Goal: Task Accomplishment & Management: Manage account settings

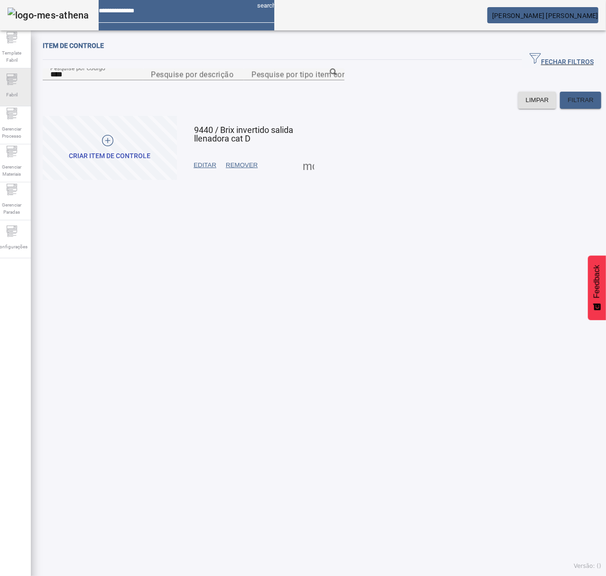
click at [27, 89] on div "Fabril" at bounding box center [12, 87] width 38 height 38
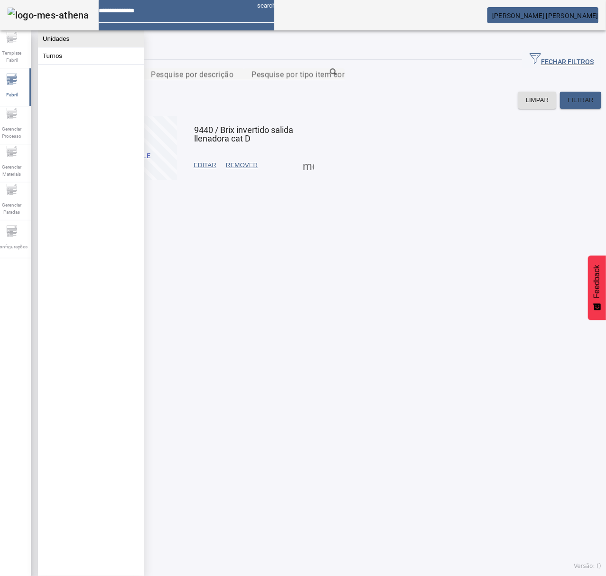
click at [65, 41] on button "Unidades" at bounding box center [91, 38] width 106 height 17
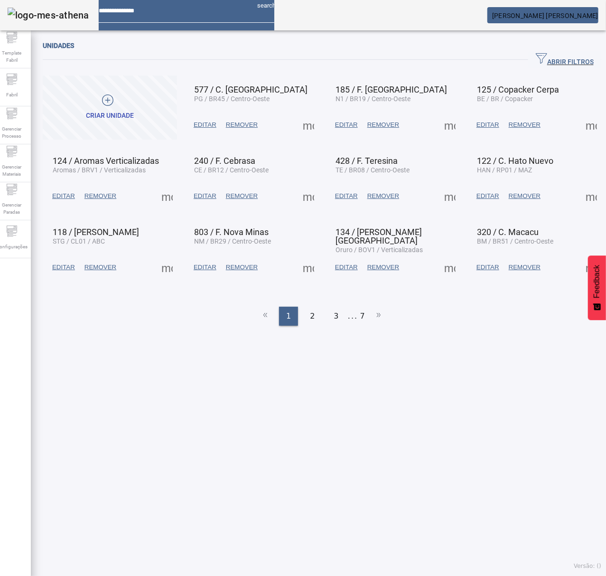
drag, startPoint x: 553, startPoint y: 57, endPoint x: 471, endPoint y: 80, distance: 85.2
click at [552, 57] on span "ABRIR FILTROS" at bounding box center [565, 60] width 58 height 14
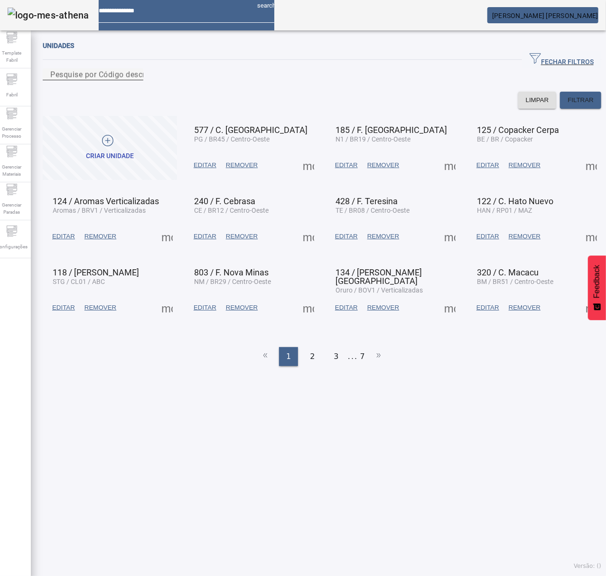
click at [136, 78] on div "Pesquise por Código descrição ou sigla" at bounding box center [92, 74] width 85 height 12
type input "***"
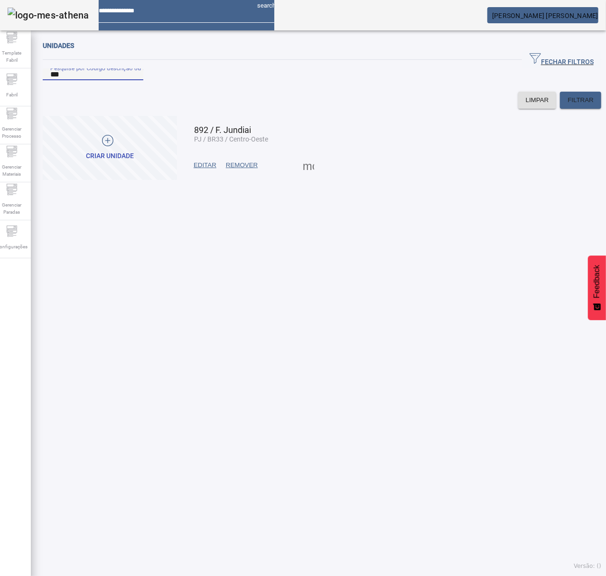
click at [305, 177] on span at bounding box center [308, 165] width 23 height 23
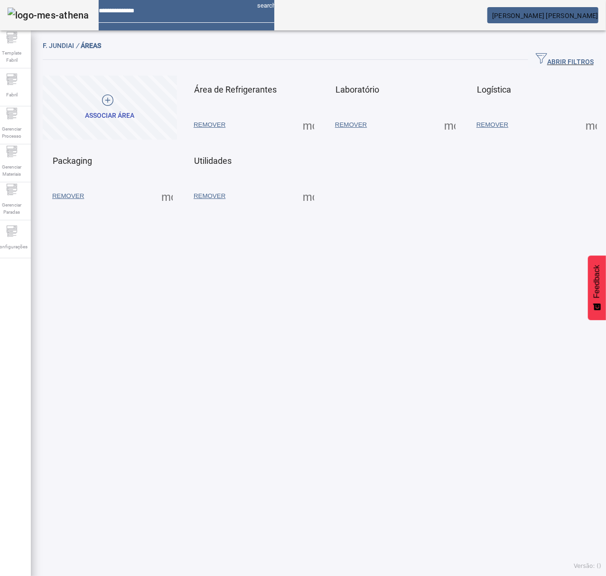
click at [167, 197] on span at bounding box center [167, 196] width 23 height 23
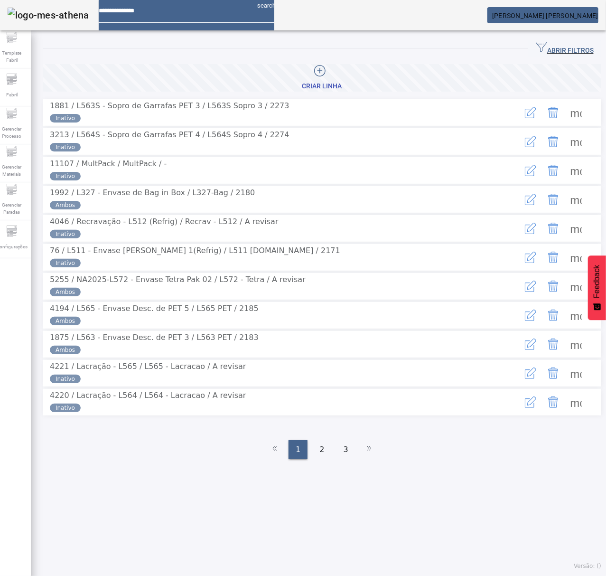
drag, startPoint x: 551, startPoint y: 47, endPoint x: 384, endPoint y: 109, distance: 178.9
click at [551, 47] on span "ABRIR FILTROS" at bounding box center [565, 48] width 58 height 14
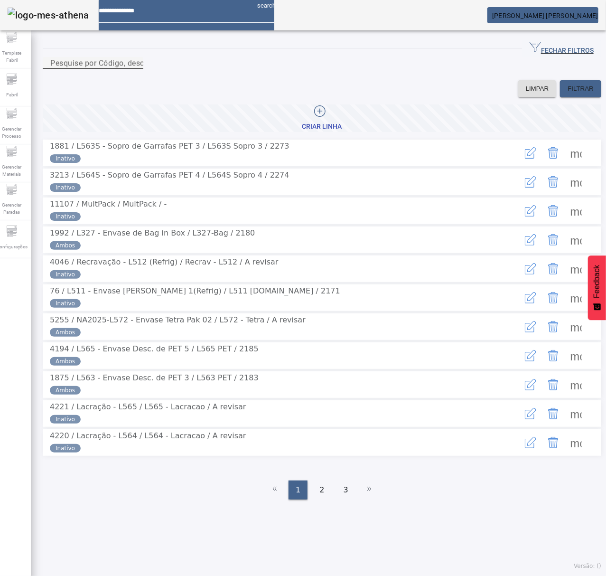
click at [136, 69] on div "Pesquise por Código, descrição, descrição abreviada ou descrição SAP" at bounding box center [92, 63] width 85 height 12
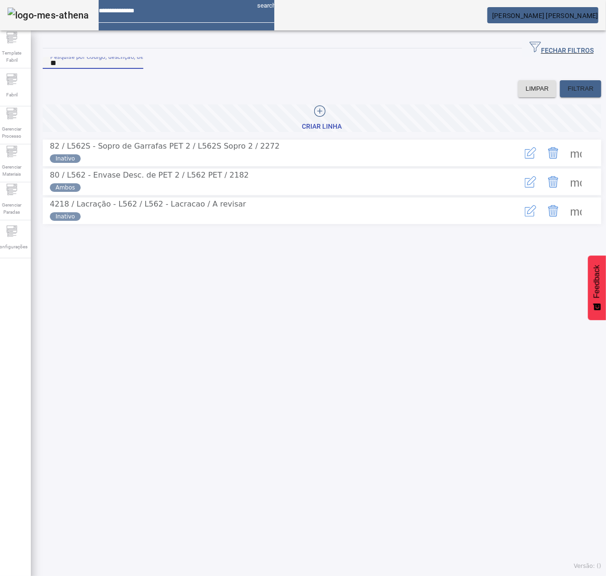
type input "*"
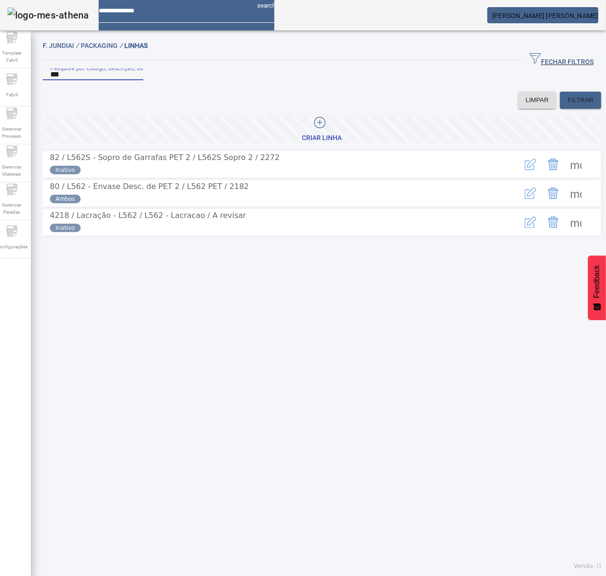
type input "***"
click at [565, 205] on span at bounding box center [576, 193] width 23 height 23
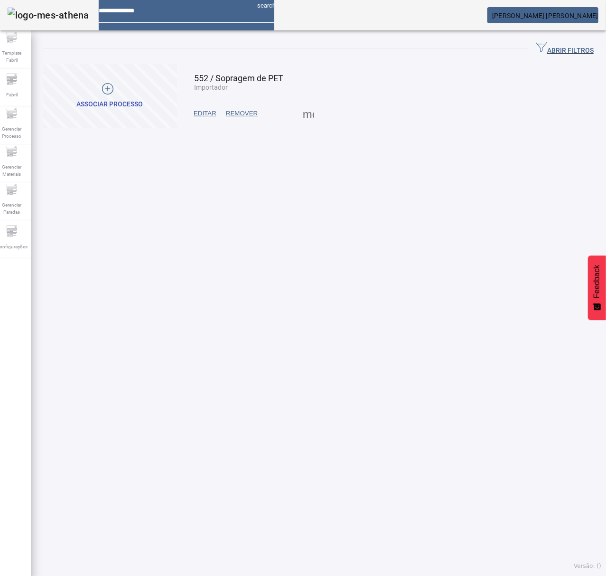
click at [308, 118] on span at bounding box center [308, 113] width 23 height 23
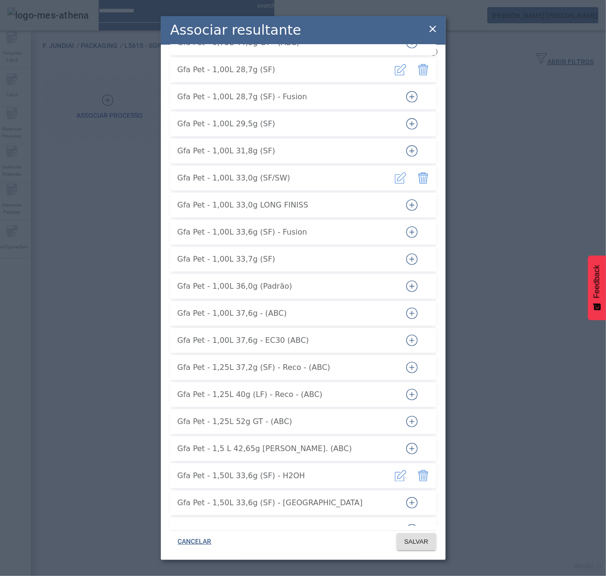
scroll to position [380, 0]
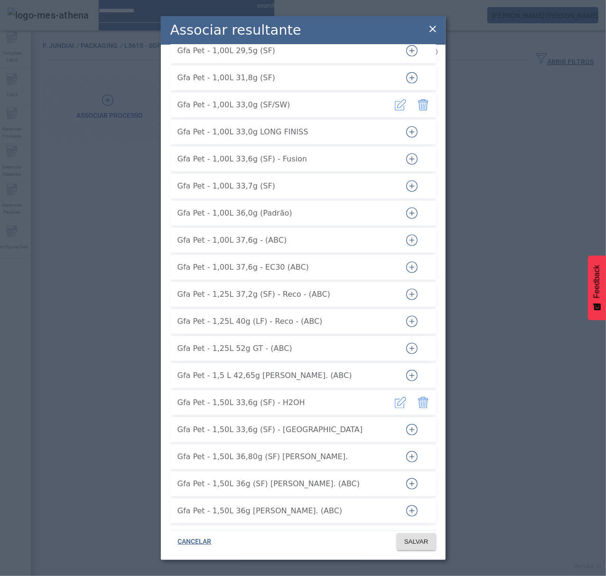
click at [425, 401] on icon "button" at bounding box center [425, 404] width 1 height 6
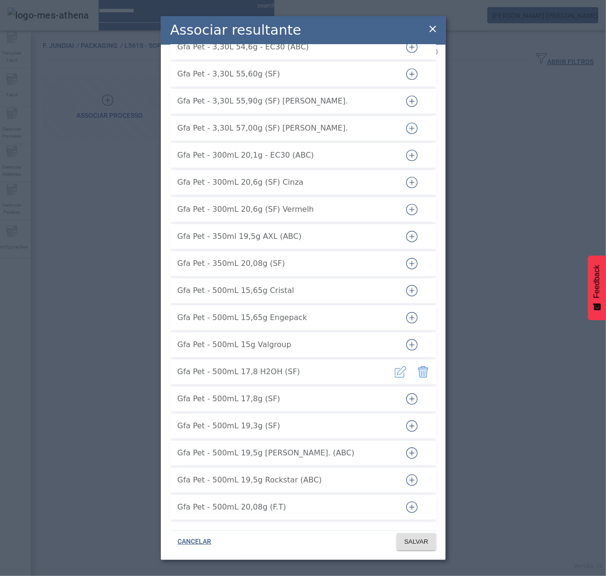
scroll to position [3228, 0]
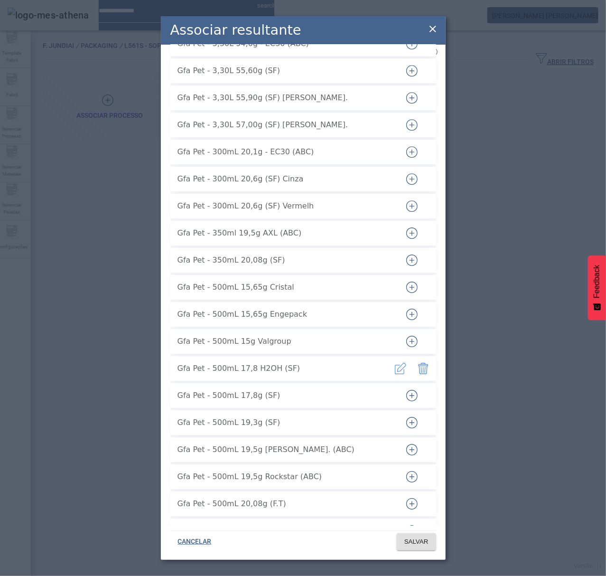
click at [425, 366] on icon "button" at bounding box center [425, 369] width 1 height 6
click at [415, 540] on span "SALVAR" at bounding box center [416, 541] width 24 height 9
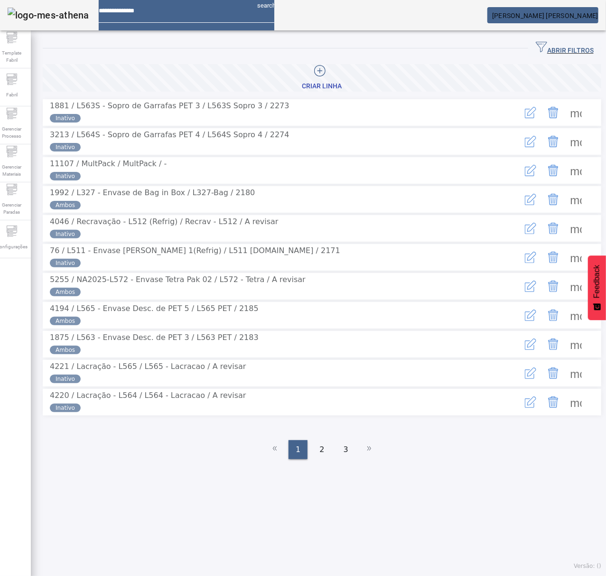
drag, startPoint x: 562, startPoint y: 52, endPoint x: 493, endPoint y: 63, distance: 70.2
click at [561, 52] on span "ABRIR FILTROS" at bounding box center [565, 48] width 58 height 14
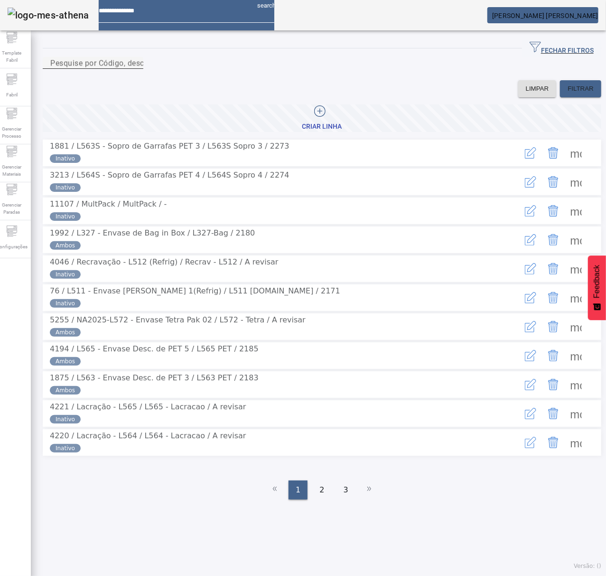
drag, startPoint x: 398, startPoint y: 70, endPoint x: 409, endPoint y: 61, distance: 14.2
click at [136, 63] on div "Pesquise por Código, descrição, descrição abreviada ou descrição SAP" at bounding box center [92, 63] width 85 height 12
type input "***"
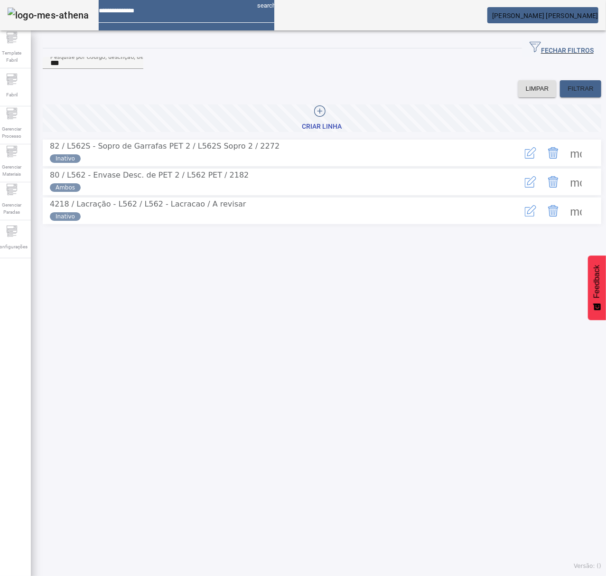
click at [565, 164] on span at bounding box center [576, 152] width 23 height 23
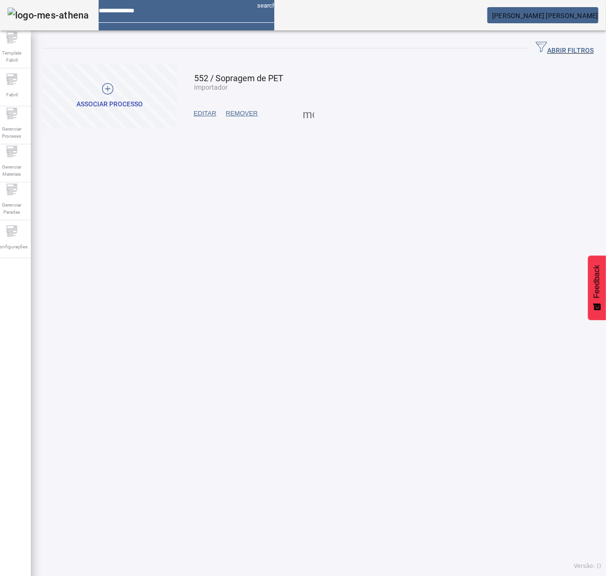
click at [302, 111] on span at bounding box center [308, 113] width 23 height 23
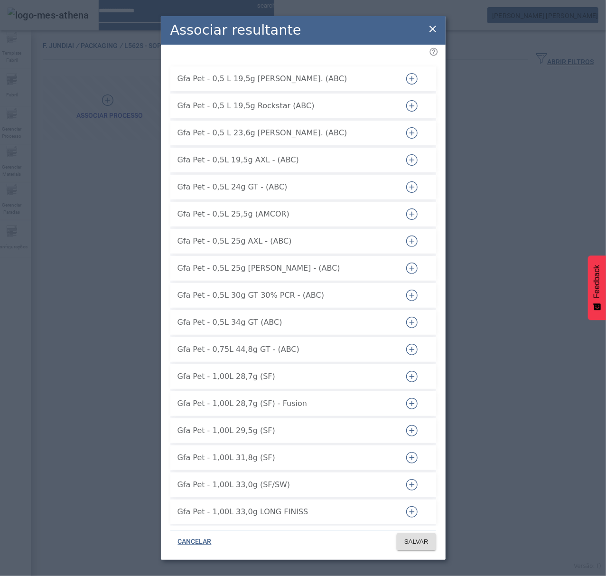
scroll to position [3222, 0]
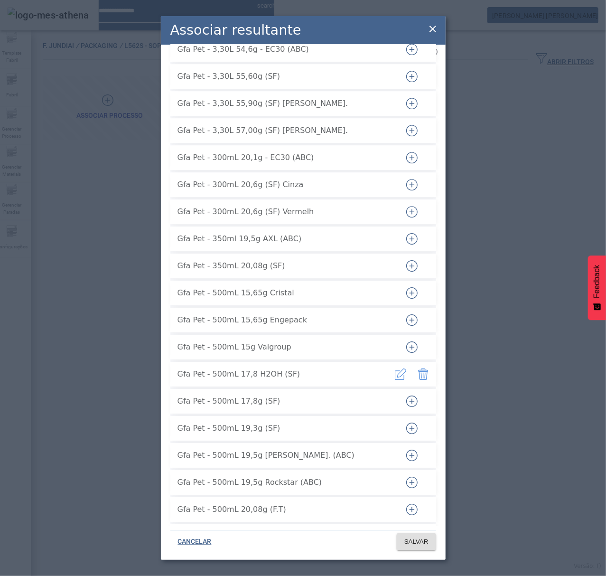
click at [418, 368] on icon "button" at bounding box center [423, 373] width 11 height 11
click at [422, 546] on button "SALVAR" at bounding box center [416, 541] width 39 height 17
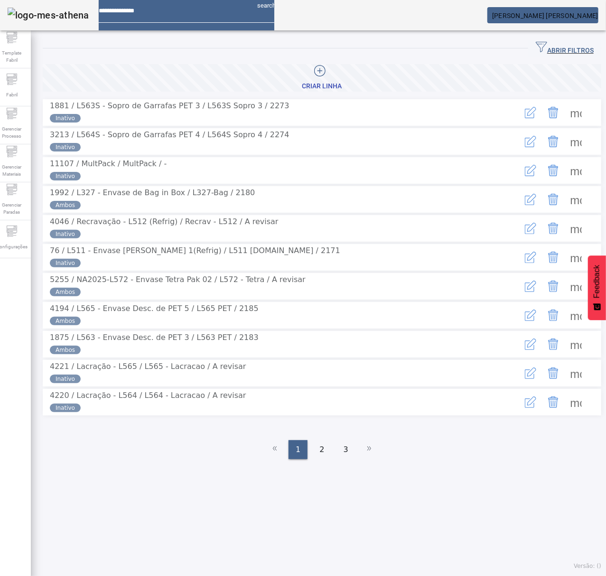
click at [542, 44] on span "ABRIR FILTROS" at bounding box center [565, 48] width 58 height 14
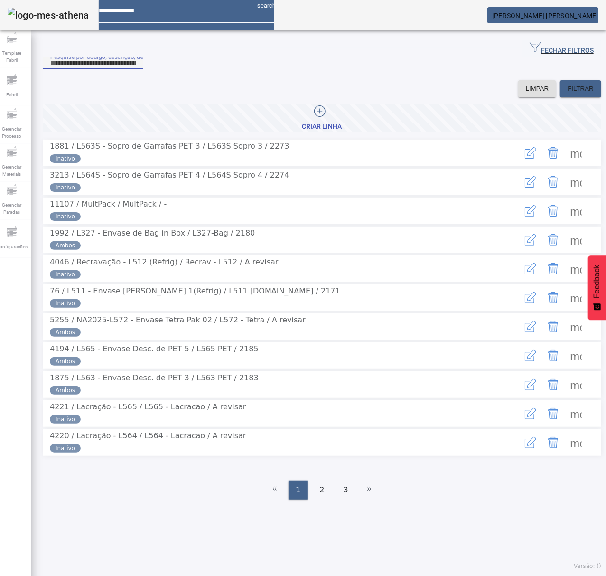
click at [71, 69] on input "Pesquise por Código, descrição, descrição abreviada ou descrição SAP" at bounding box center [92, 62] width 85 height 11
type input "***"
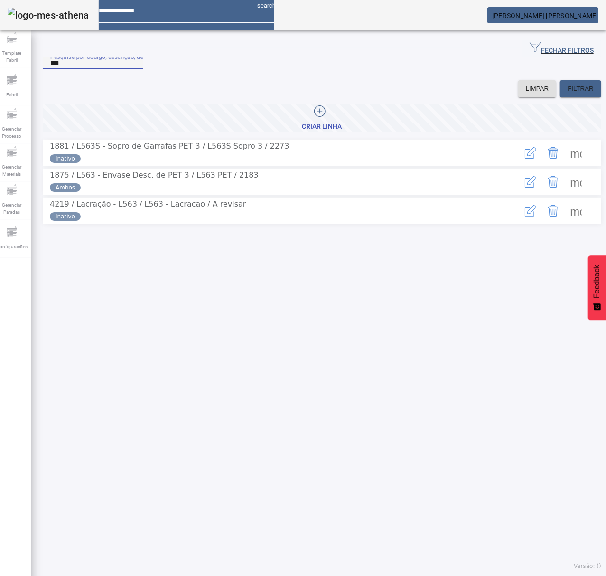
click at [569, 160] on span at bounding box center [576, 152] width 23 height 23
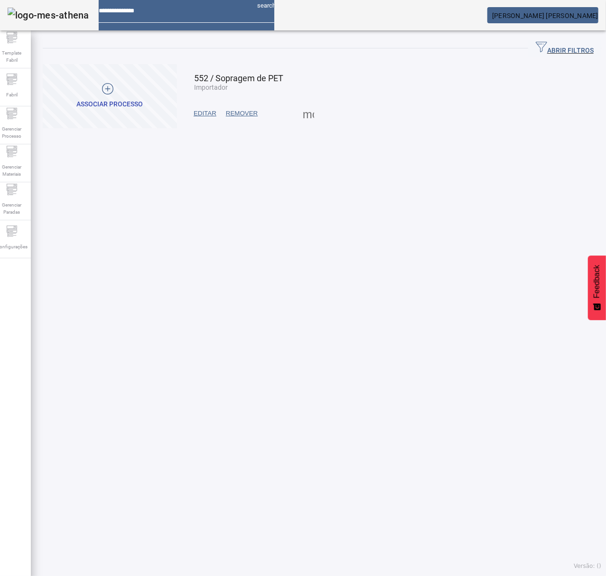
click at [307, 120] on span at bounding box center [308, 113] width 23 height 23
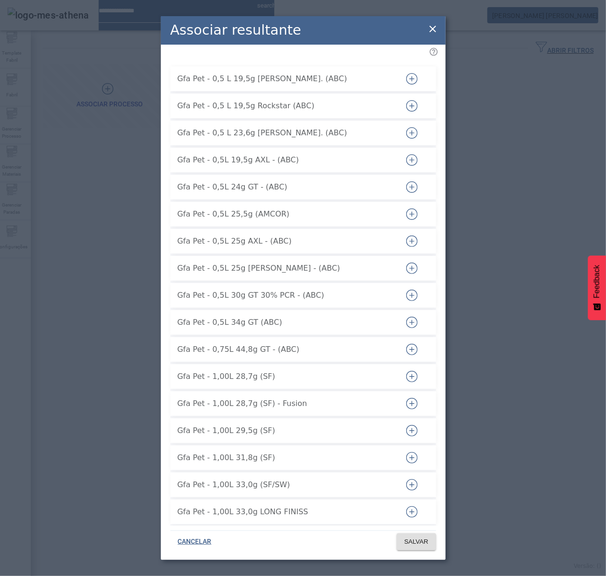
scroll to position [489, 0]
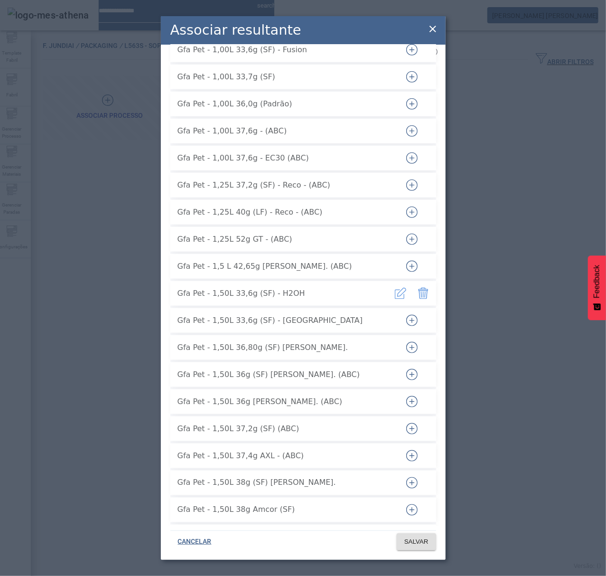
click at [424, 283] on button "button" at bounding box center [423, 293] width 23 height 23
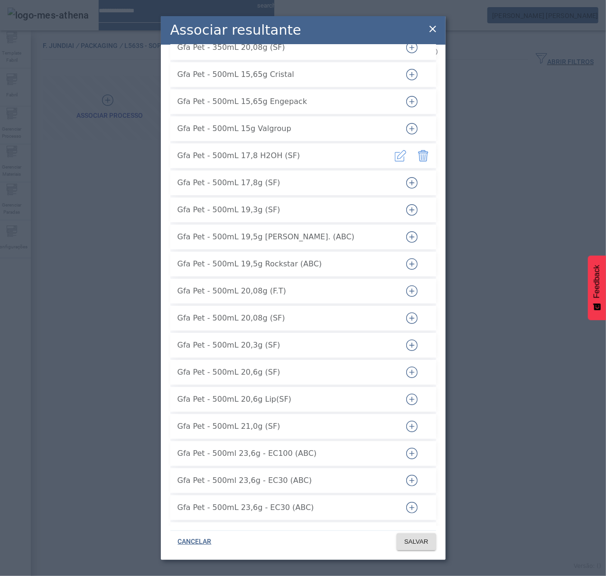
scroll to position [3417, 0]
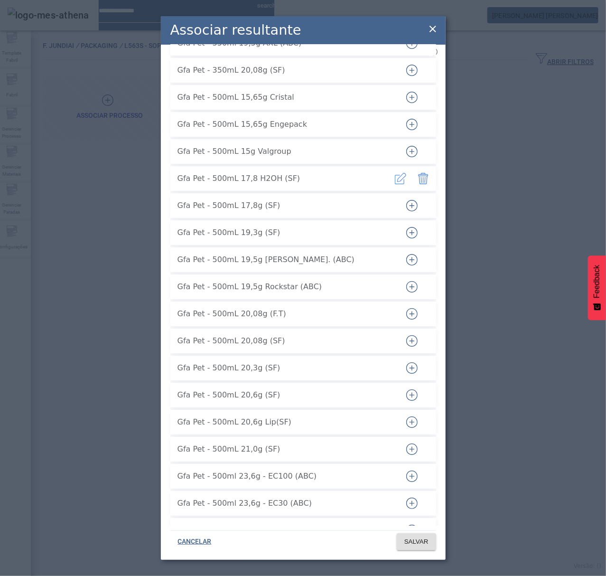
click at [420, 173] on icon "button" at bounding box center [423, 178] width 11 height 11
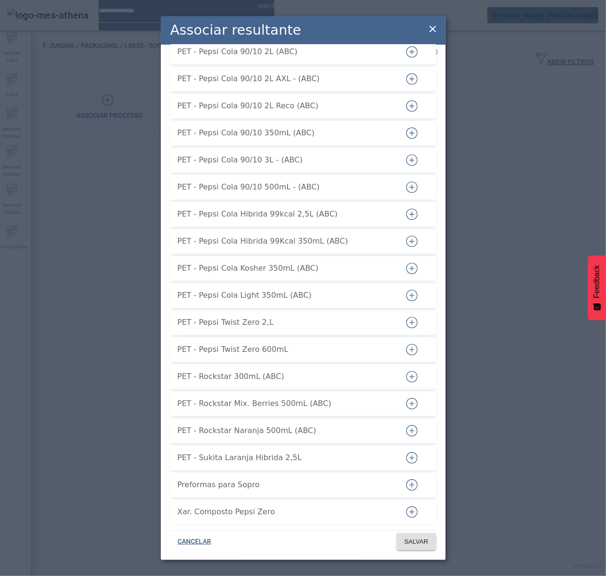
scroll to position [6710, 0]
click at [421, 543] on span "SALVAR" at bounding box center [416, 541] width 24 height 9
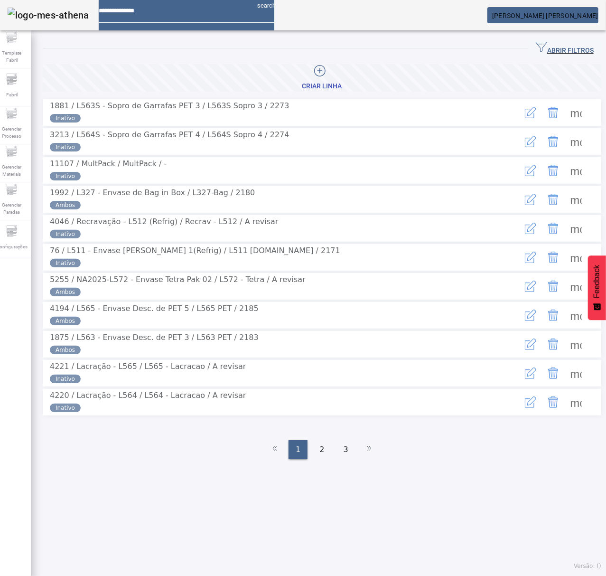
drag, startPoint x: 561, startPoint y: 48, endPoint x: 225, endPoint y: 101, distance: 339.7
click at [558, 48] on span "ABRIR FILTROS" at bounding box center [565, 48] width 58 height 14
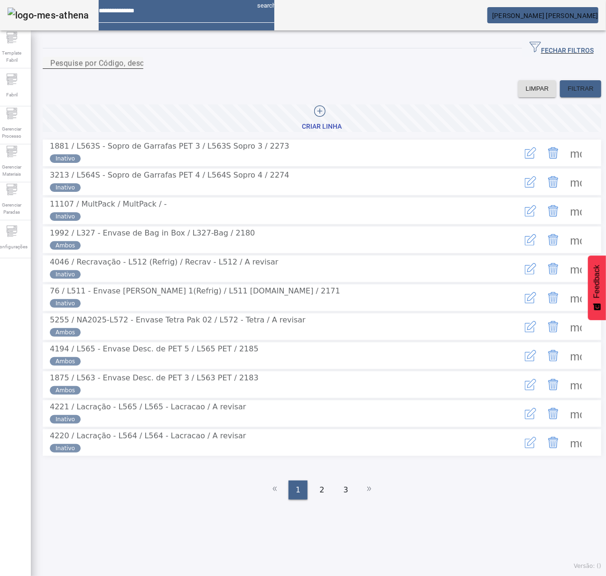
click at [143, 80] on mat-form-field "Pesquise por Código, descrição, descrição abreviada ou descrição SAP" at bounding box center [93, 68] width 101 height 23
click at [136, 69] on input "Pesquise por Código, descrição, descrição abreviada ou descrição SAP" at bounding box center [92, 62] width 85 height 11
type input "***"
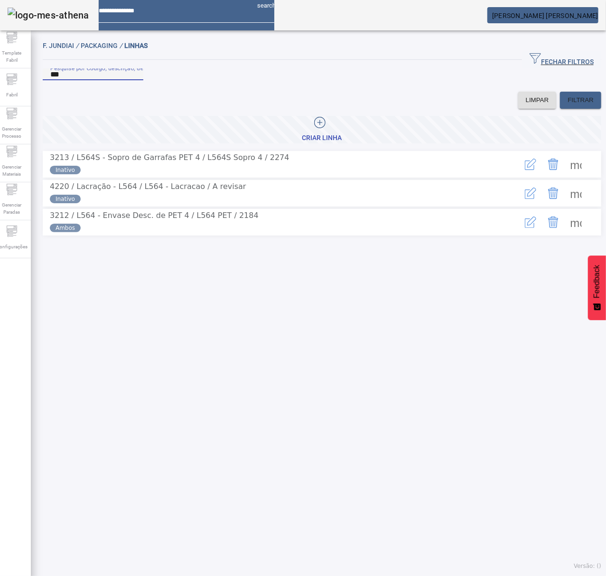
click at [572, 176] on span at bounding box center [576, 164] width 23 height 23
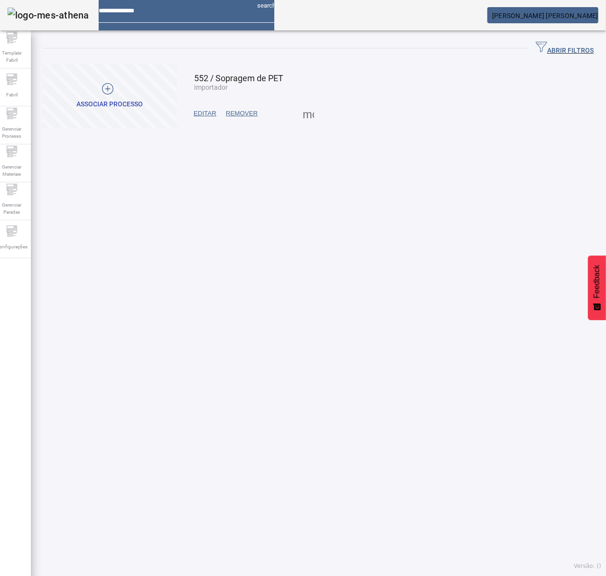
click at [306, 119] on span at bounding box center [308, 113] width 23 height 23
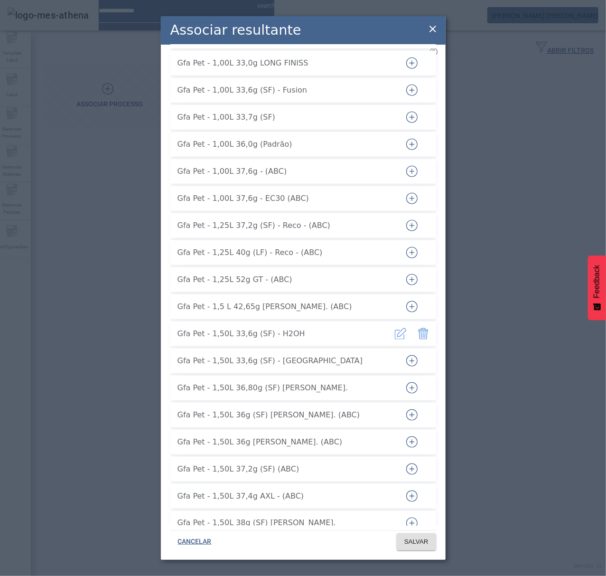
scroll to position [506, 0]
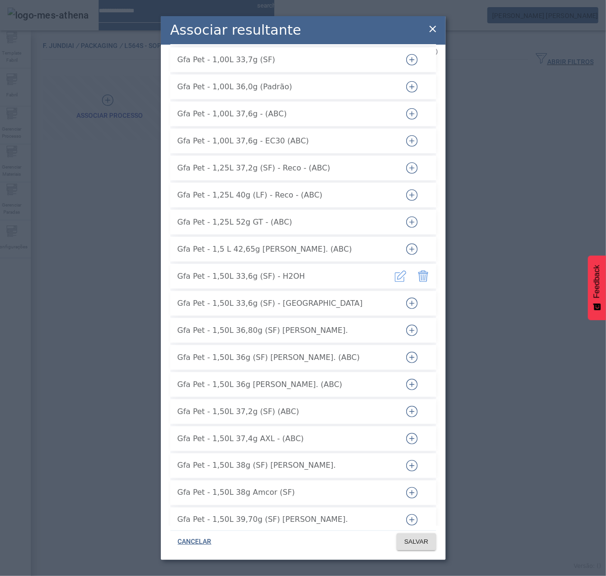
click at [418, 271] on icon "button" at bounding box center [423, 276] width 11 height 11
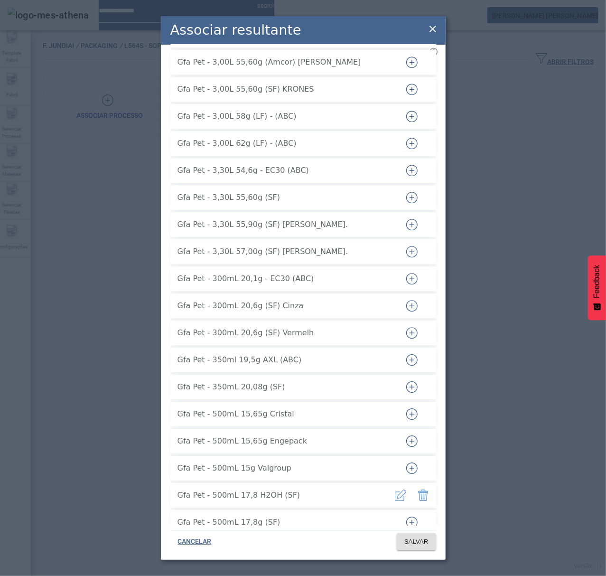
scroll to position [3354, 0]
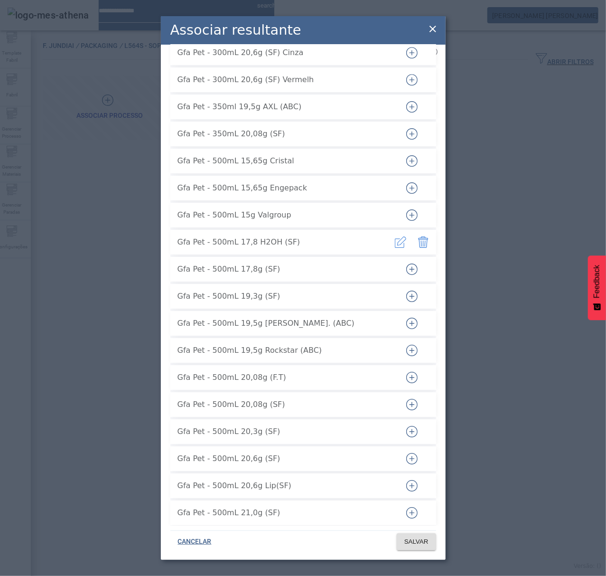
click at [418, 236] on icon "button" at bounding box center [423, 241] width 11 height 11
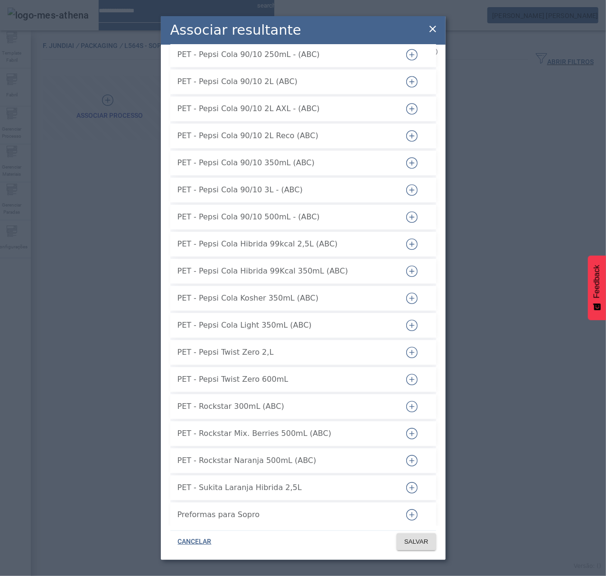
scroll to position [6710, 0]
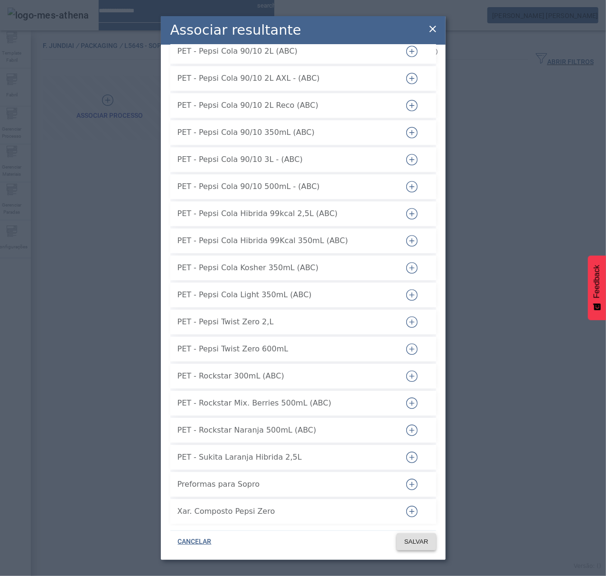
click at [416, 543] on span "SALVAR" at bounding box center [416, 541] width 24 height 9
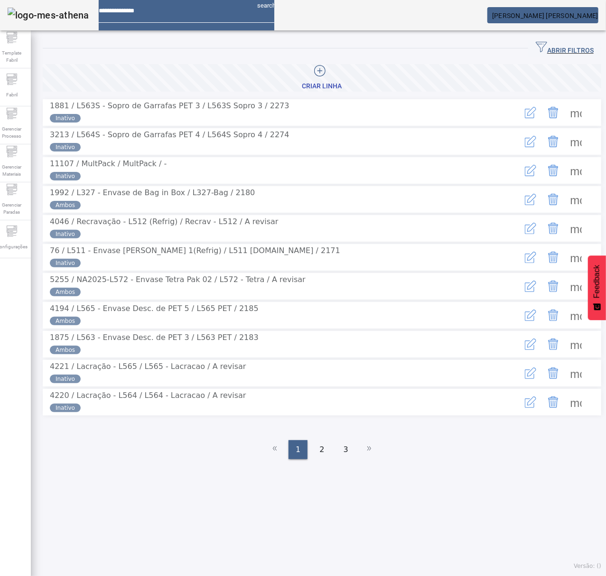
click at [558, 47] on span "ABRIR FILTROS" at bounding box center [565, 48] width 58 height 14
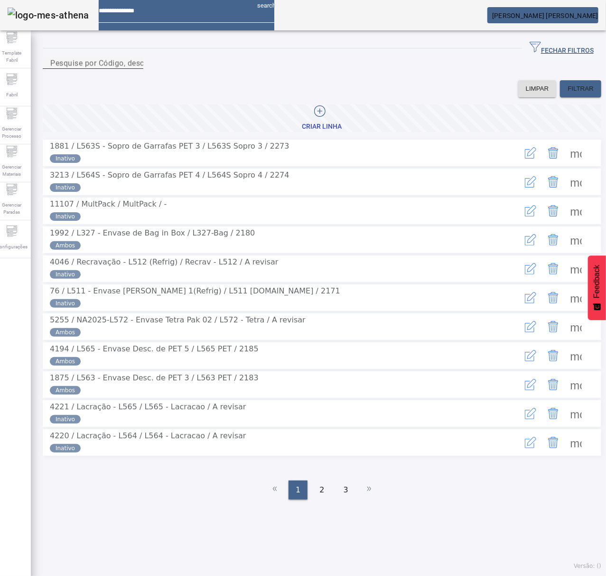
click at [136, 67] on div "Pesquise por Código, descrição, descrição abreviada ou descrição SAP" at bounding box center [92, 63] width 85 height 12
type input "***"
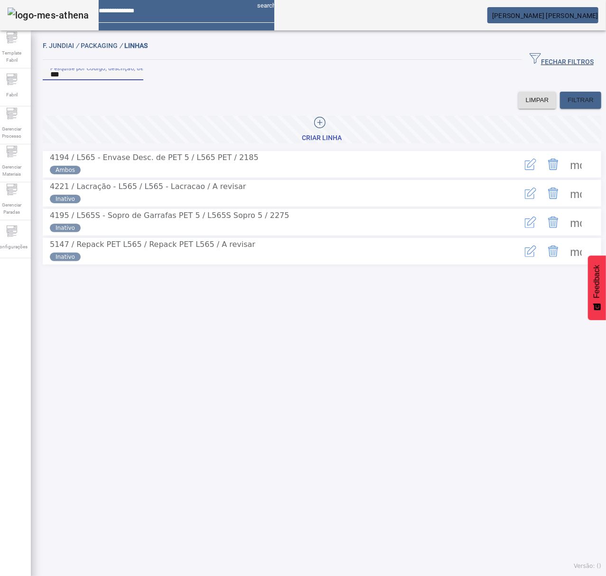
click at [565, 234] on span at bounding box center [576, 222] width 23 height 23
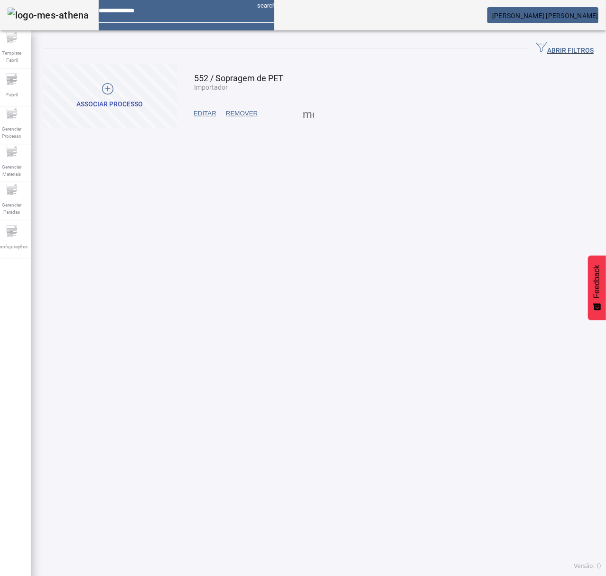
click at [297, 110] on span at bounding box center [308, 113] width 23 height 23
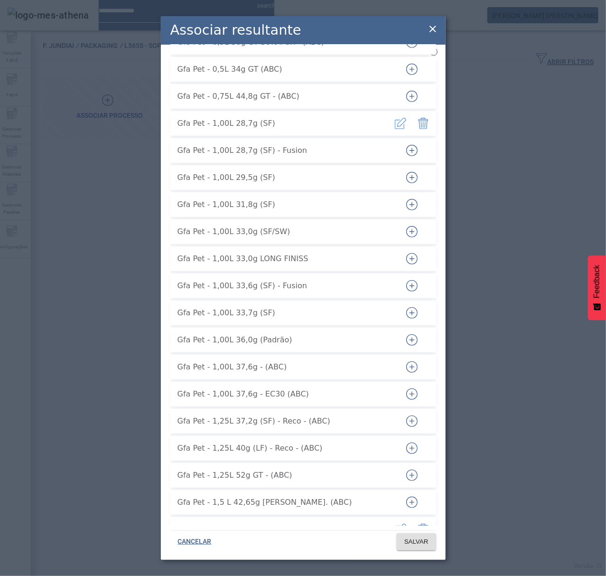
scroll to position [380, 0]
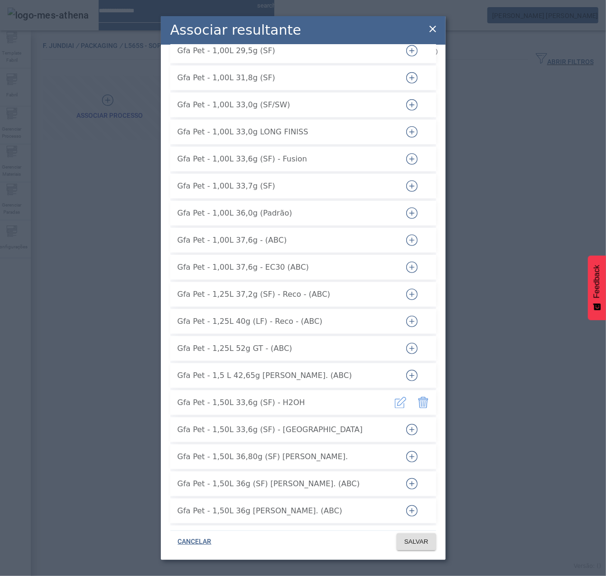
click at [418, 397] on icon "button" at bounding box center [423, 402] width 11 height 11
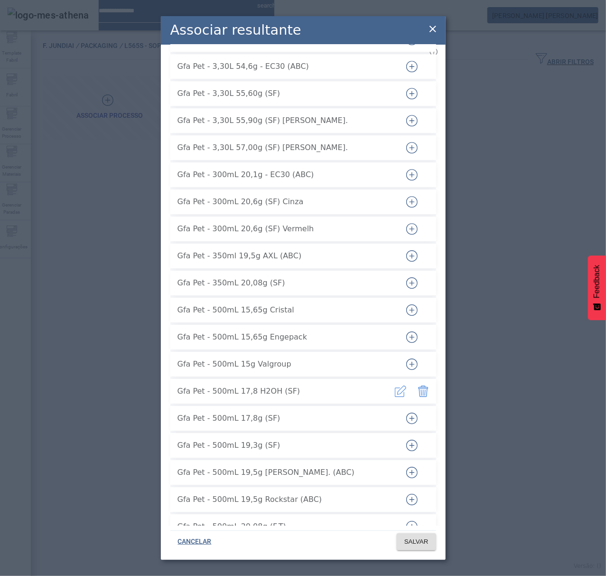
scroll to position [3291, 0]
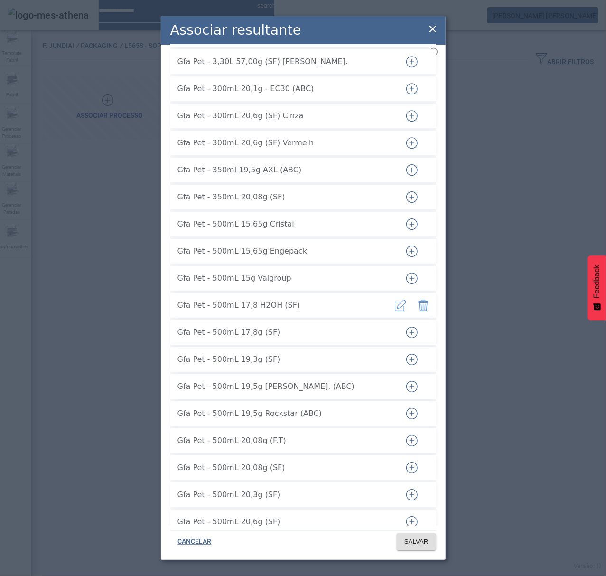
click at [418, 299] on icon "button" at bounding box center [423, 304] width 11 height 11
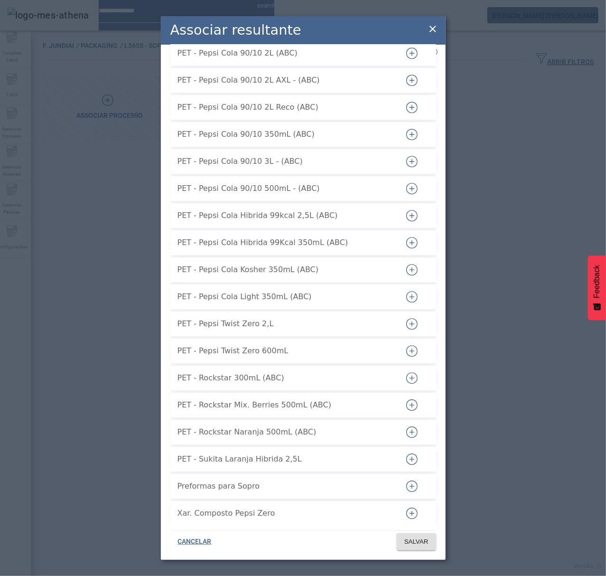
scroll to position [6710, 0]
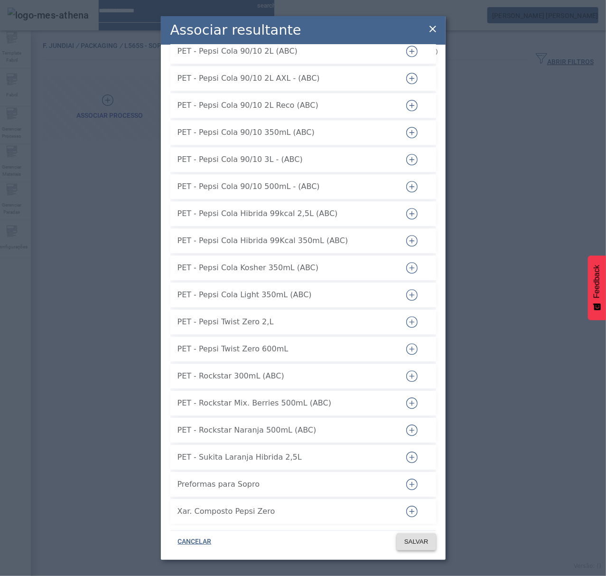
click at [414, 550] on span at bounding box center [416, 541] width 39 height 23
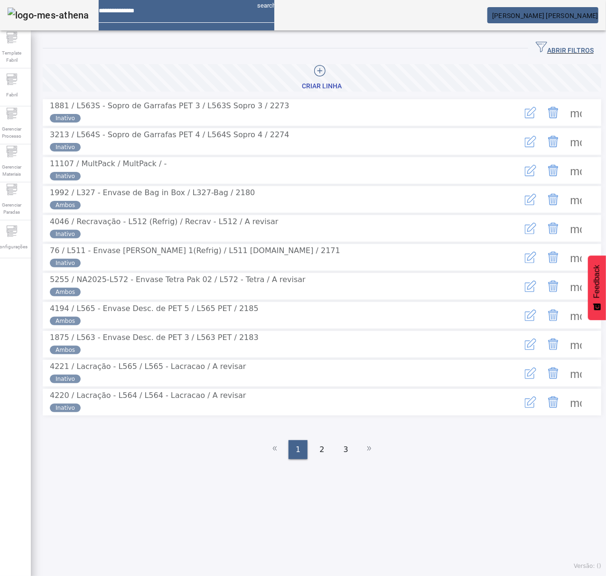
click at [562, 575] on div "Operação realizada com sucesso!" at bounding box center [303, 581] width 606 height 11
click at [549, 46] on span "ABRIR FILTROS" at bounding box center [565, 48] width 58 height 14
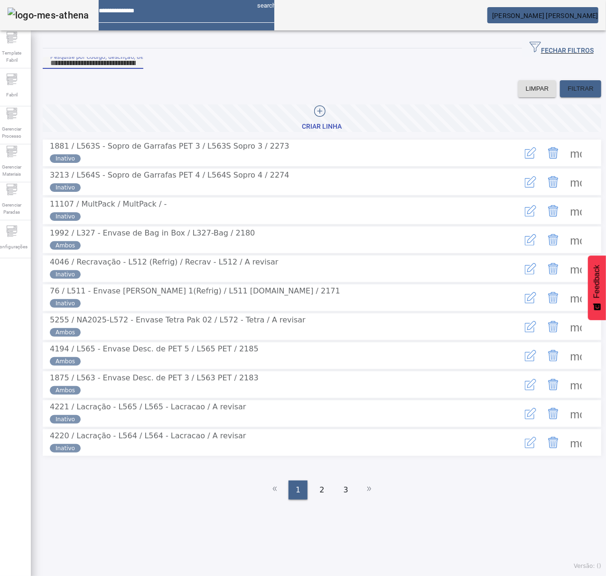
click at [136, 69] on input "Pesquise por Código, descrição, descrição abreviada ou descrição SAP" at bounding box center [92, 62] width 85 height 11
type input "***"
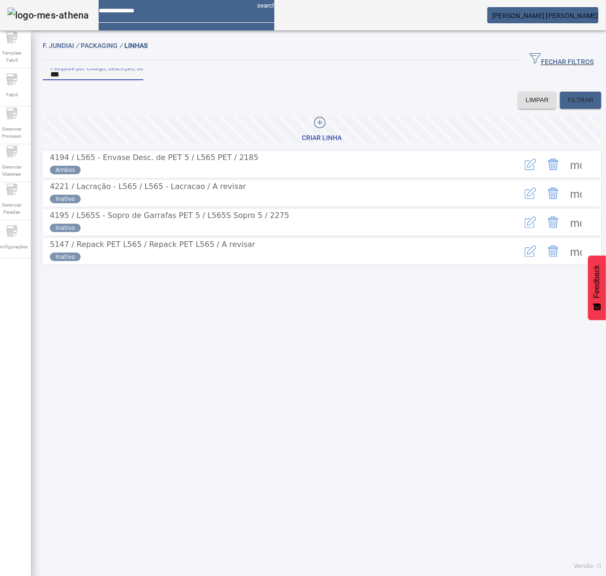
click at [565, 176] on span at bounding box center [576, 164] width 23 height 23
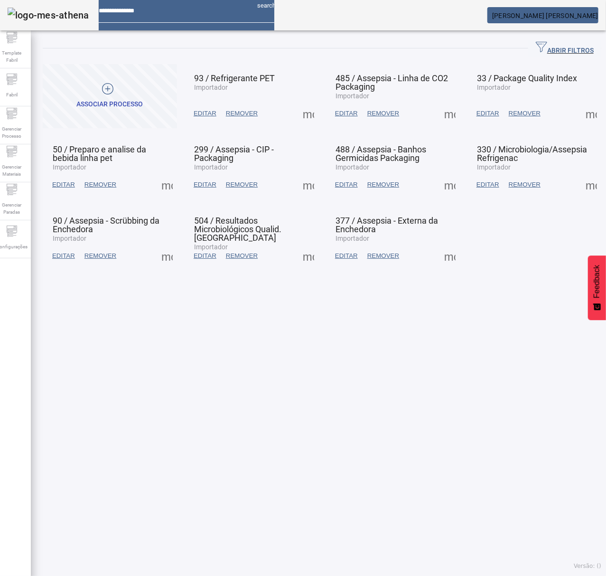
click at [168, 188] on span at bounding box center [167, 184] width 23 height 23
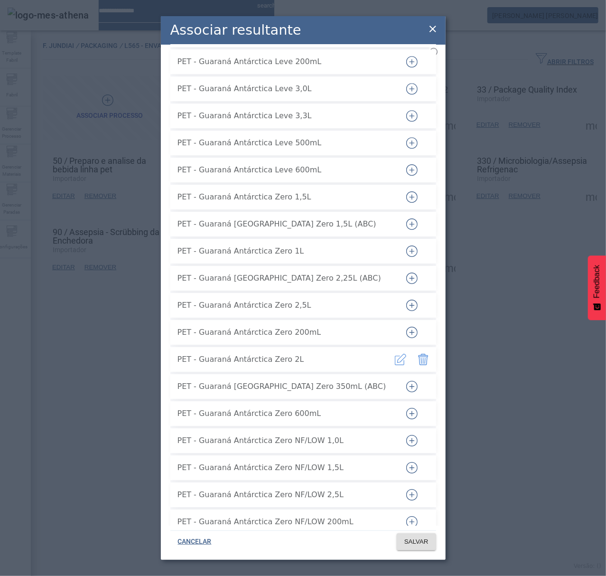
scroll to position [10758, 0]
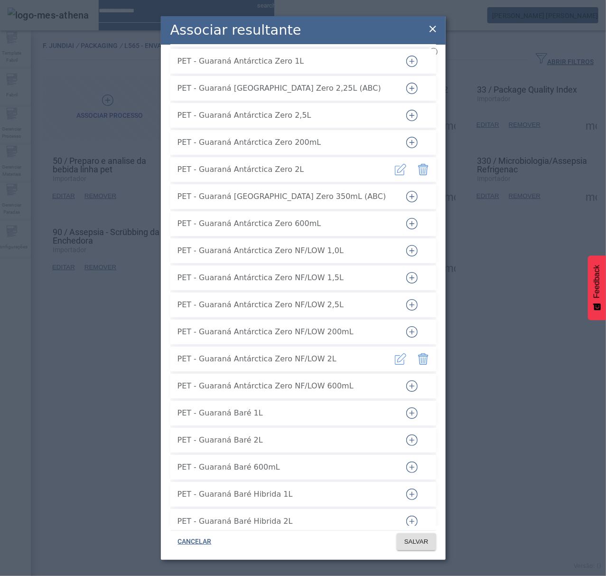
click at [418, 164] on icon "button" at bounding box center [423, 169] width 11 height 11
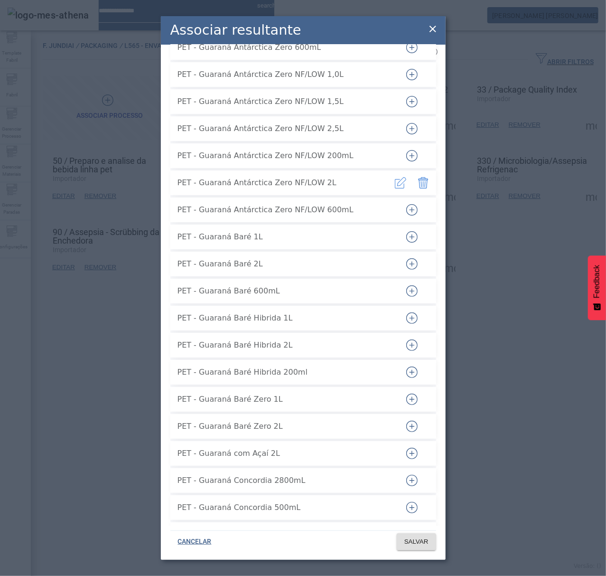
scroll to position [10885, 0]
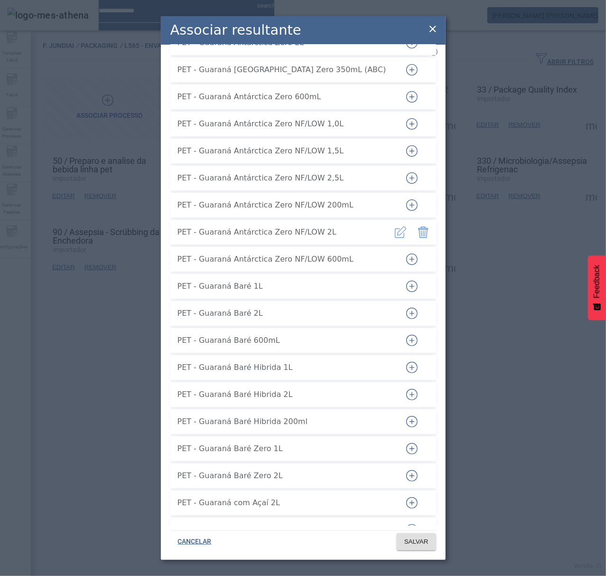
click at [406, 120] on icon "button" at bounding box center [411, 123] width 11 height 11
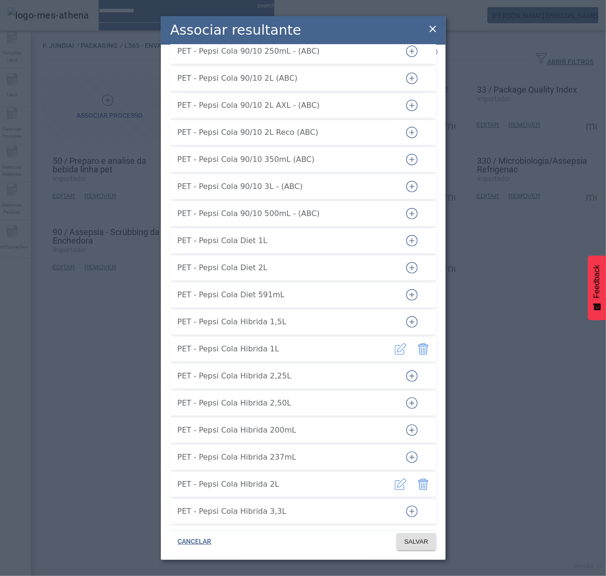
scroll to position [18479, 0]
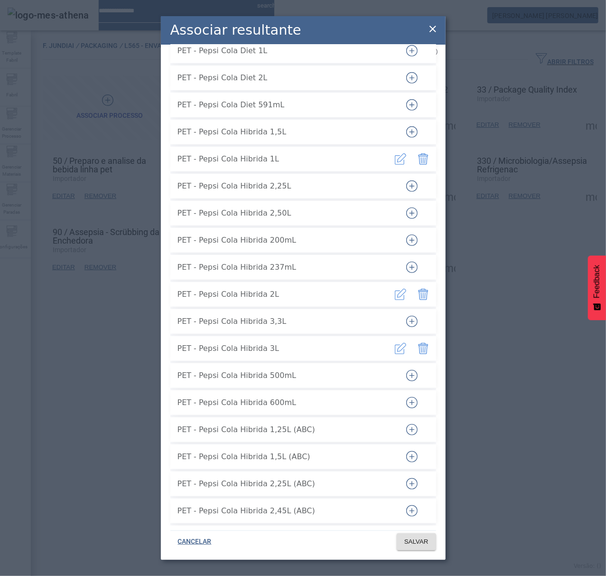
click at [425, 157] on icon "button" at bounding box center [425, 160] width 1 height 6
click at [418, 289] on icon "button" at bounding box center [423, 294] width 11 height 11
click at [415, 348] on button "button" at bounding box center [423, 348] width 23 height 23
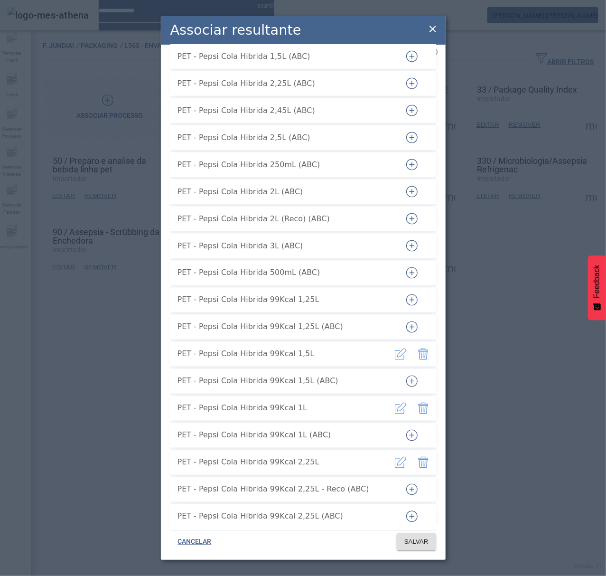
scroll to position [18922, 0]
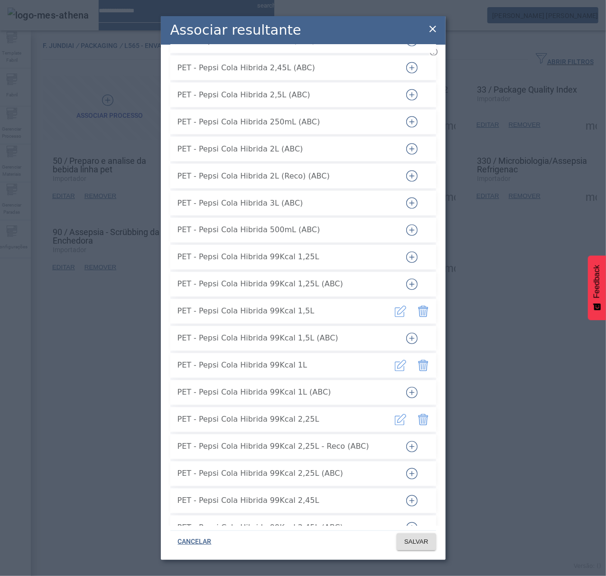
click at [418, 306] on icon "button" at bounding box center [423, 311] width 11 height 11
click at [418, 414] on icon "button" at bounding box center [423, 419] width 11 height 11
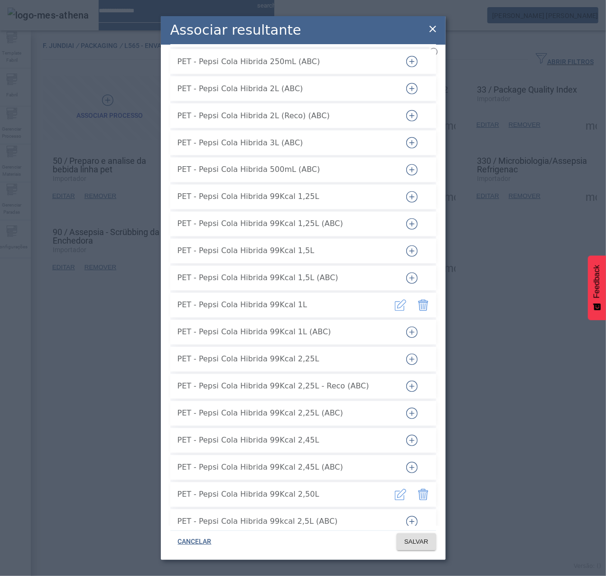
scroll to position [19112, 0]
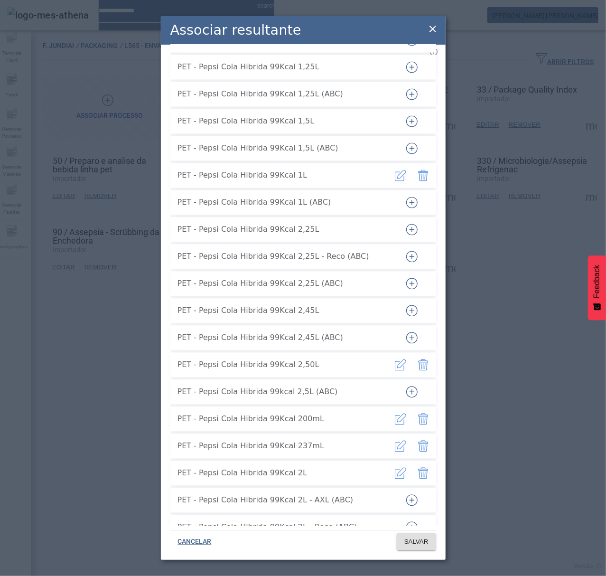
click at [418, 359] on icon "button" at bounding box center [423, 364] width 11 height 11
click at [418, 413] on icon "button" at bounding box center [423, 418] width 11 height 11
click at [419, 440] on icon "button" at bounding box center [424, 445] width 10 height 11
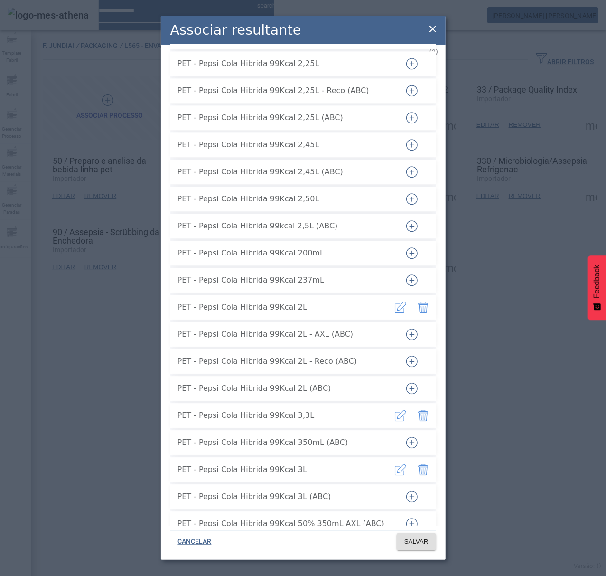
scroll to position [19302, 0]
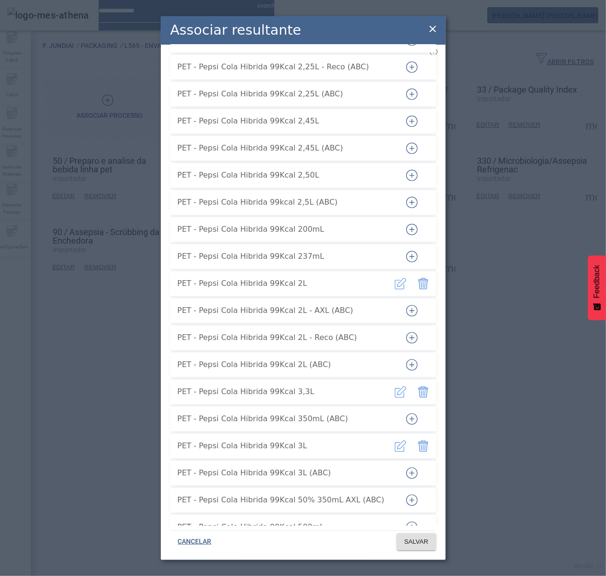
click at [418, 386] on icon "button" at bounding box center [423, 391] width 11 height 11
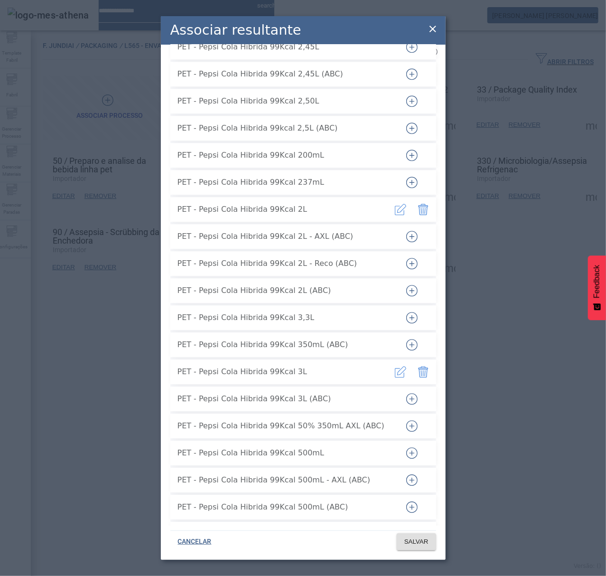
scroll to position [19491, 0]
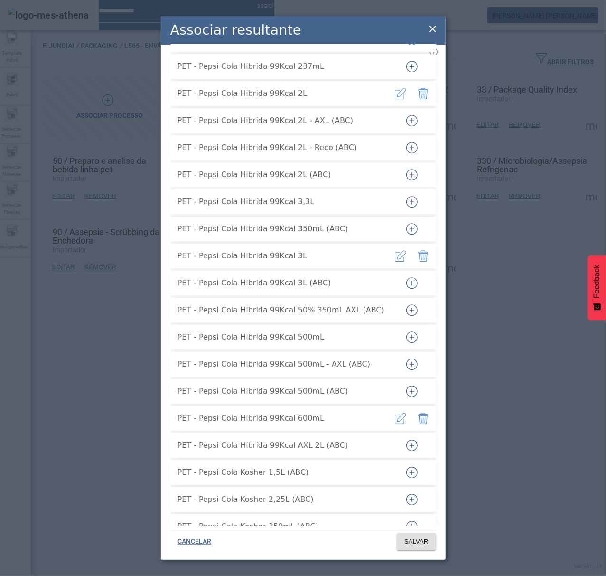
click at [418, 412] on icon "button" at bounding box center [423, 417] width 11 height 11
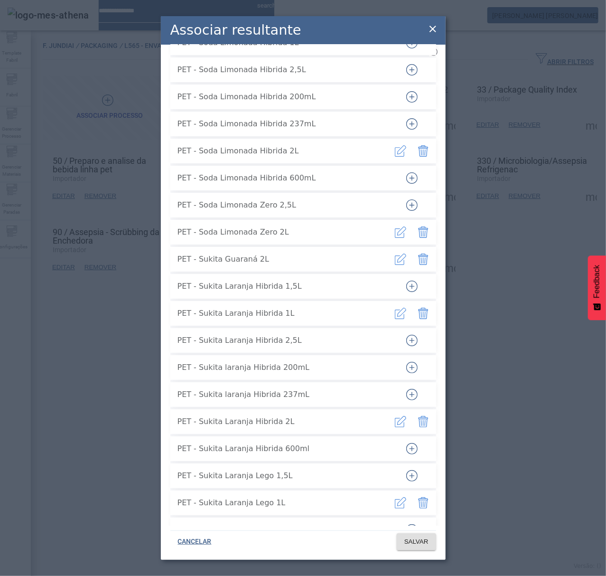
scroll to position [21770, 0]
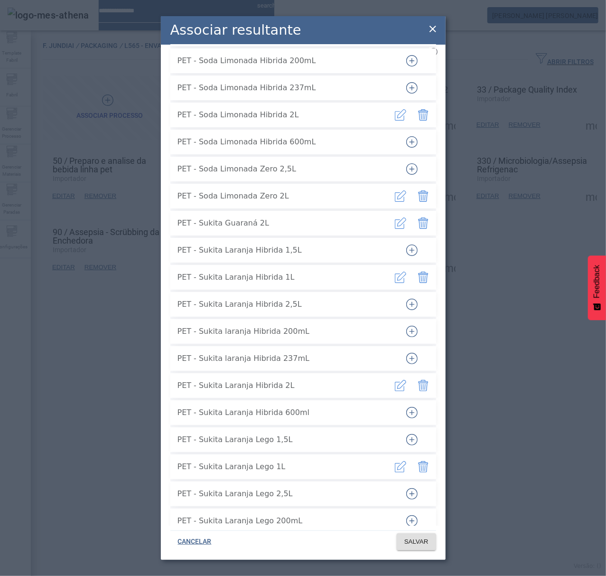
click at [425, 275] on icon "button" at bounding box center [425, 278] width 1 height 6
click at [419, 380] on icon "button" at bounding box center [424, 385] width 10 height 11
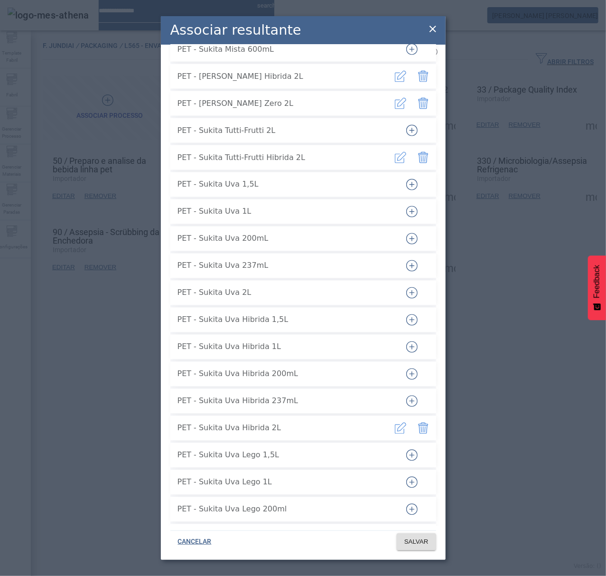
scroll to position [22656, 0]
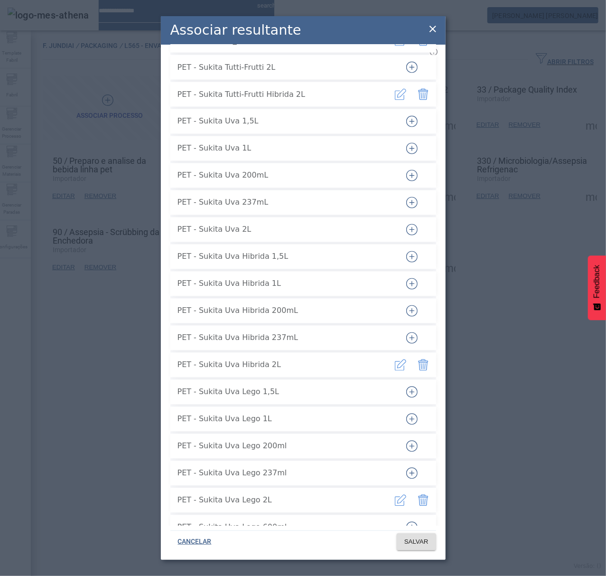
click at [418, 360] on icon "button" at bounding box center [423, 364] width 11 height 11
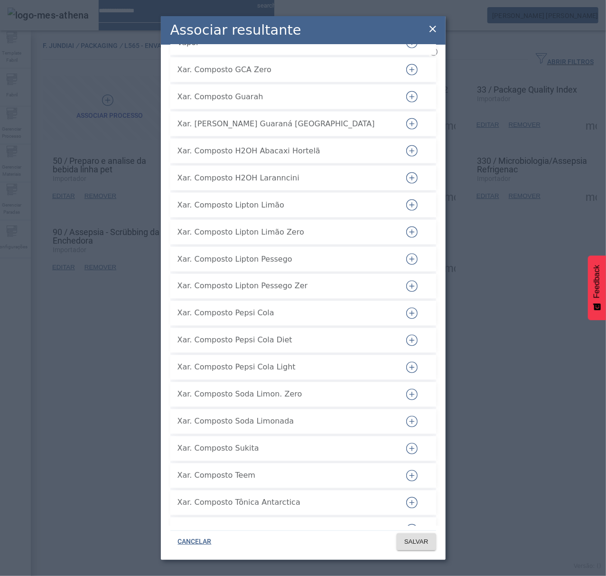
scroll to position [24431, 0]
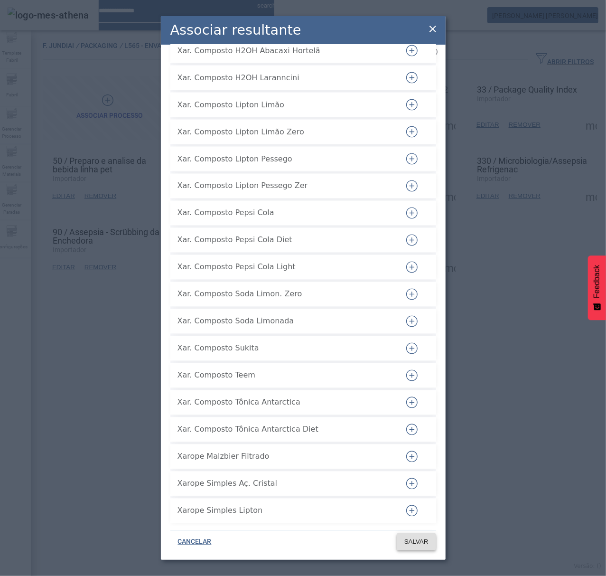
click at [428, 536] on span at bounding box center [416, 541] width 39 height 23
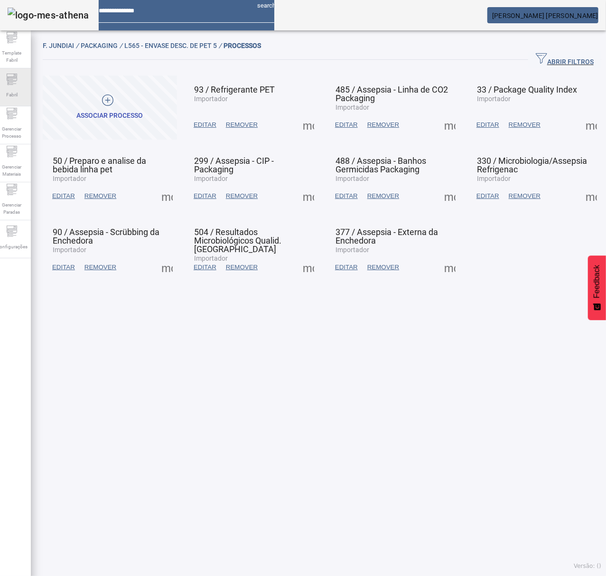
click at [9, 82] on div "Fabril" at bounding box center [12, 87] width 38 height 38
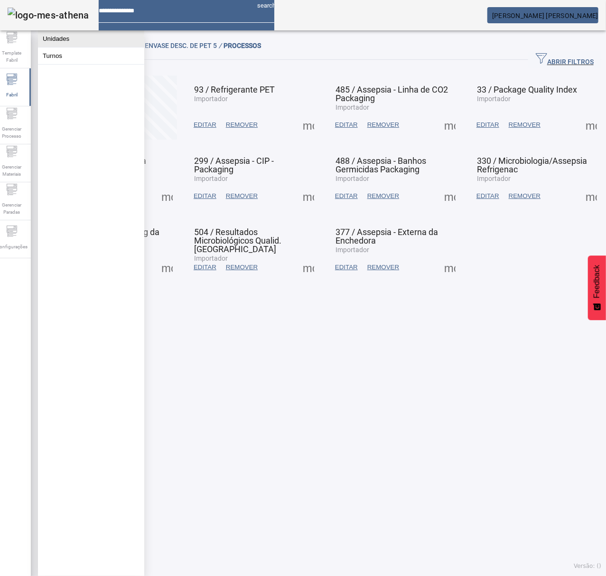
click at [57, 43] on button "Unidades" at bounding box center [91, 38] width 106 height 17
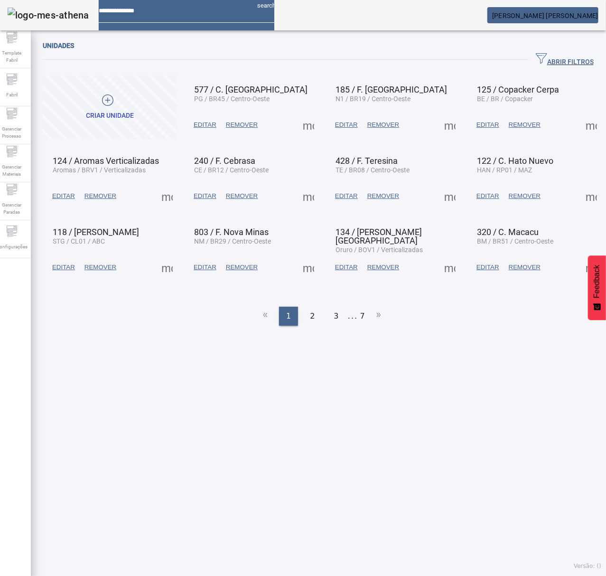
drag, startPoint x: 540, startPoint y: 56, endPoint x: 326, endPoint y: 54, distance: 214.5
click at [538, 57] on span "ABRIR FILTROS" at bounding box center [565, 60] width 58 height 14
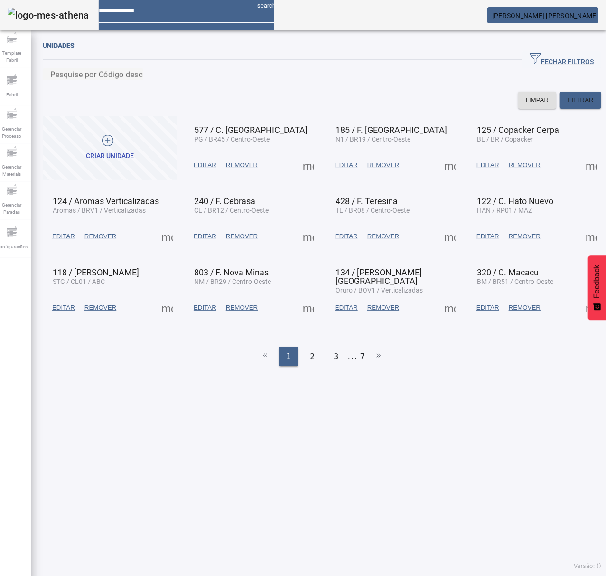
drag, startPoint x: 102, startPoint y: 79, endPoint x: 112, endPoint y: 84, distance: 11.7
click at [110, 79] on mat-label "Pesquise por Código descrição ou sigla" at bounding box center [120, 74] width 140 height 9
click at [110, 80] on input "Pesquise por Código descrição ou sigla" at bounding box center [92, 74] width 85 height 11
type input "***"
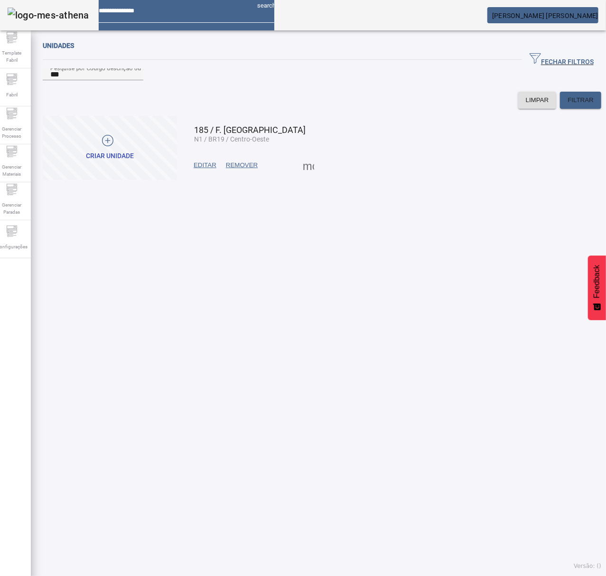
click at [306, 177] on span at bounding box center [308, 165] width 23 height 23
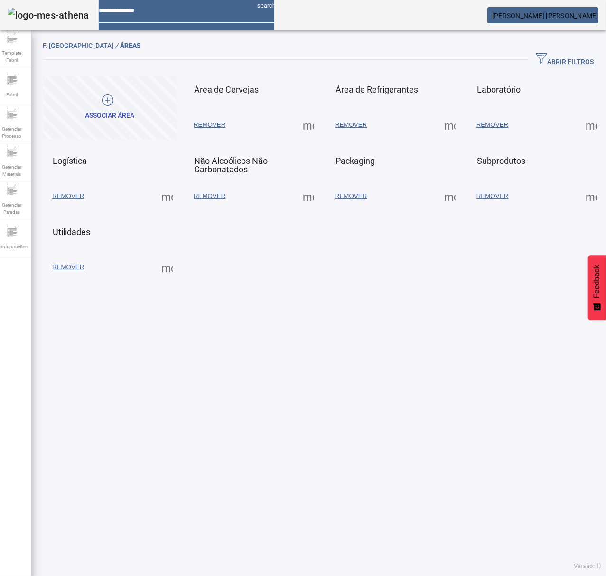
click at [439, 196] on span at bounding box center [450, 196] width 23 height 23
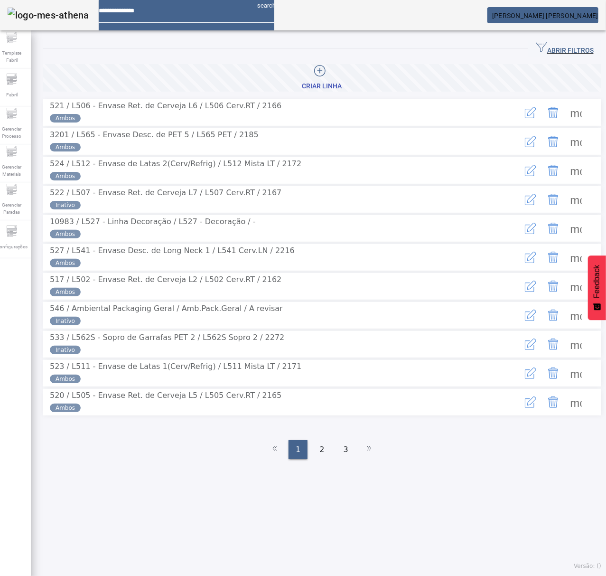
click at [536, 50] on span "ABRIR FILTROS" at bounding box center [565, 48] width 58 height 14
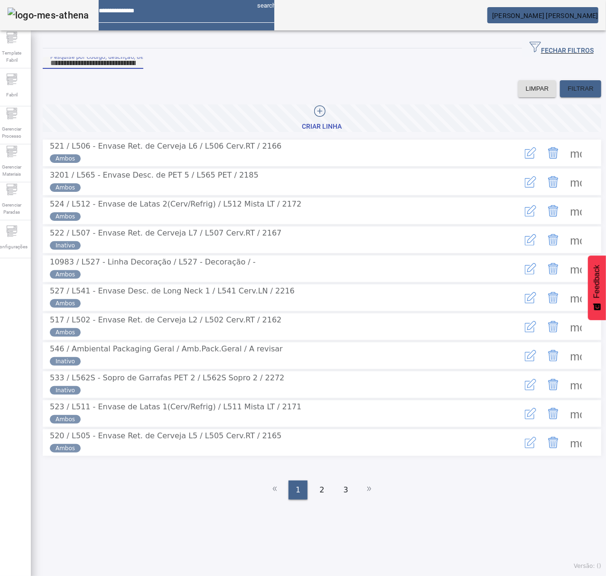
click at [136, 69] on input "Pesquise por Código, descrição, descrição abreviada ou descrição SAP" at bounding box center [92, 62] width 85 height 11
type input "***"
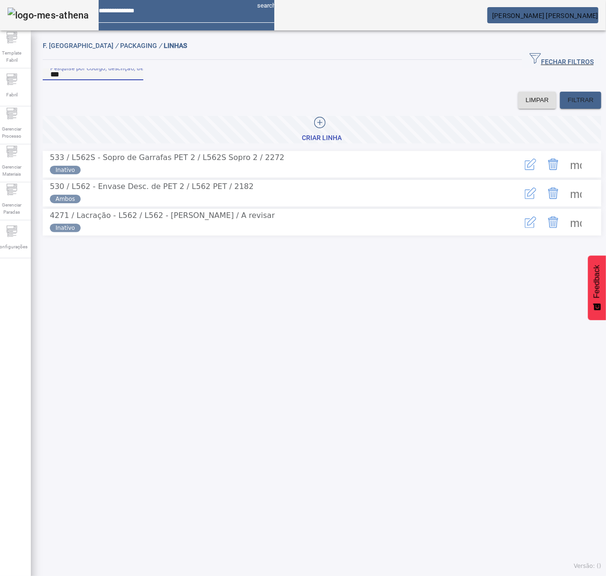
click at [565, 176] on span at bounding box center [576, 164] width 23 height 23
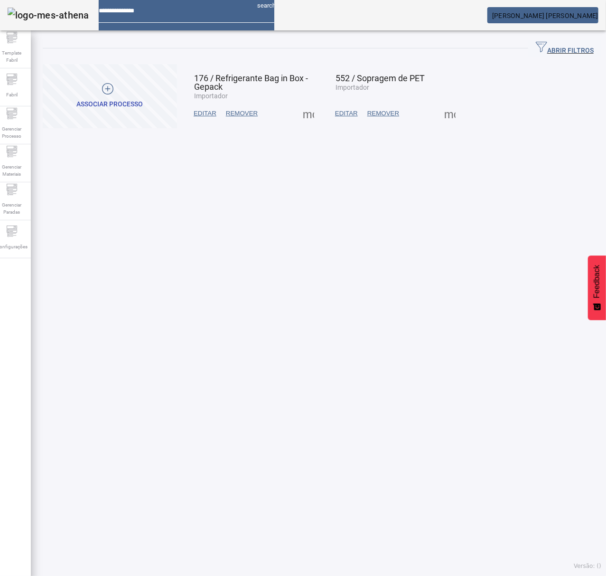
click at [446, 116] on span at bounding box center [450, 113] width 23 height 23
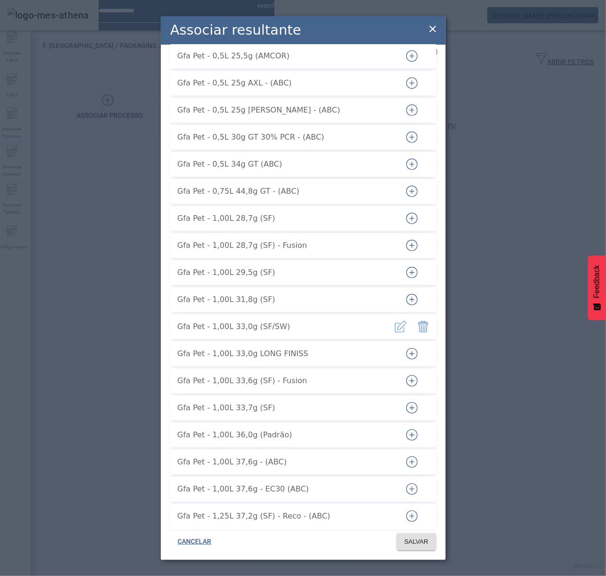
scroll to position [190, 0]
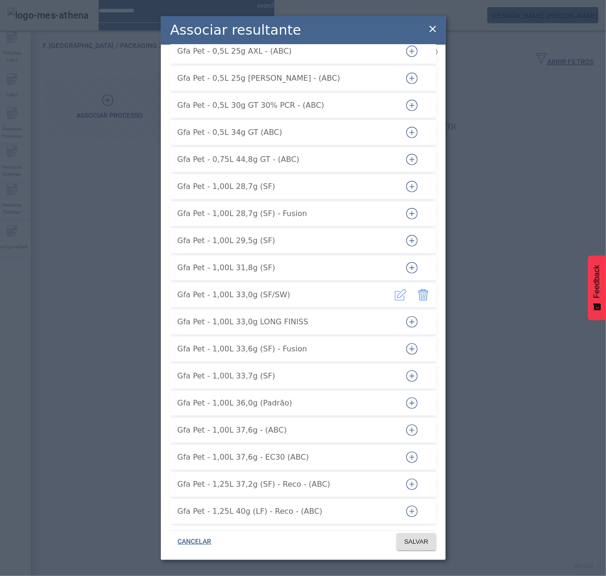
click at [418, 289] on icon "button" at bounding box center [423, 294] width 11 height 11
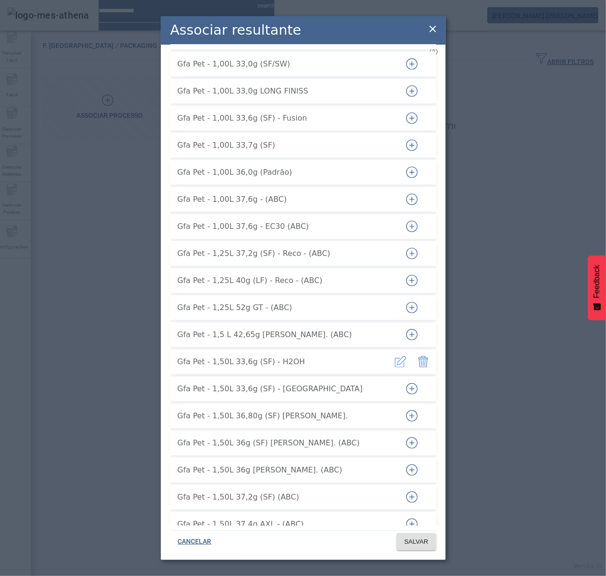
scroll to position [570, 0]
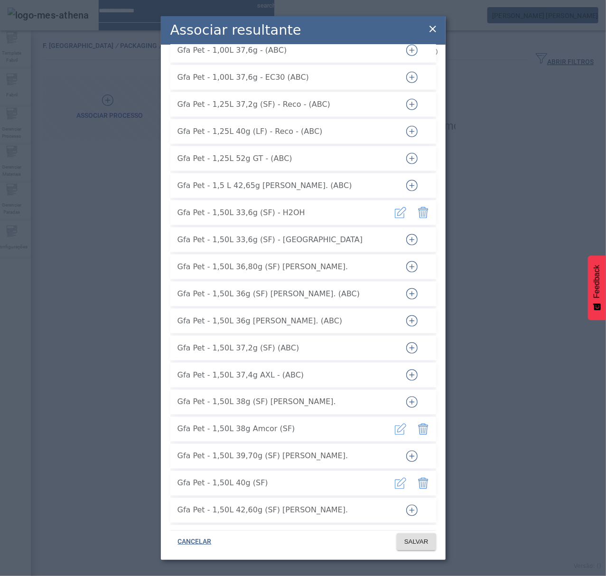
click at [406, 396] on icon "button" at bounding box center [411, 401] width 11 height 11
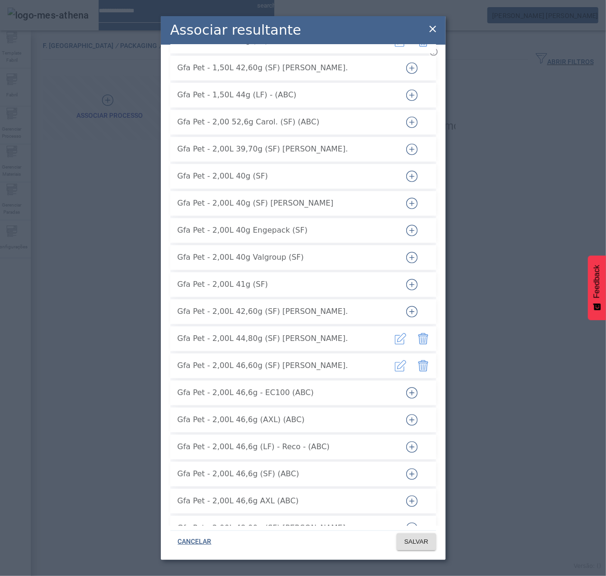
scroll to position [1012, 0]
click at [426, 543] on span "SALVAR" at bounding box center [416, 541] width 24 height 9
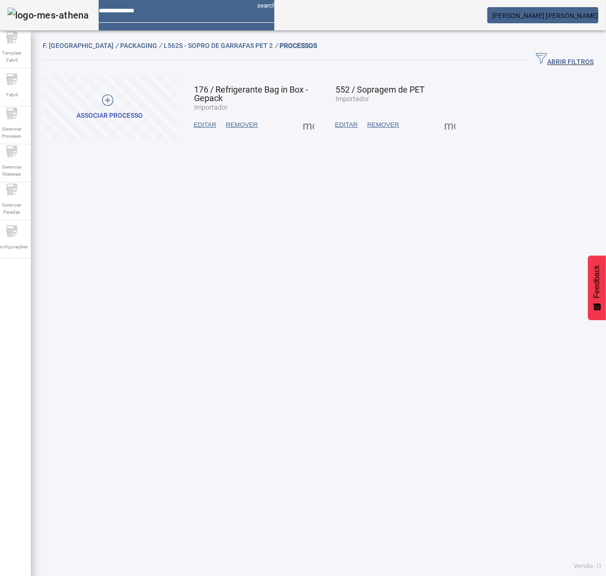
click at [440, 124] on span at bounding box center [450, 124] width 23 height 23
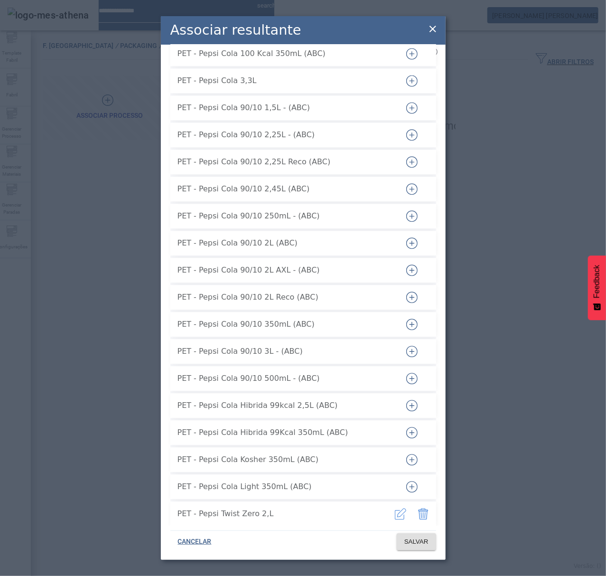
scroll to position [6708, 0]
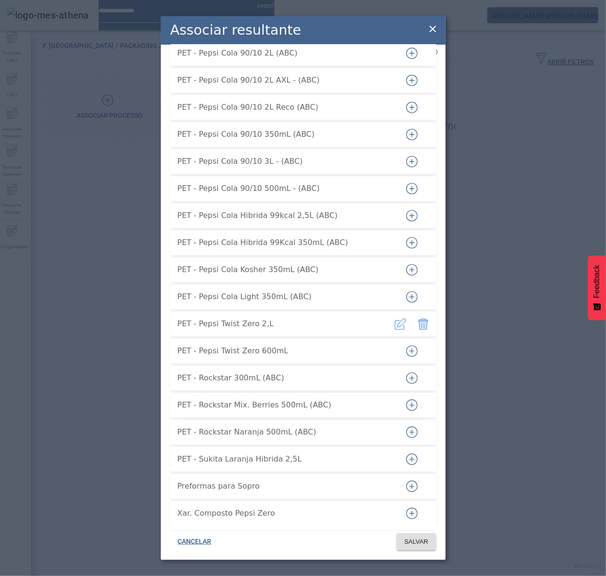
click at [418, 318] on icon "button" at bounding box center [423, 323] width 11 height 11
click at [420, 538] on span "SALVAR" at bounding box center [416, 541] width 24 height 9
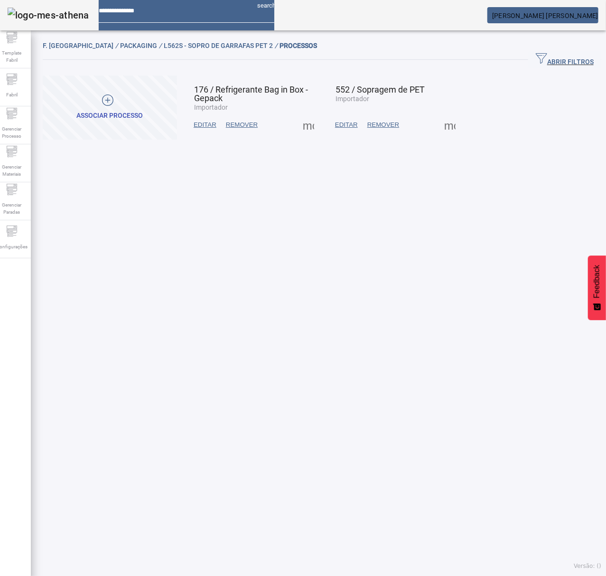
click at [441, 123] on span at bounding box center [450, 124] width 23 height 23
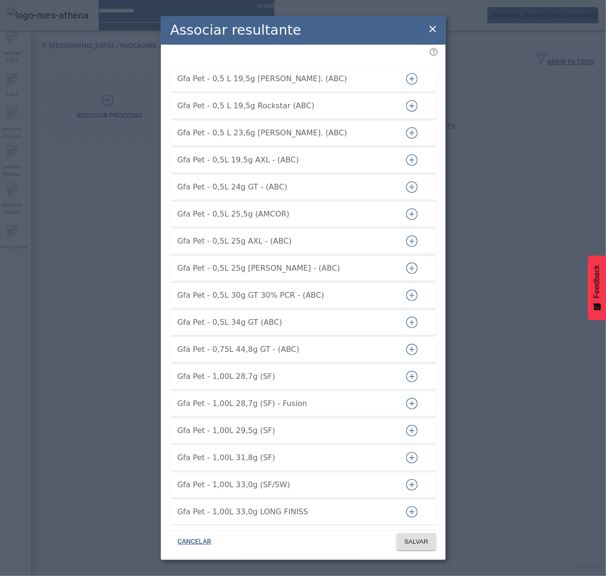
click at [428, 29] on icon at bounding box center [432, 28] width 11 height 11
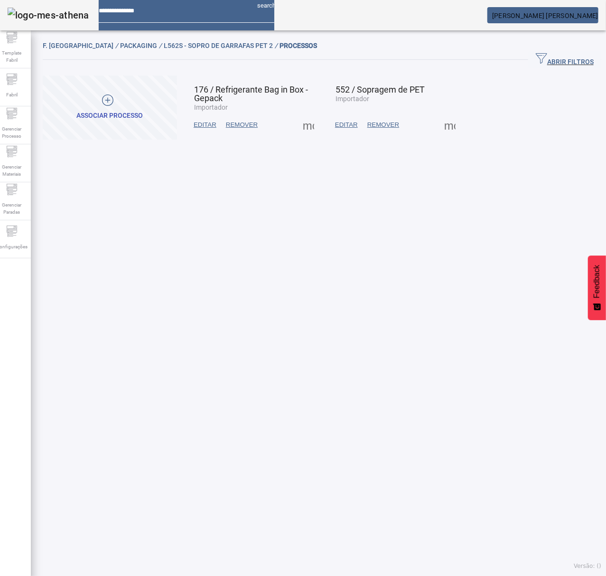
click at [439, 131] on span at bounding box center [450, 124] width 23 height 23
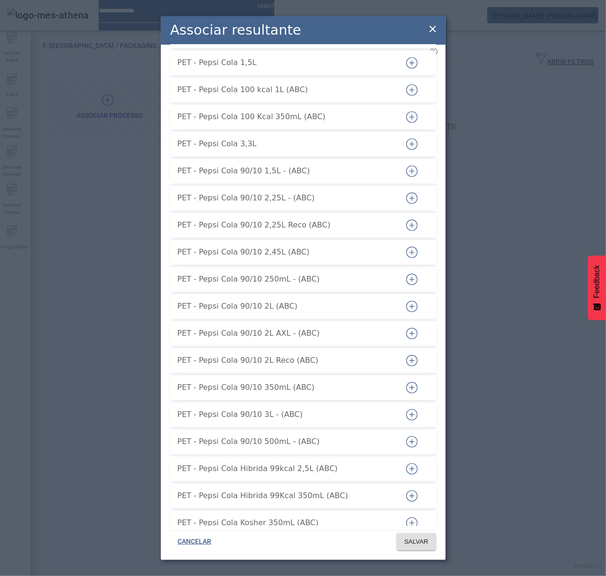
scroll to position [6710, 0]
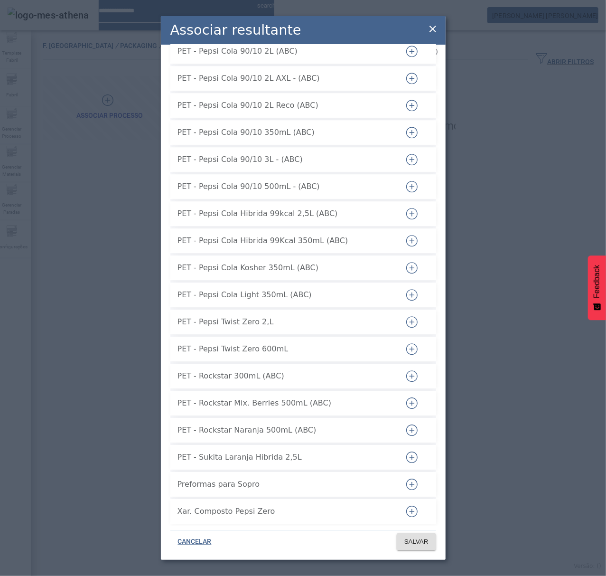
click at [429, 28] on icon at bounding box center [432, 28] width 11 height 11
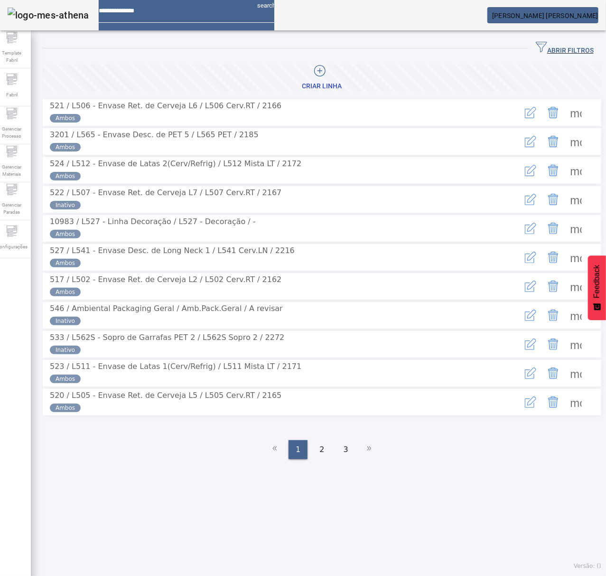
click at [565, 44] on span "ABRIR FILTROS" at bounding box center [565, 48] width 58 height 14
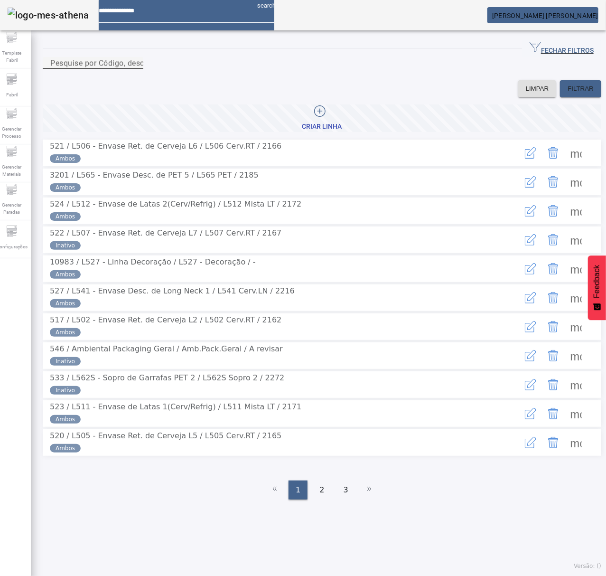
click at [136, 69] on input "Pesquise por Código, descrição, descrição abreviada ou descrição SAP" at bounding box center [92, 62] width 85 height 11
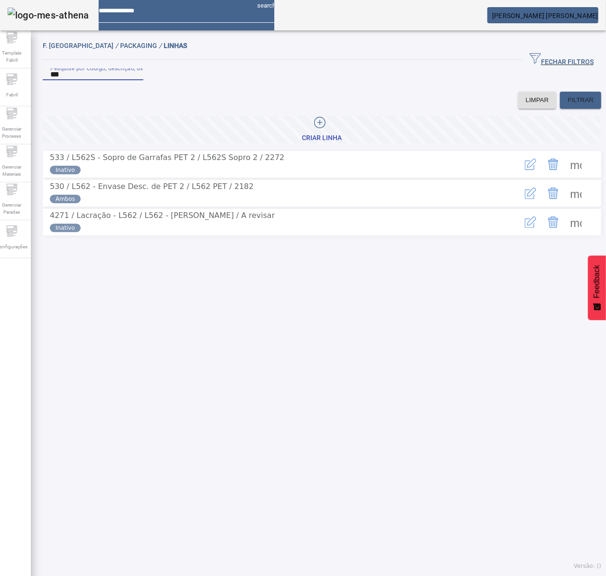
type input "***"
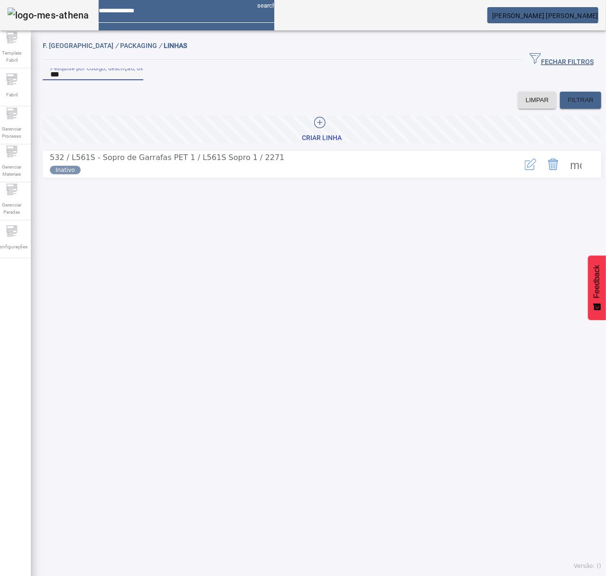
click at [565, 176] on span at bounding box center [576, 164] width 23 height 23
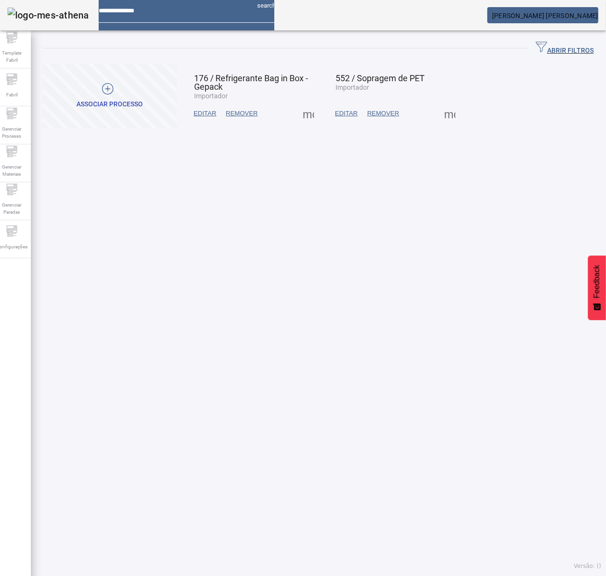
click at [439, 115] on span at bounding box center [450, 113] width 23 height 23
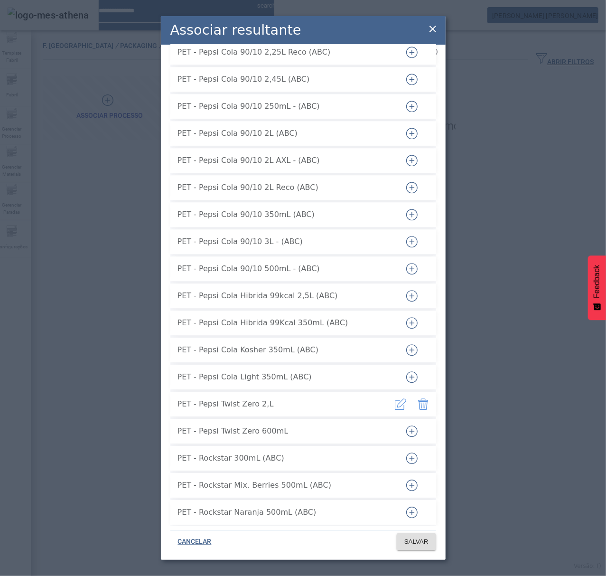
scroll to position [6710, 0]
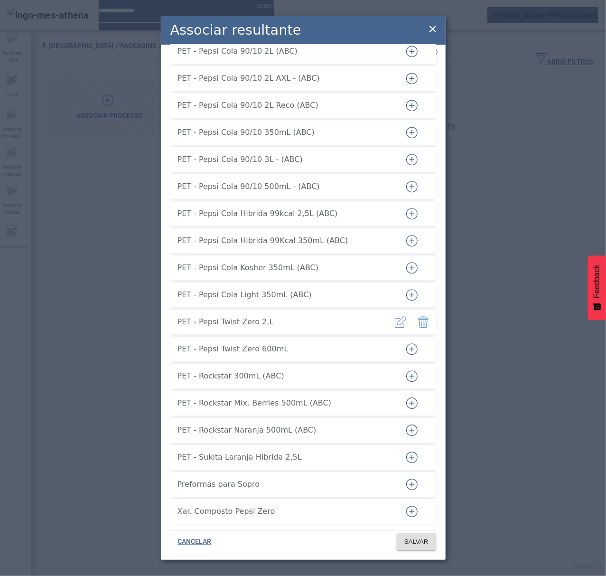
click at [418, 316] on icon "button" at bounding box center [423, 321] width 11 height 11
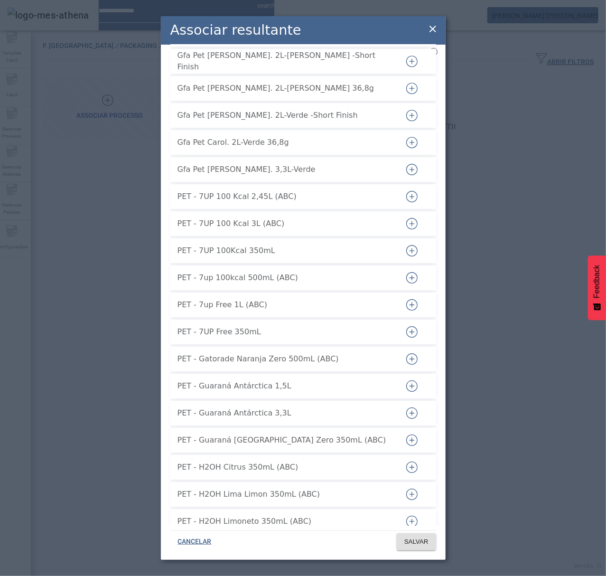
scroll to position [5128, 0]
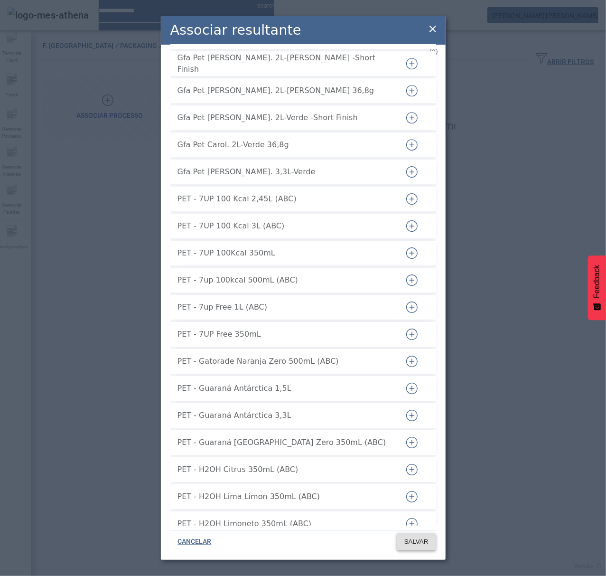
click at [404, 543] on span "SALVAR" at bounding box center [416, 541] width 24 height 9
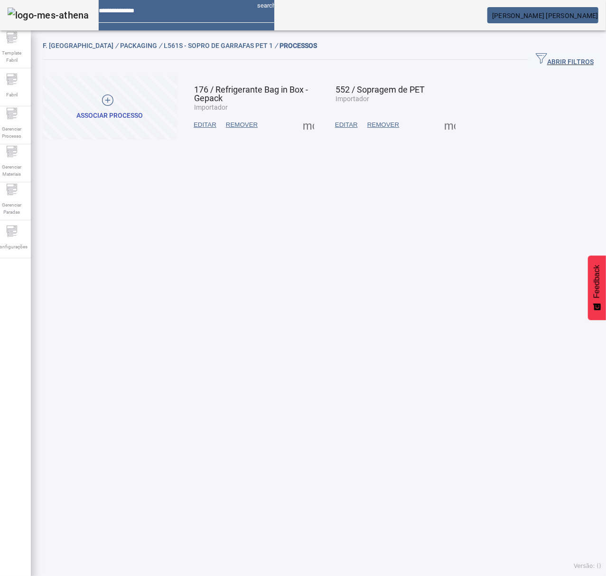
click at [442, 128] on span at bounding box center [450, 124] width 23 height 23
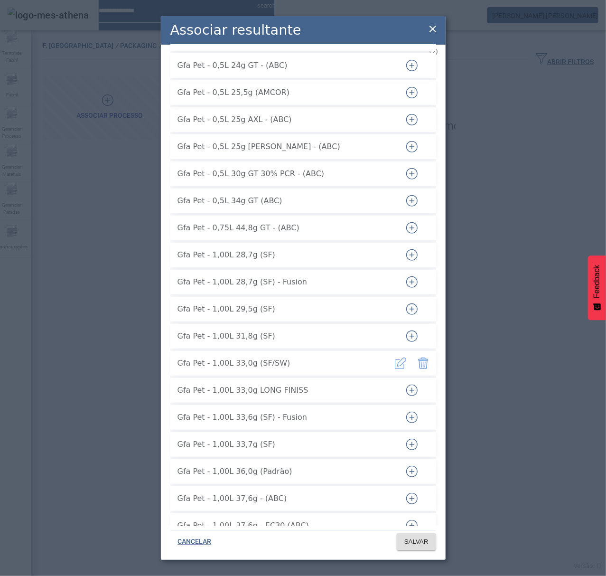
scroll to position [126, 0]
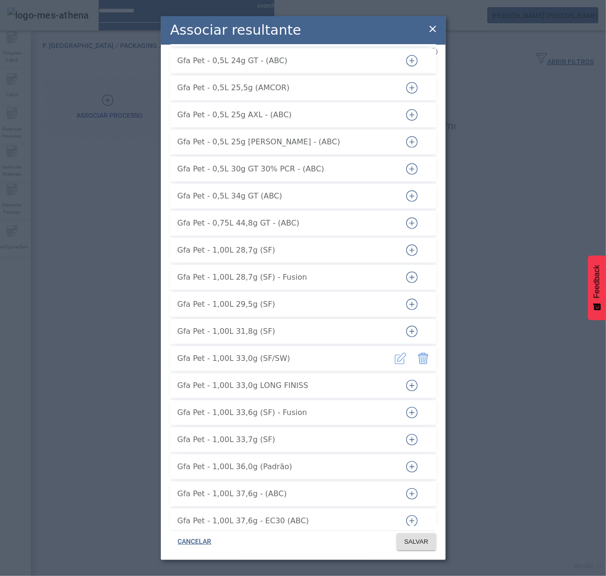
click at [425, 356] on icon "button" at bounding box center [425, 359] width 1 height 6
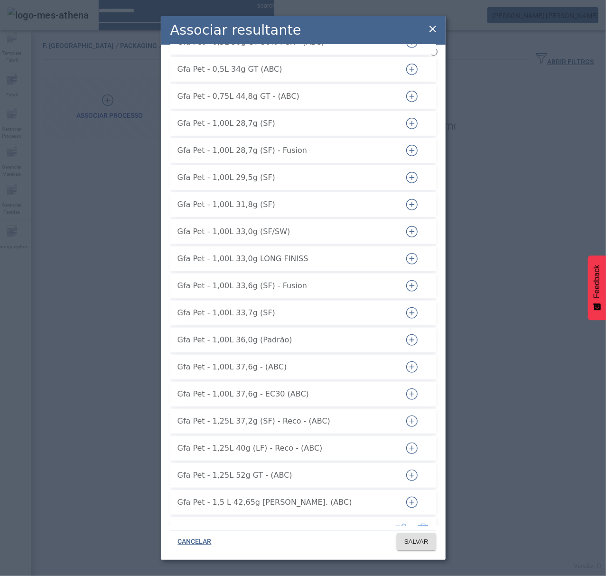
scroll to position [443, 0]
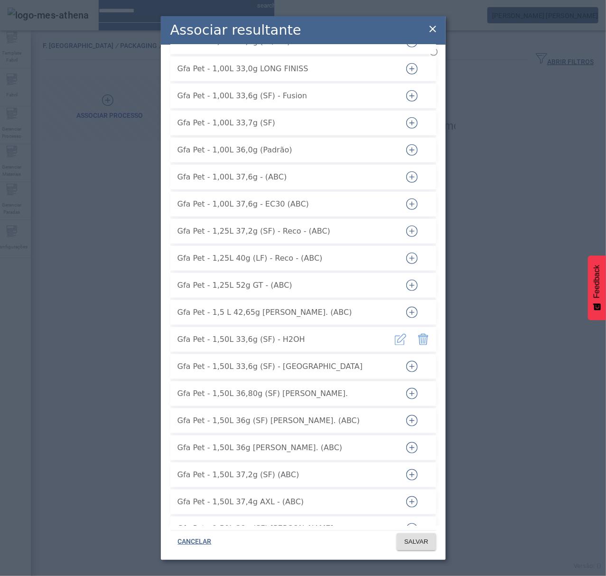
click at [418, 334] on icon "button" at bounding box center [423, 339] width 11 height 11
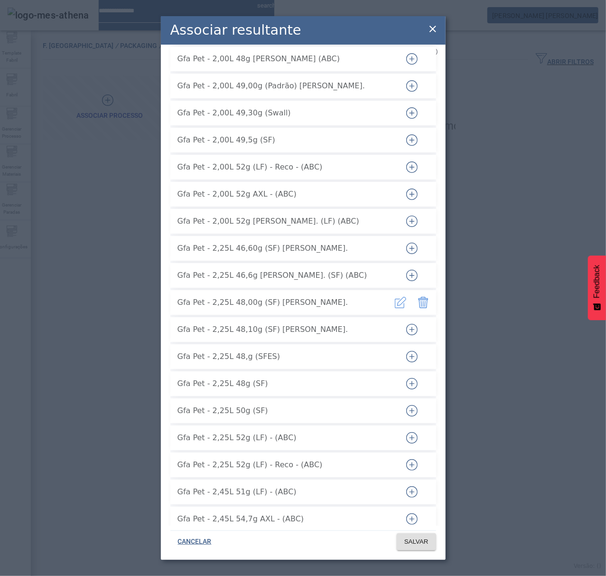
scroll to position [1645, 0]
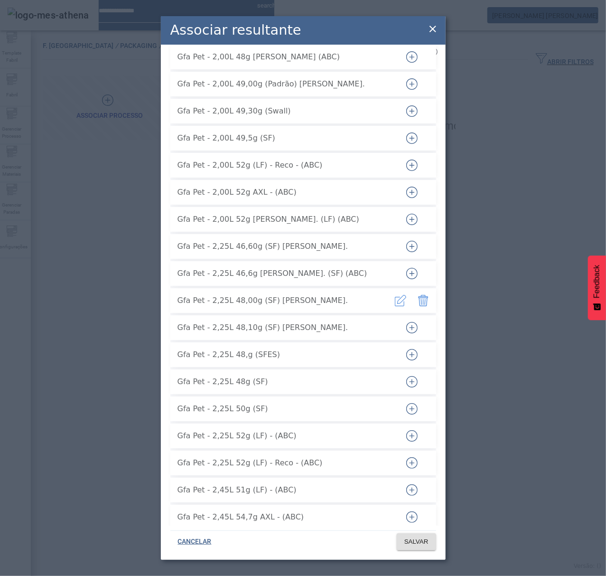
drag, startPoint x: 416, startPoint y: 293, endPoint x: 350, endPoint y: 300, distance: 66.4
click at [418, 295] on icon "button" at bounding box center [423, 300] width 11 height 11
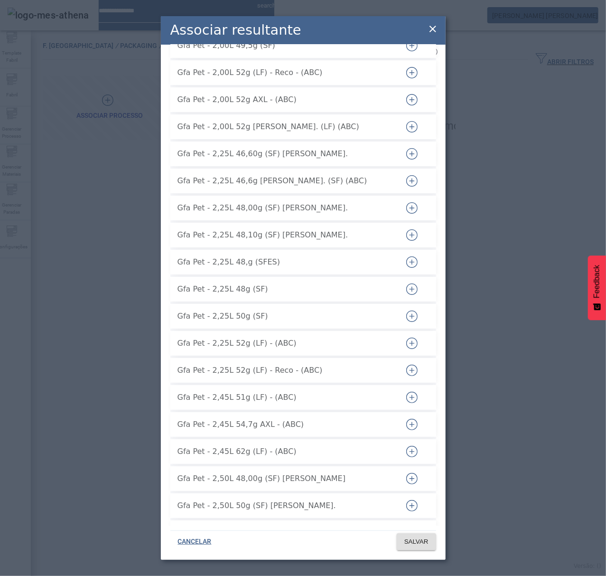
scroll to position [1899, 0]
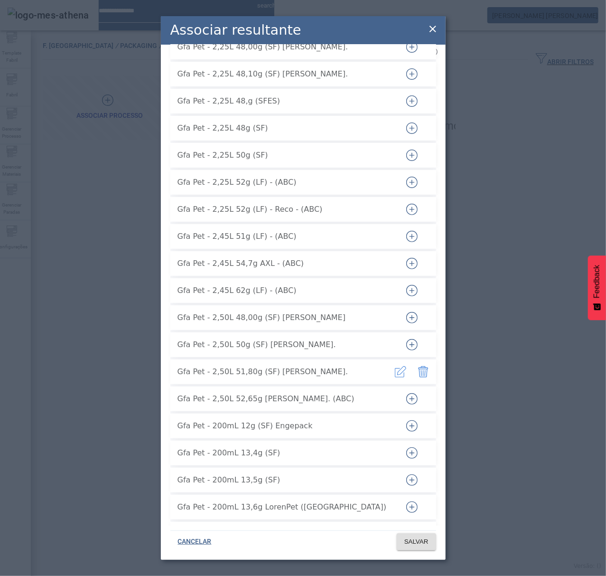
click at [418, 366] on icon "button" at bounding box center [423, 371] width 11 height 11
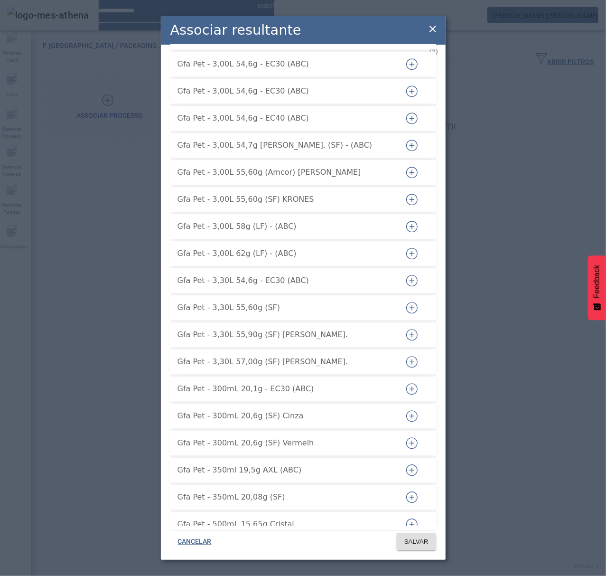
scroll to position [3164, 0]
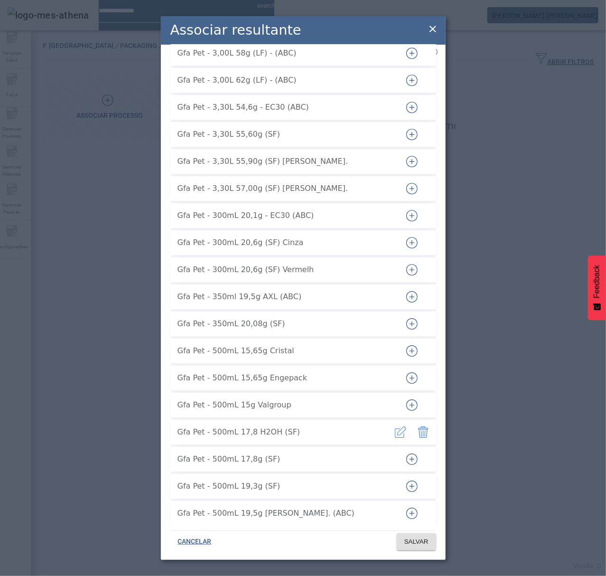
click at [419, 426] on icon "button" at bounding box center [424, 431] width 10 height 11
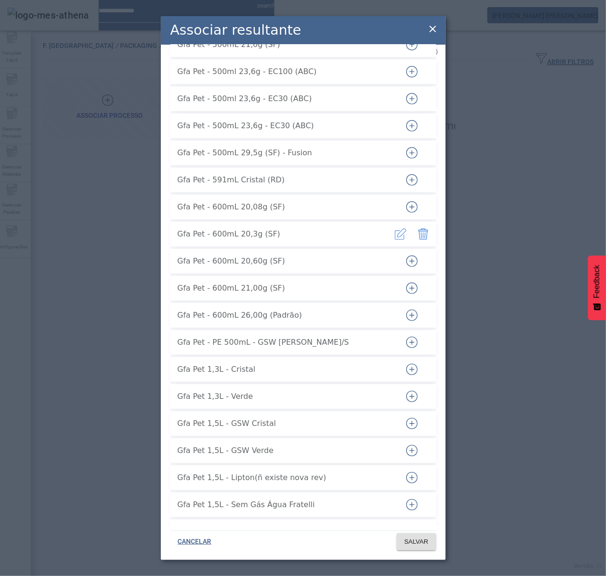
scroll to position [3733, 0]
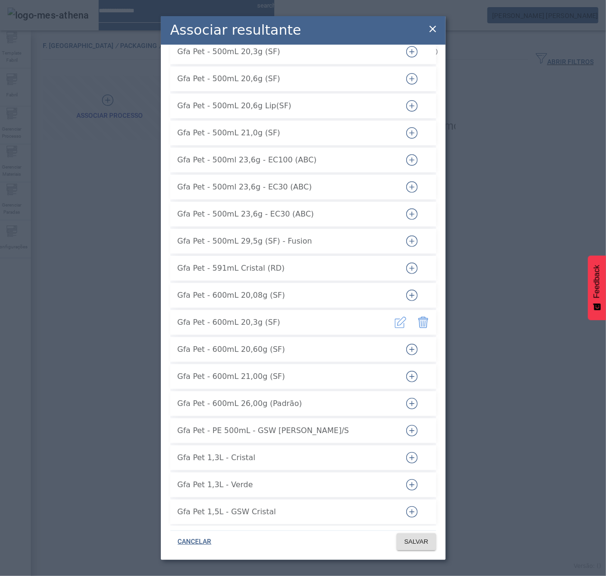
click at [412, 316] on button "button" at bounding box center [423, 322] width 23 height 23
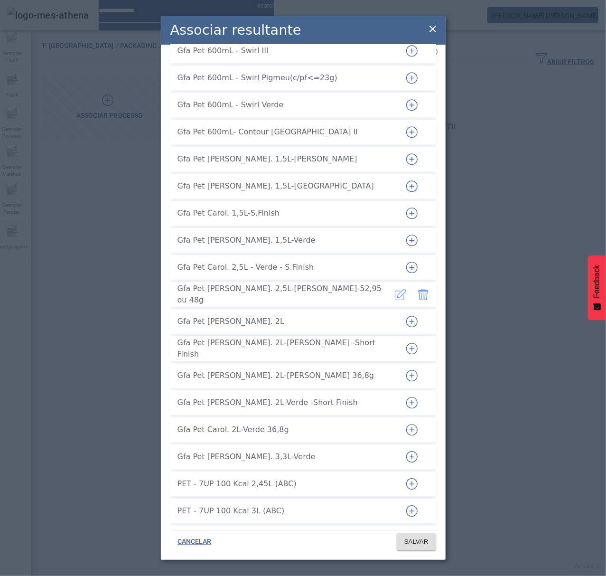
scroll to position [4809, 0]
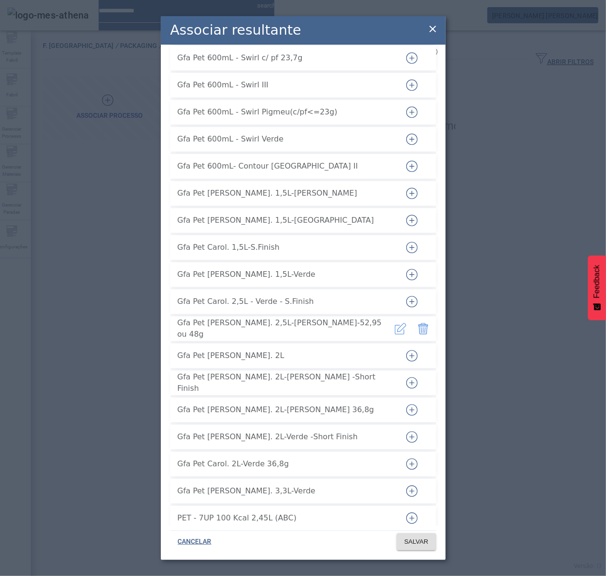
click at [418, 323] on icon "button" at bounding box center [423, 328] width 11 height 11
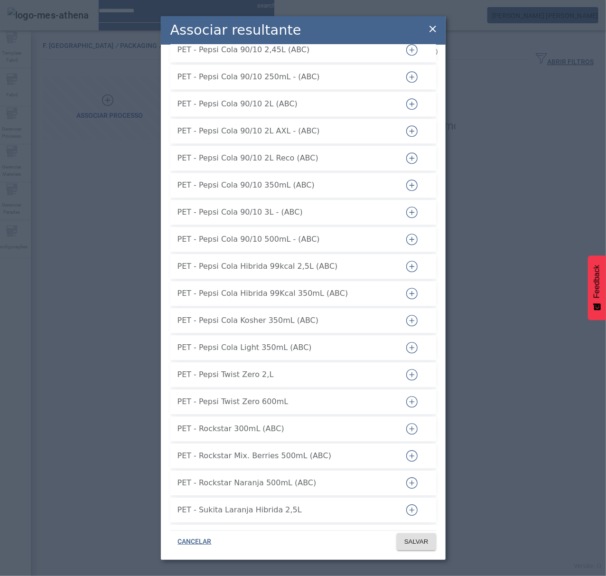
scroll to position [6710, 0]
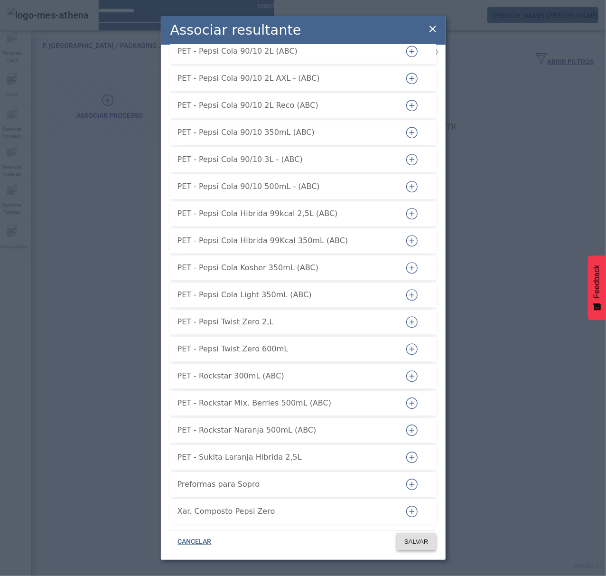
click at [414, 542] on span "SALVAR" at bounding box center [416, 541] width 24 height 9
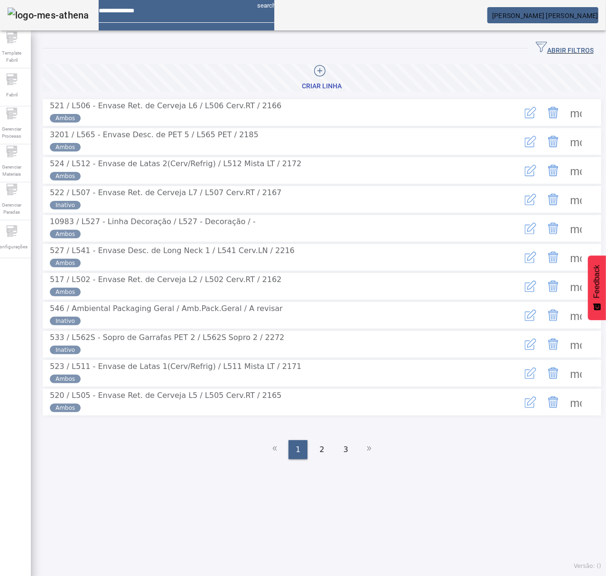
drag, startPoint x: 562, startPoint y: 40, endPoint x: 523, endPoint y: 64, distance: 45.7
click at [562, 40] on span "button" at bounding box center [564, 48] width 73 height 23
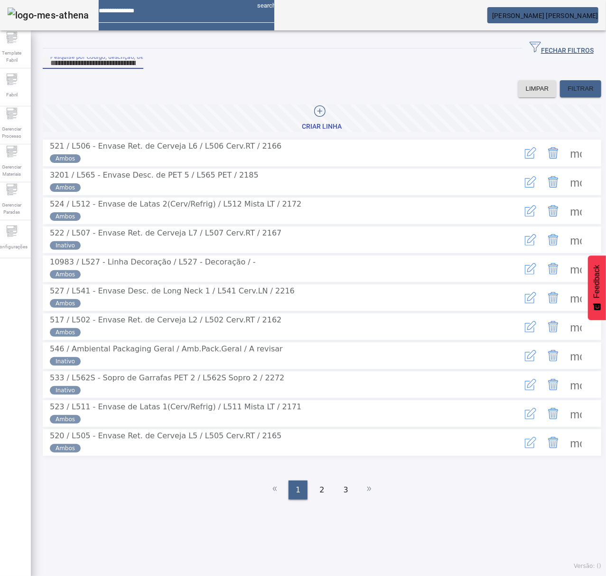
click at [136, 68] on input "Pesquise por Código, descrição, descrição abreviada ou descrição SAP" at bounding box center [92, 62] width 85 height 11
type input "***"
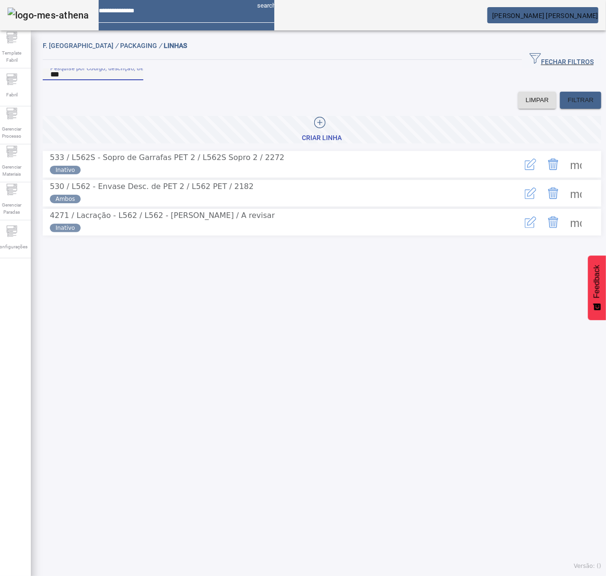
click at [570, 176] on span at bounding box center [576, 164] width 23 height 23
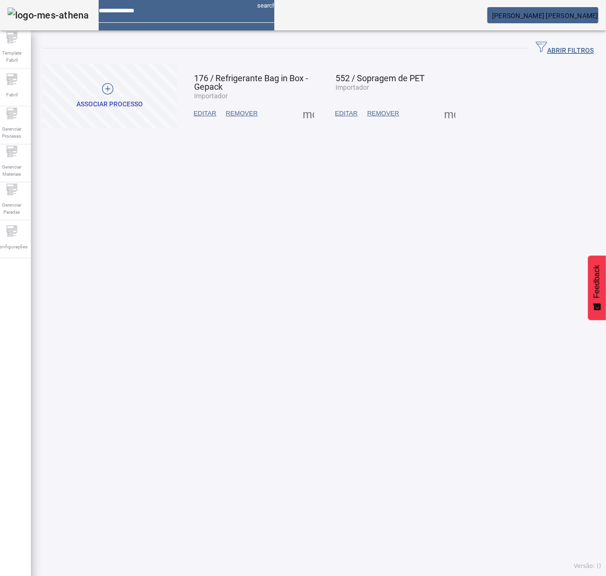
click at [439, 114] on span at bounding box center [450, 113] width 23 height 23
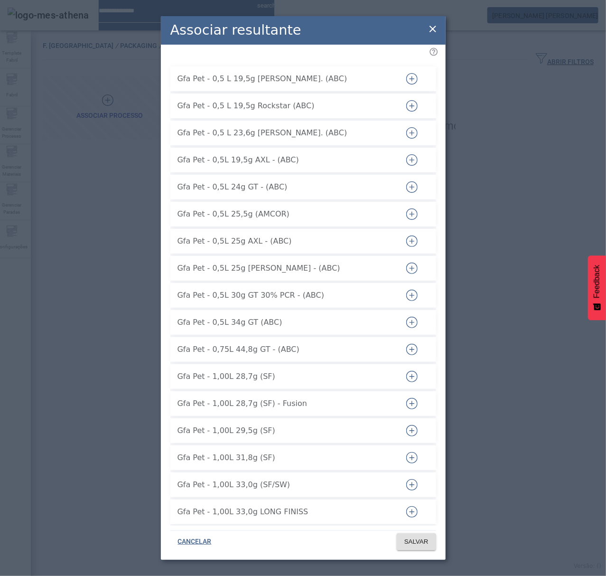
click at [428, 26] on icon at bounding box center [432, 28] width 11 height 11
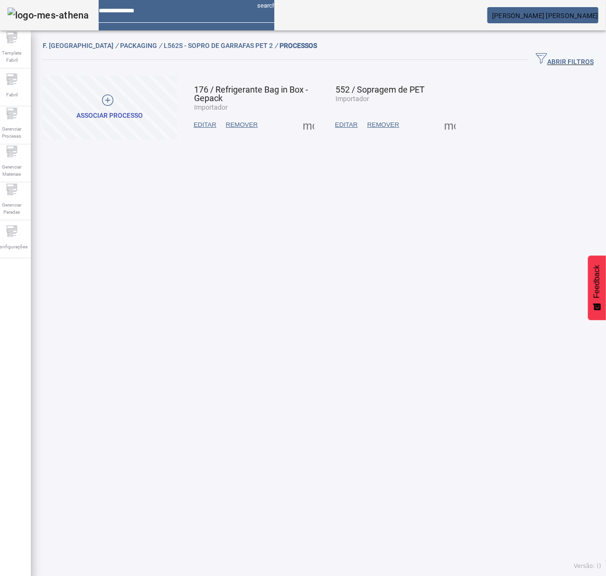
click at [439, 123] on span at bounding box center [450, 124] width 23 height 23
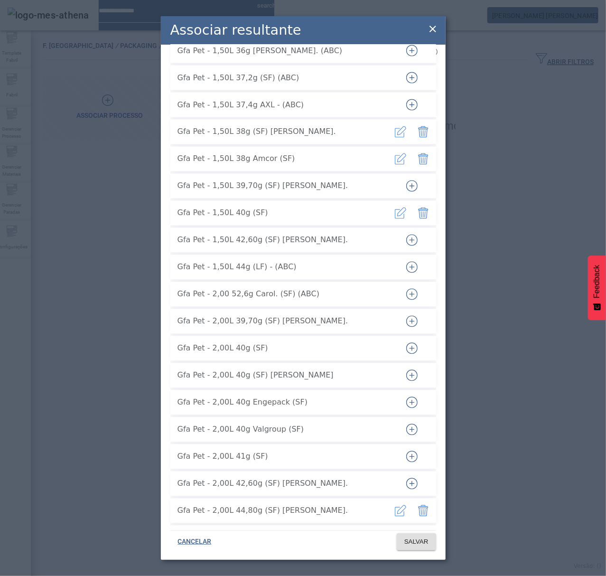
scroll to position [949, 0]
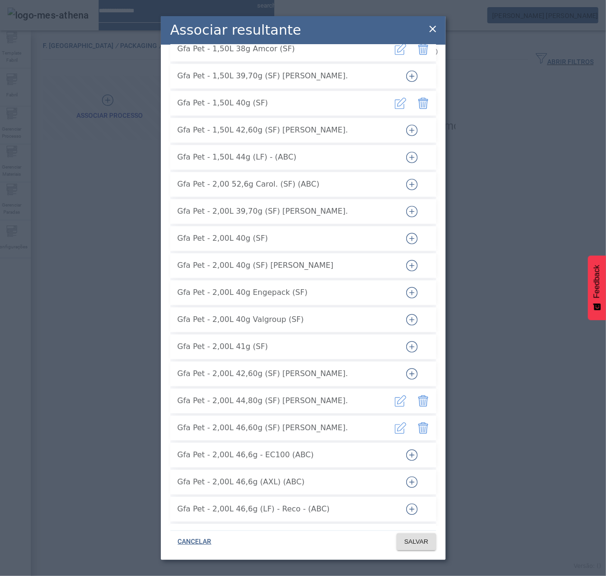
click at [425, 399] on icon "button" at bounding box center [425, 402] width 1 height 6
click at [418, 422] on icon "button" at bounding box center [423, 427] width 11 height 11
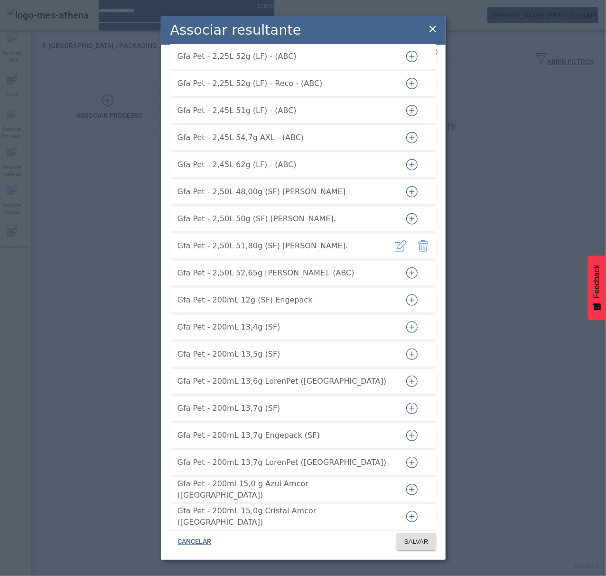
scroll to position [2025, 0]
click at [418, 240] on icon "button" at bounding box center [423, 245] width 11 height 11
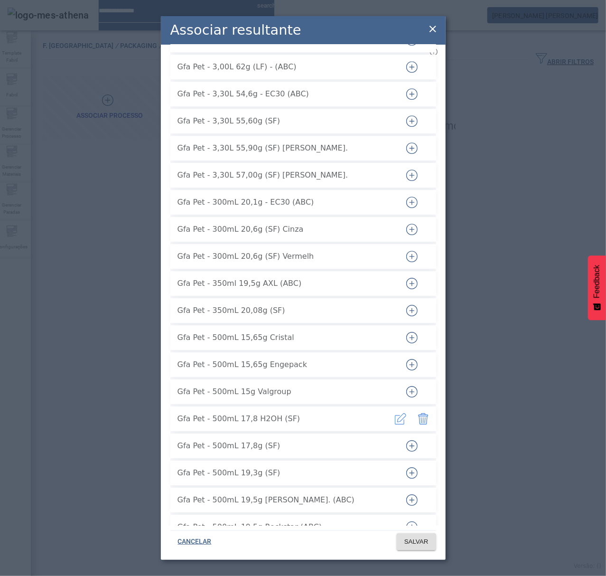
scroll to position [3228, 0]
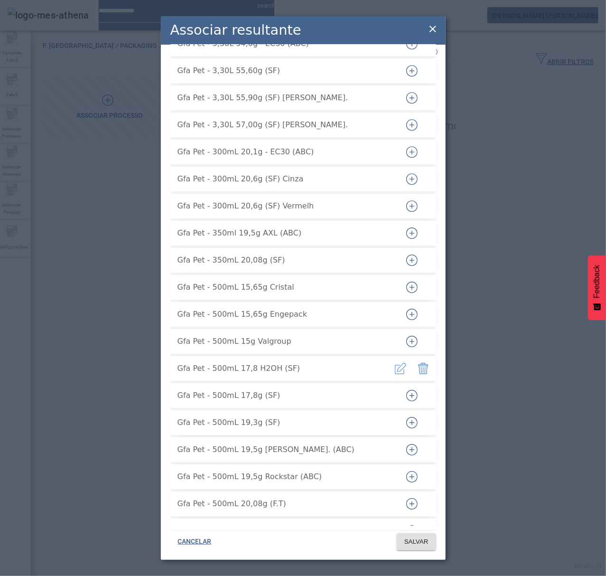
click at [419, 365] on icon "button" at bounding box center [424, 368] width 10 height 11
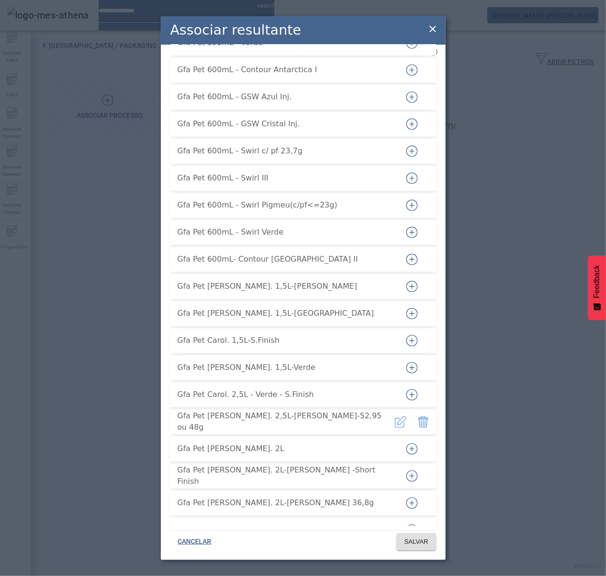
scroll to position [4746, 0]
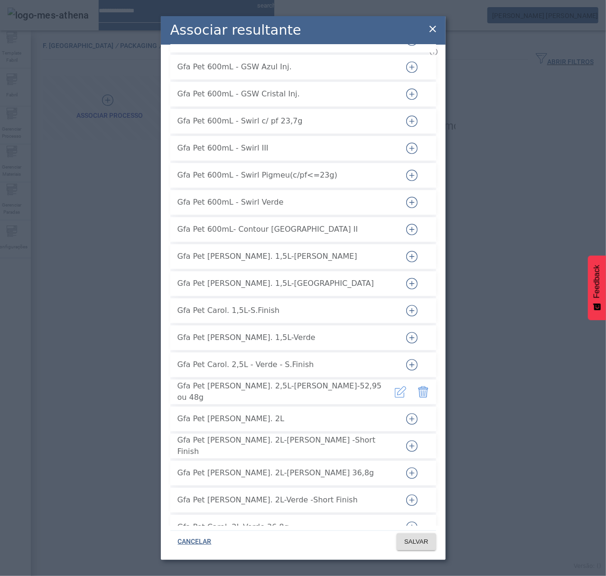
click at [419, 386] on icon "button" at bounding box center [424, 391] width 10 height 11
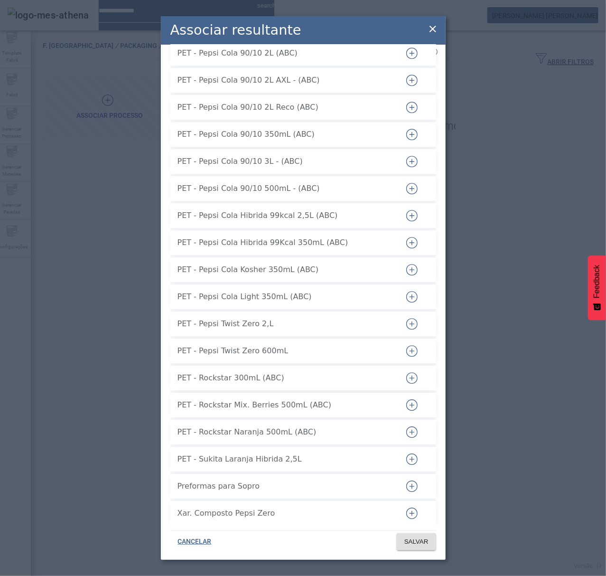
scroll to position [6710, 0]
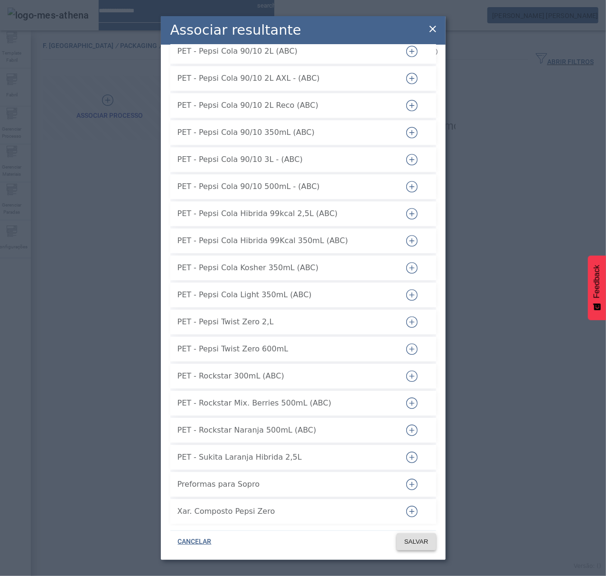
click at [415, 548] on span at bounding box center [416, 541] width 39 height 23
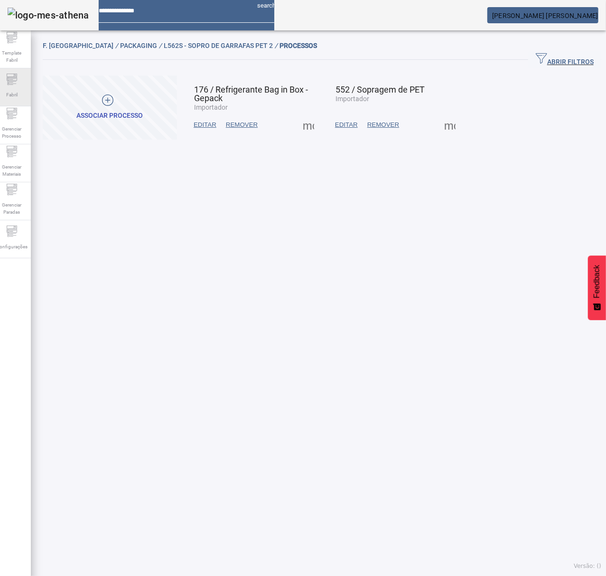
click at [28, 88] on div "Fabril" at bounding box center [12, 87] width 38 height 38
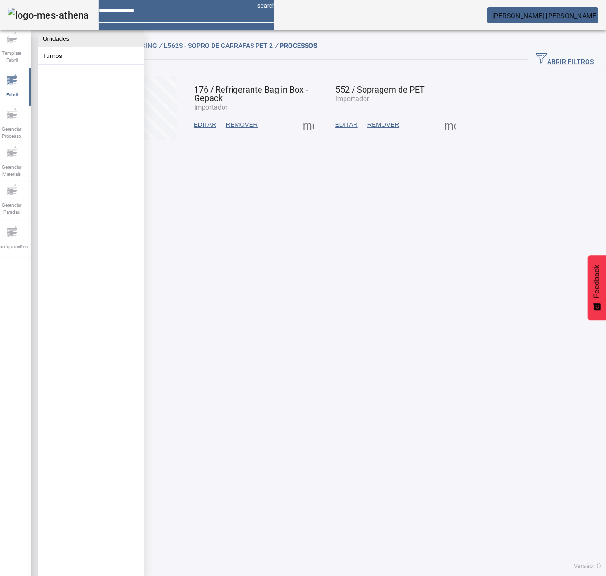
click at [74, 35] on button "Unidades" at bounding box center [91, 38] width 106 height 17
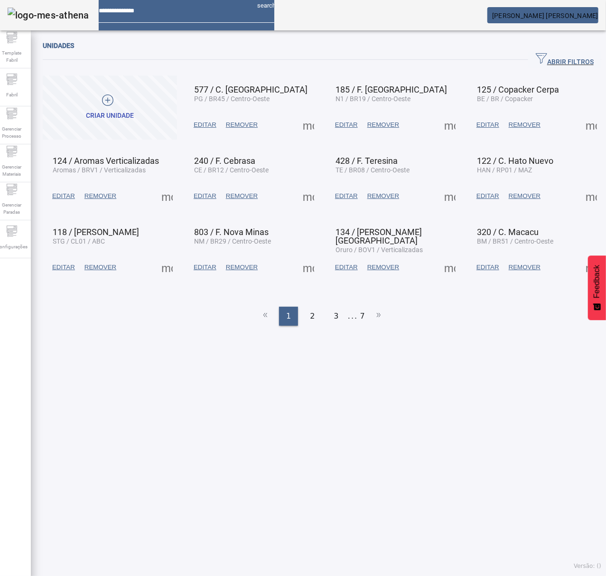
click at [560, 53] on span "button" at bounding box center [564, 59] width 73 height 23
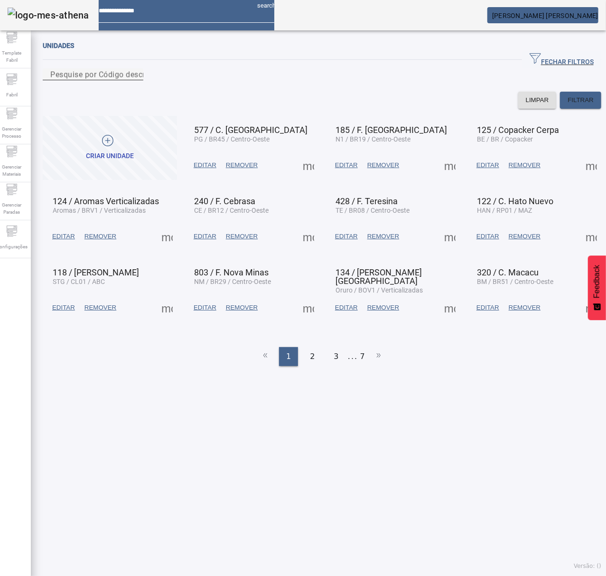
click at [136, 80] on input "Pesquise por Código descrição ou sigla" at bounding box center [92, 74] width 85 height 11
type input "***"
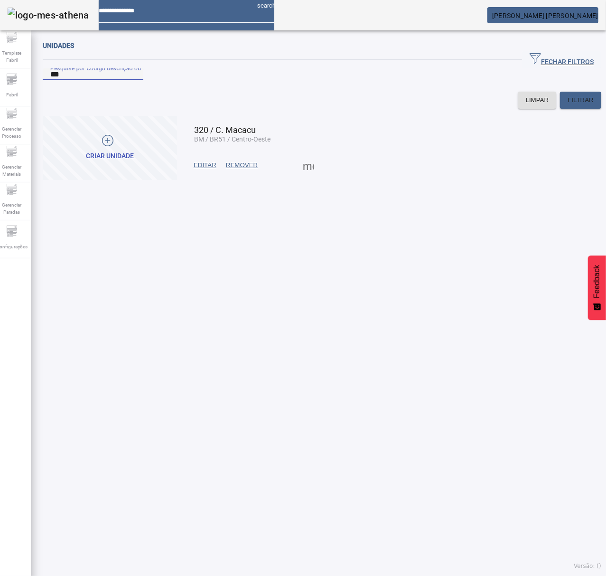
click at [304, 177] on span at bounding box center [308, 165] width 23 height 23
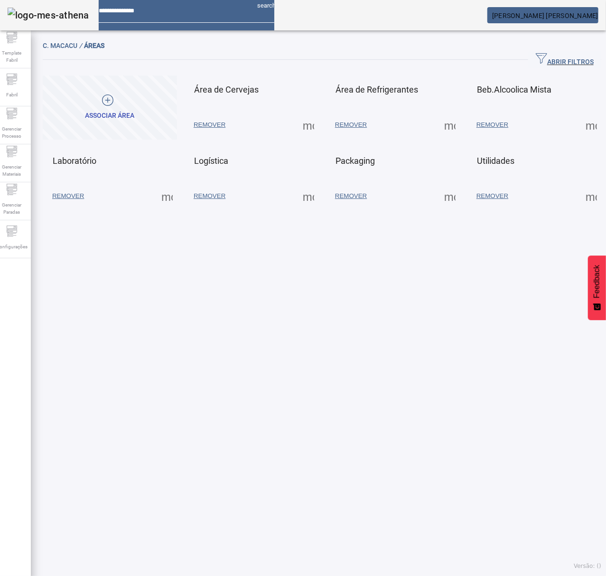
click at [439, 192] on span at bounding box center [450, 196] width 23 height 23
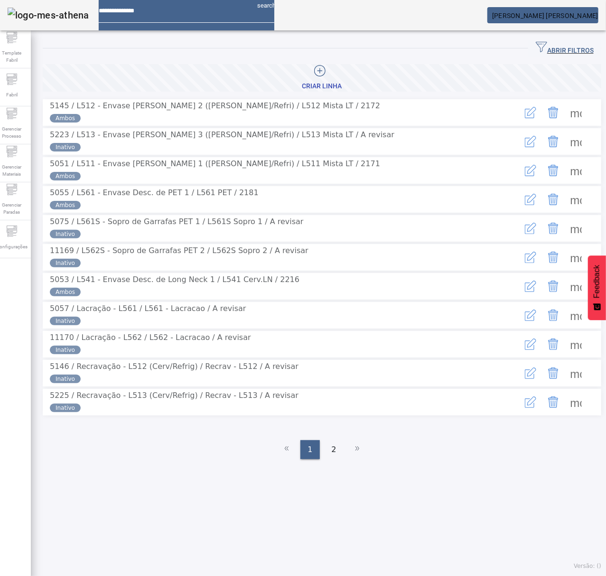
drag, startPoint x: 555, startPoint y: 48, endPoint x: 432, endPoint y: 65, distance: 124.6
click at [549, 49] on span "ABRIR FILTROS" at bounding box center [565, 48] width 58 height 14
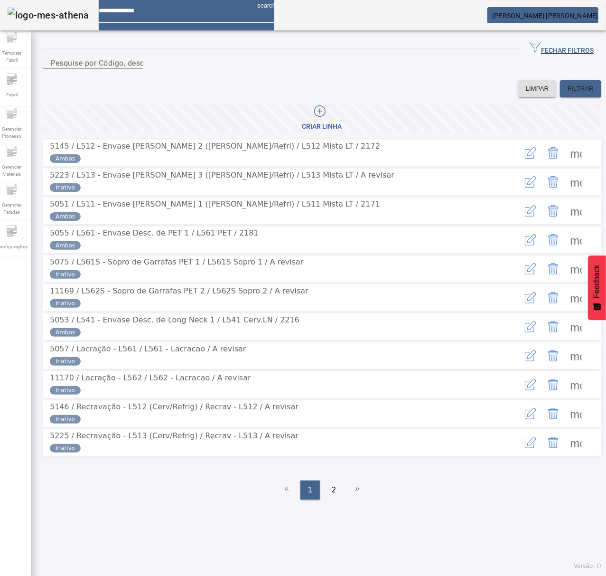
click at [143, 80] on div at bounding box center [93, 74] width 101 height 11
click at [136, 68] on input "Pesquise por Código, descrição, descrição abreviada ou descrição SAP" at bounding box center [92, 62] width 85 height 11
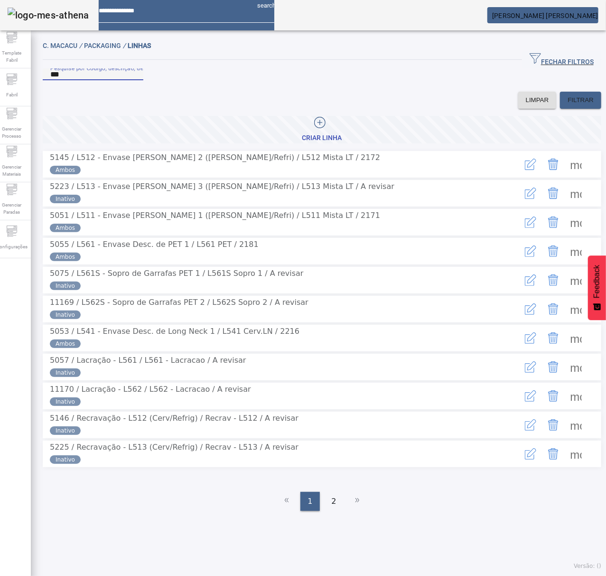
type input "***"
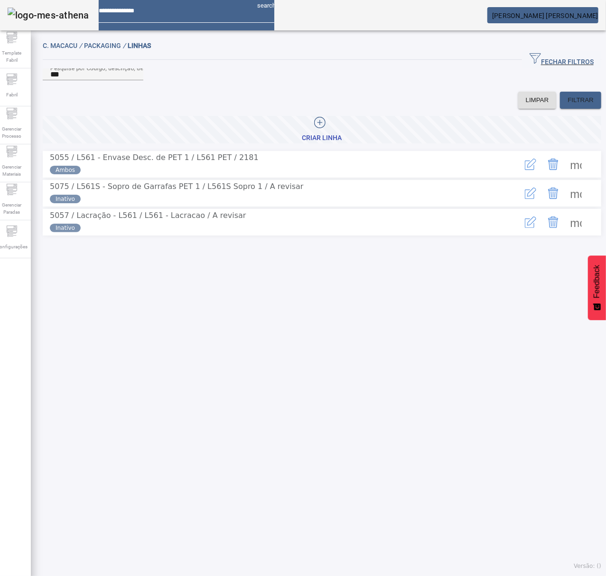
click at [565, 176] on span at bounding box center [576, 164] width 23 height 23
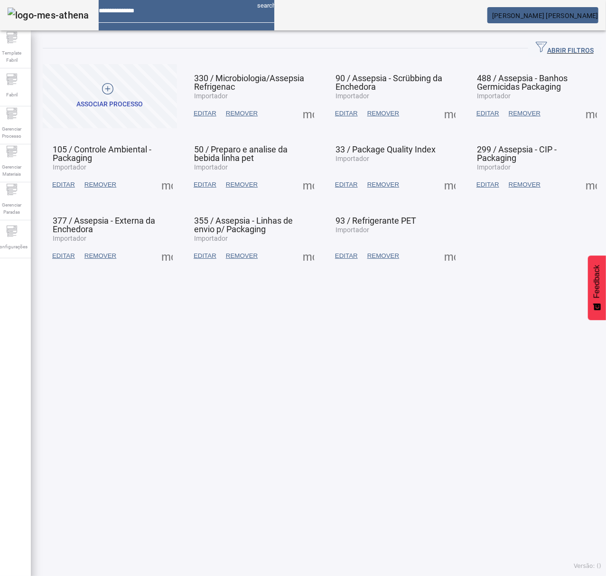
click at [304, 186] on span at bounding box center [308, 184] width 23 height 23
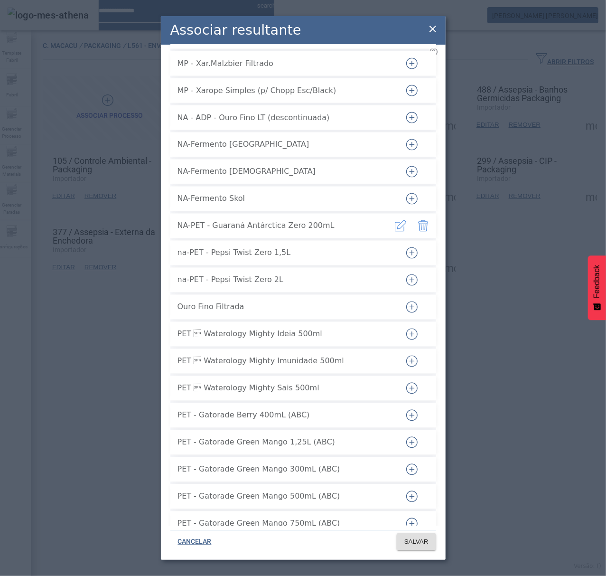
scroll to position [4430, 0]
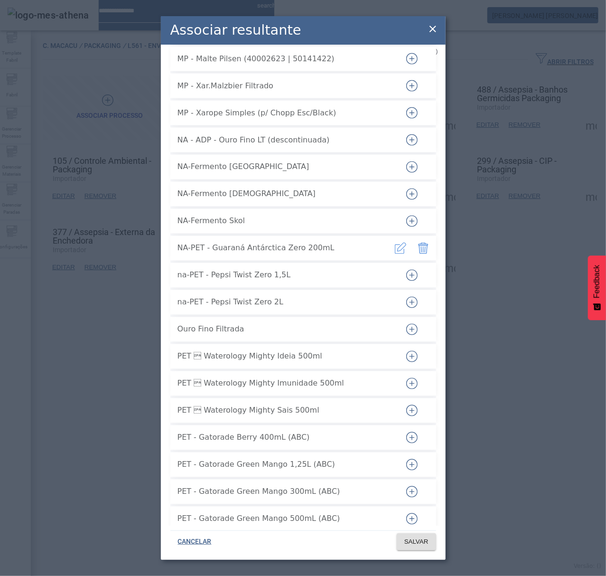
click at [419, 243] on icon "button" at bounding box center [424, 248] width 10 height 11
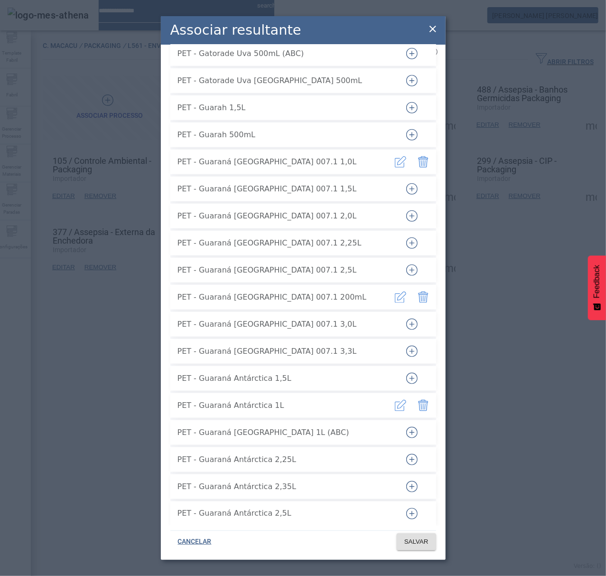
scroll to position [9556, 0]
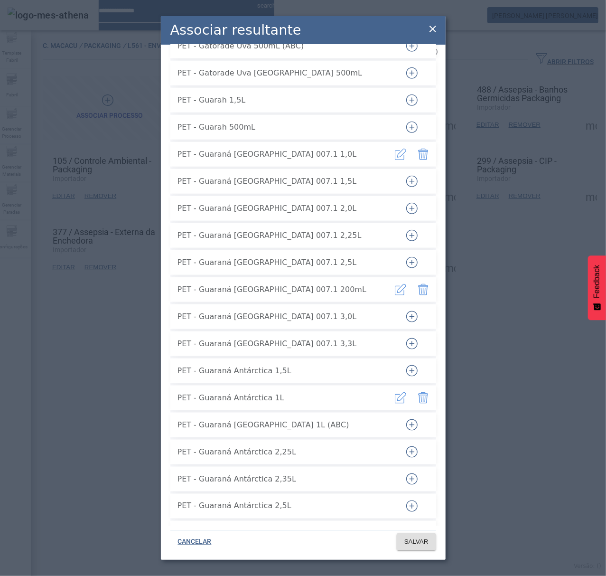
click at [423, 396] on icon "button" at bounding box center [423, 399] width 0 height 6
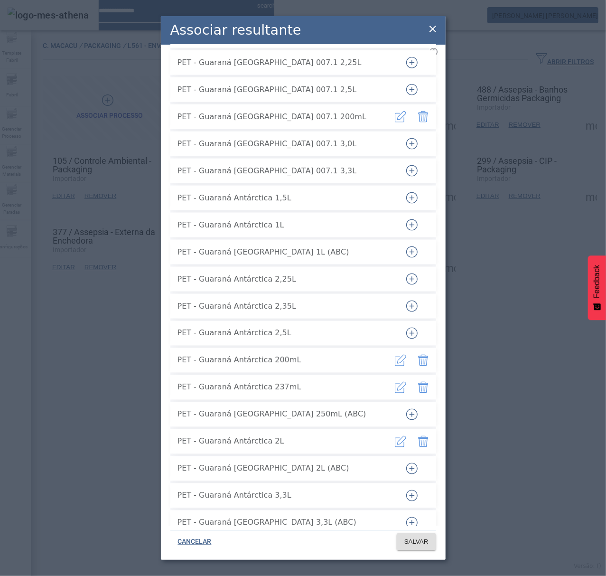
scroll to position [9746, 0]
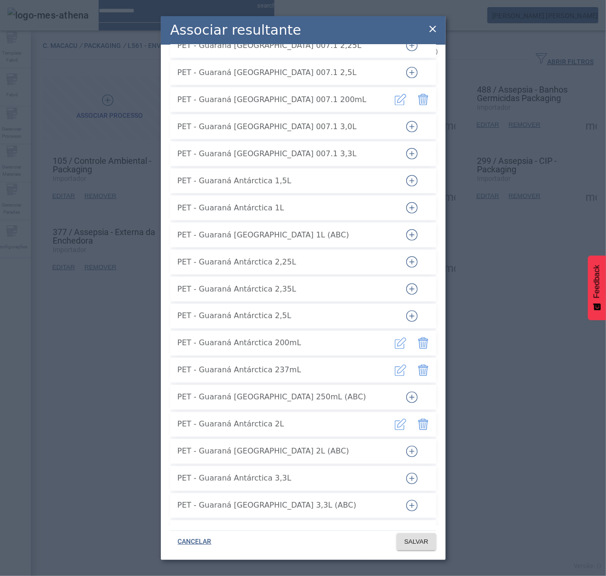
click at [425, 341] on icon "button" at bounding box center [425, 344] width 1 height 6
click at [418, 365] on icon "button" at bounding box center [423, 370] width 11 height 11
click at [418, 419] on icon "button" at bounding box center [423, 424] width 11 height 11
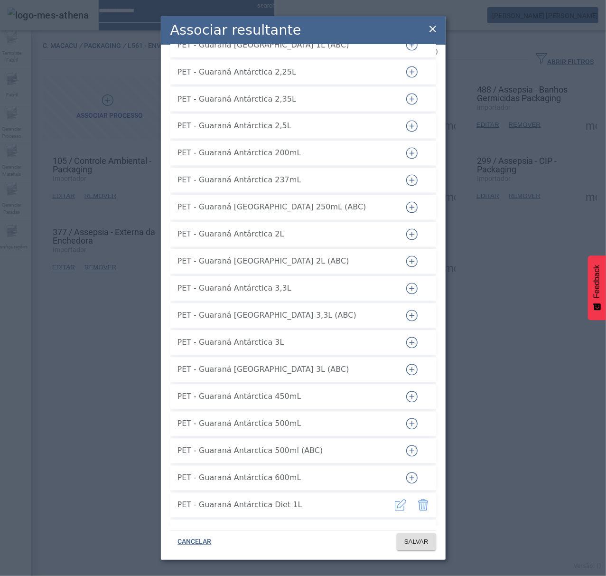
scroll to position [9999, 0]
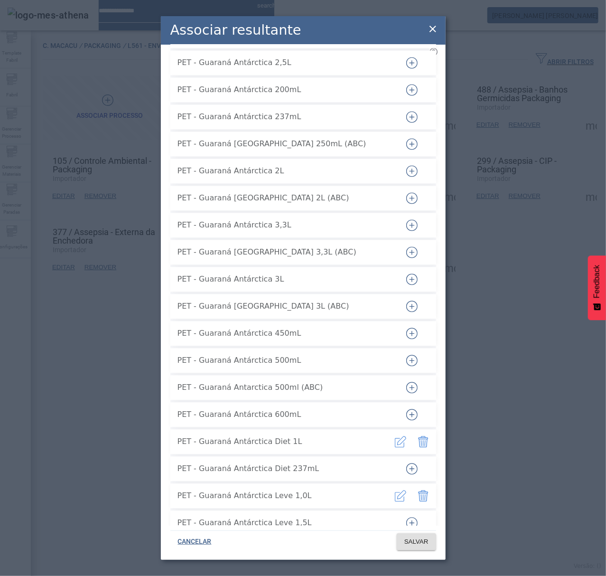
drag, startPoint x: 412, startPoint y: 432, endPoint x: 409, endPoint y: 420, distance: 12.8
click at [418, 436] on icon "button" at bounding box center [423, 441] width 11 height 11
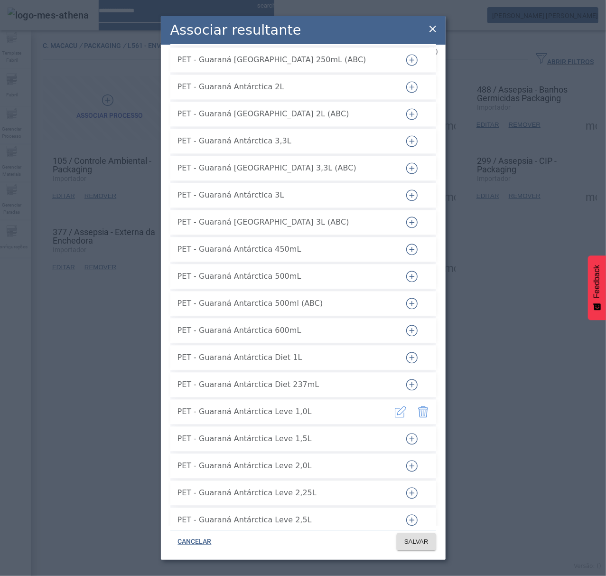
scroll to position [10125, 0]
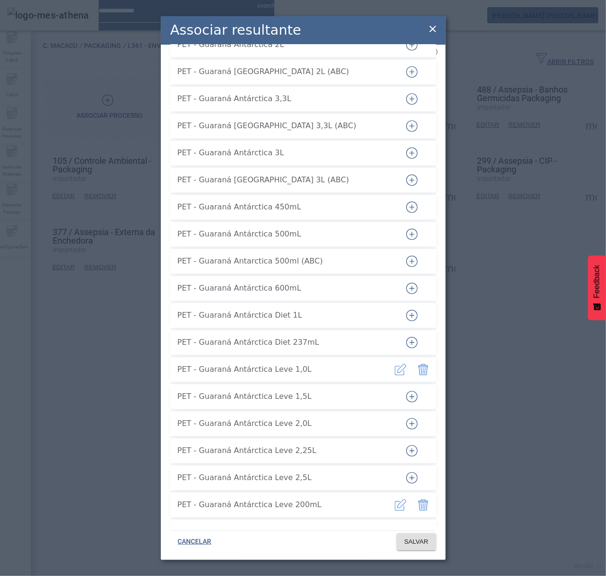
click at [418, 365] on icon "button" at bounding box center [423, 369] width 11 height 11
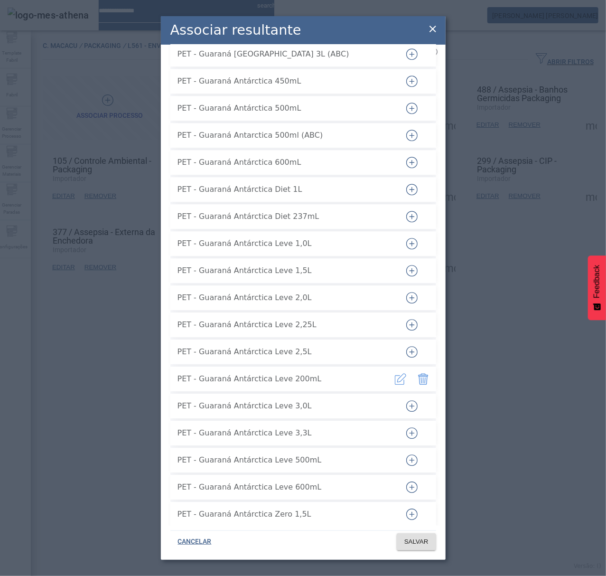
scroll to position [10252, 0]
click at [425, 376] on icon "button" at bounding box center [425, 379] width 1 height 6
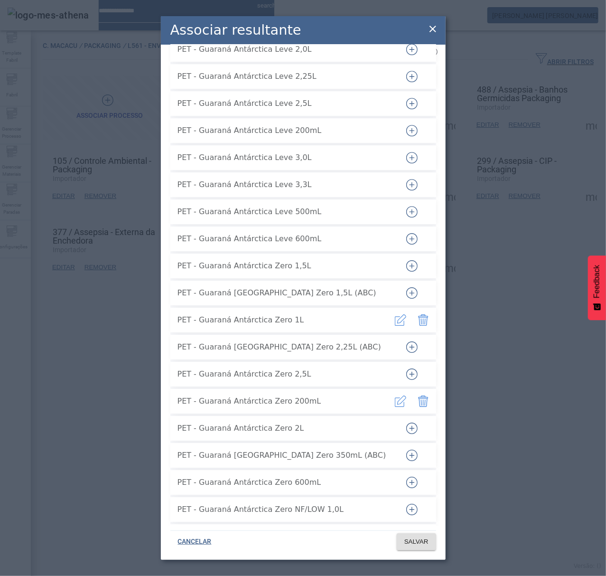
scroll to position [10505, 0]
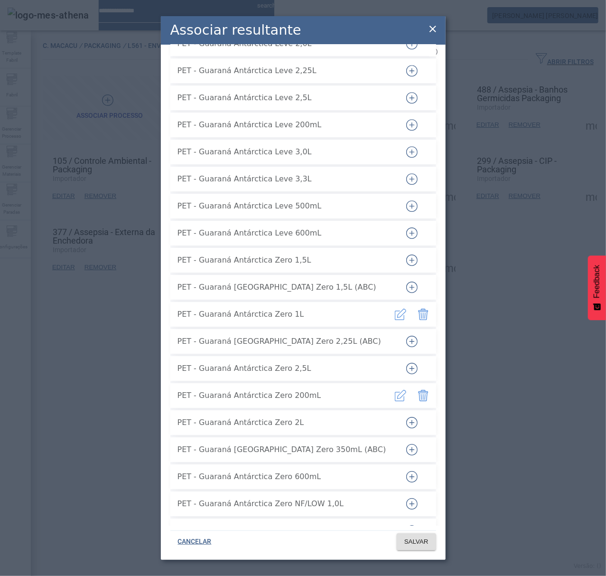
click at [418, 309] on icon "button" at bounding box center [423, 314] width 11 height 11
click at [419, 390] on icon "button" at bounding box center [424, 395] width 10 height 11
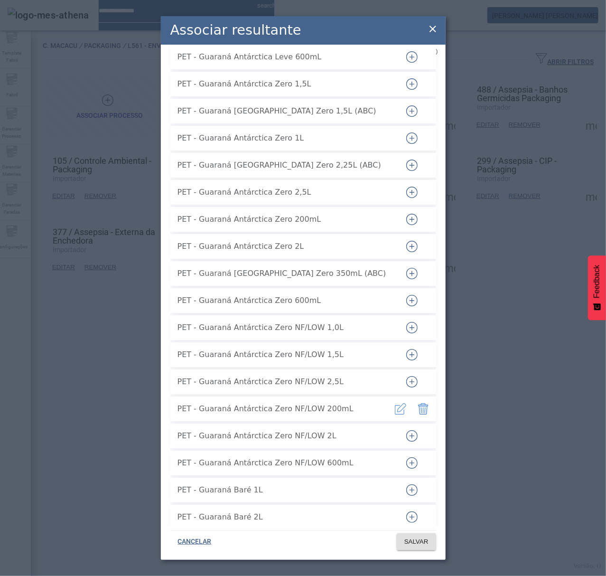
scroll to position [10695, 0]
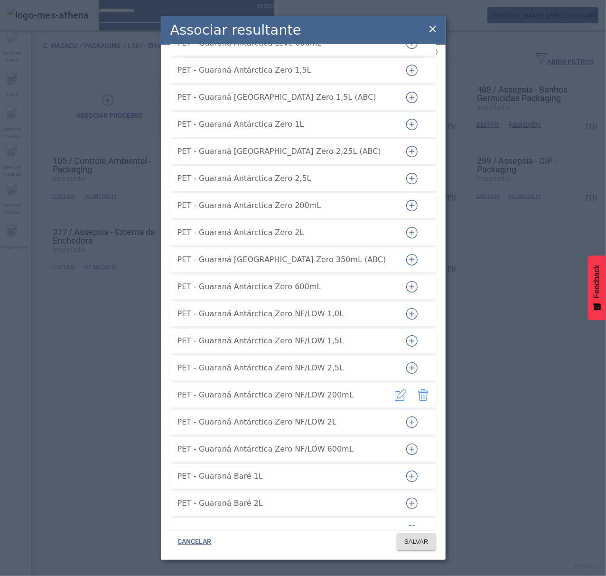
click at [406, 308] on icon "button" at bounding box center [411, 313] width 11 height 11
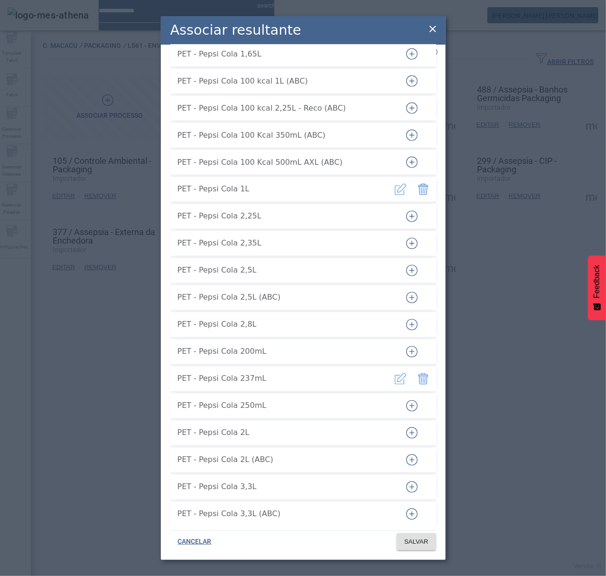
scroll to position [17087, 0]
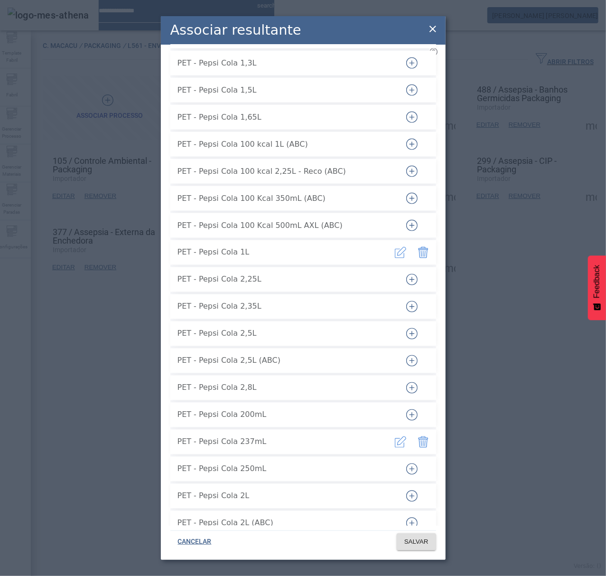
click at [423, 241] on button "button" at bounding box center [423, 252] width 23 height 23
drag, startPoint x: 416, startPoint y: 432, endPoint x: 402, endPoint y: 412, distance: 24.4
click at [418, 436] on icon "button" at bounding box center [423, 441] width 11 height 11
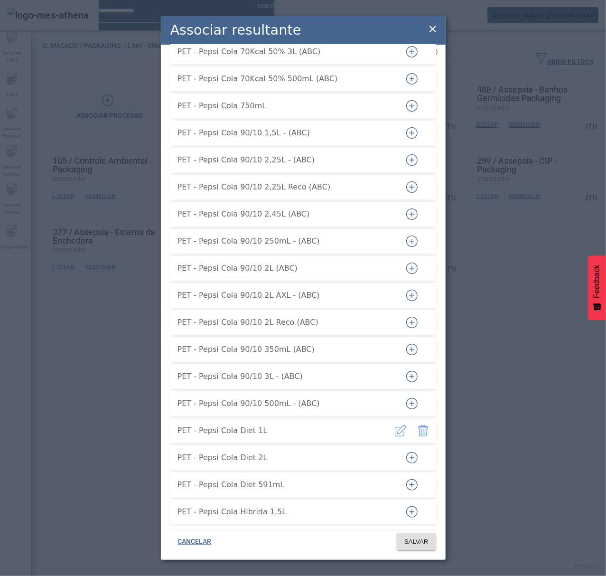
scroll to position [18352, 0]
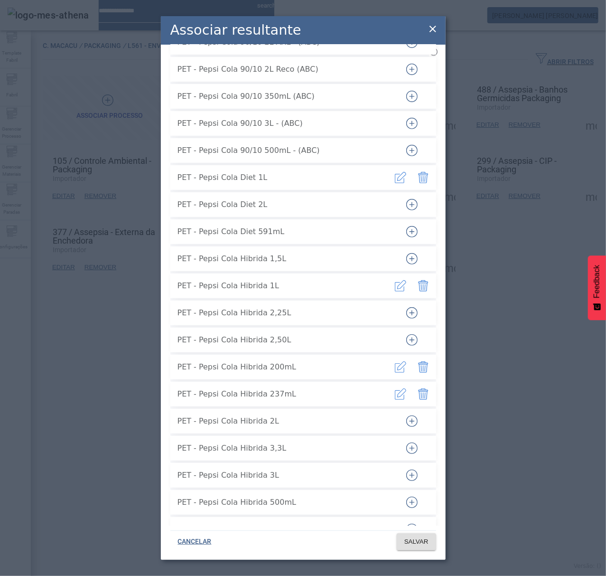
click at [412, 176] on button "button" at bounding box center [423, 177] width 23 height 23
click at [418, 281] on icon "button" at bounding box center [423, 285] width 11 height 11
click at [419, 361] on icon "button" at bounding box center [424, 366] width 10 height 11
click at [419, 388] on icon "button" at bounding box center [424, 393] width 10 height 11
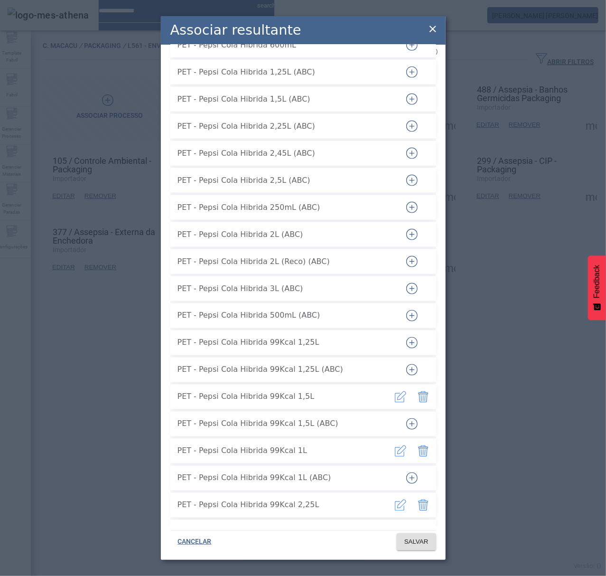
scroll to position [18859, 0]
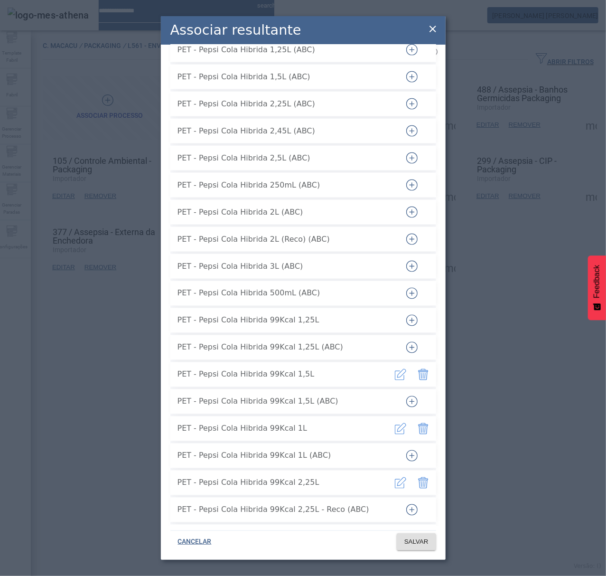
click at [418, 369] on icon "button" at bounding box center [423, 374] width 11 height 11
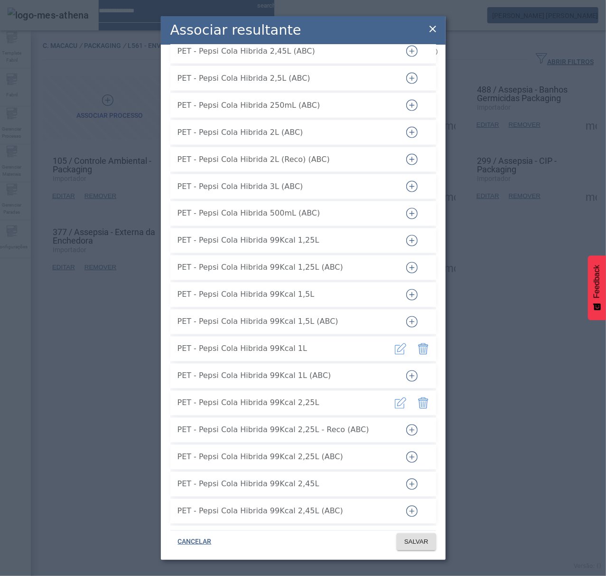
scroll to position [18985, 0]
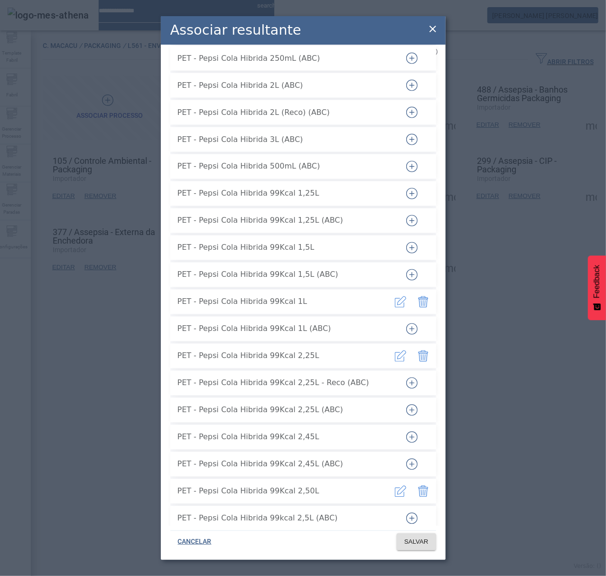
click at [418, 350] on icon "button" at bounding box center [423, 355] width 11 height 11
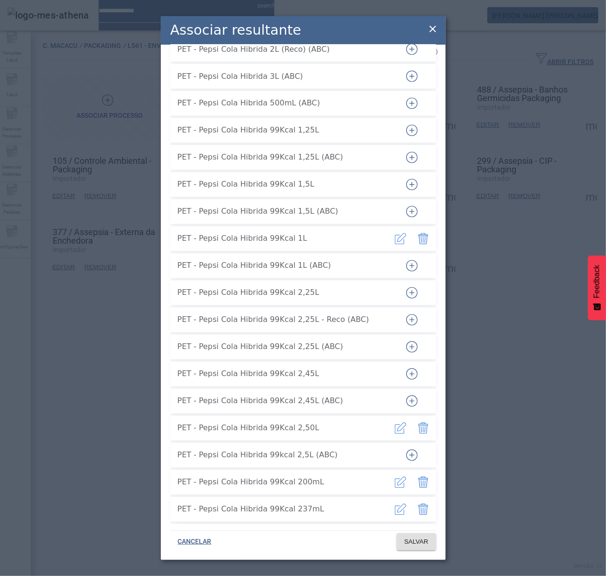
drag, startPoint x: 418, startPoint y: 420, endPoint x: 403, endPoint y: 407, distance: 19.5
click at [418, 422] on icon "button" at bounding box center [423, 427] width 11 height 11
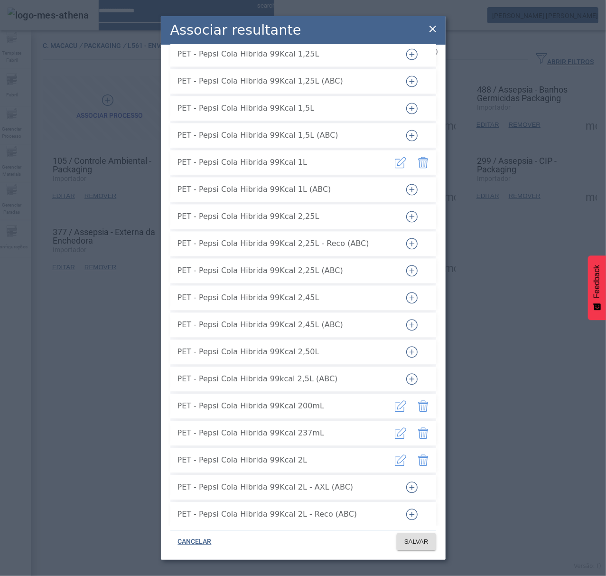
scroll to position [19175, 0]
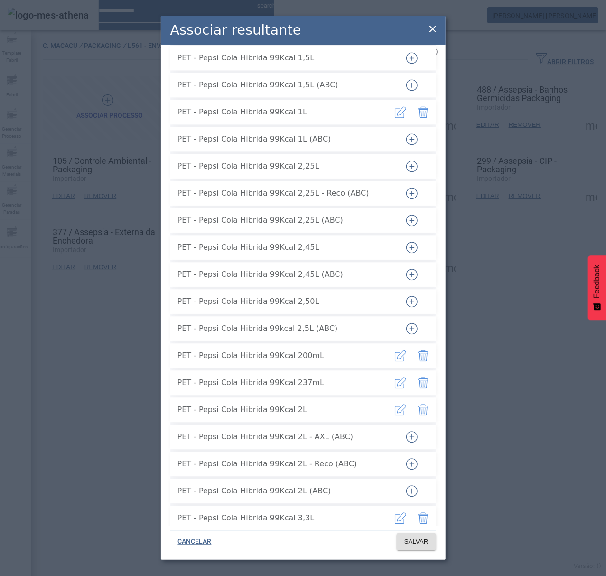
click at [418, 377] on icon "button" at bounding box center [423, 382] width 11 height 11
click at [420, 407] on icon "button" at bounding box center [423, 409] width 11 height 11
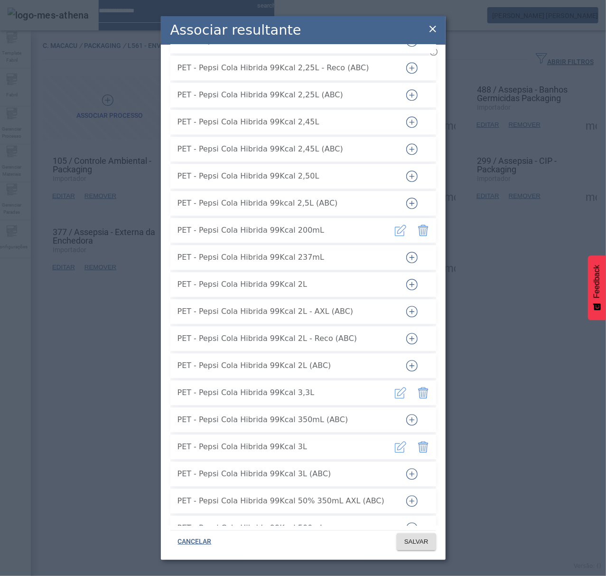
scroll to position [19302, 0]
click at [418, 386] on icon "button" at bounding box center [423, 391] width 11 height 11
click at [418, 440] on icon "button" at bounding box center [423, 445] width 11 height 11
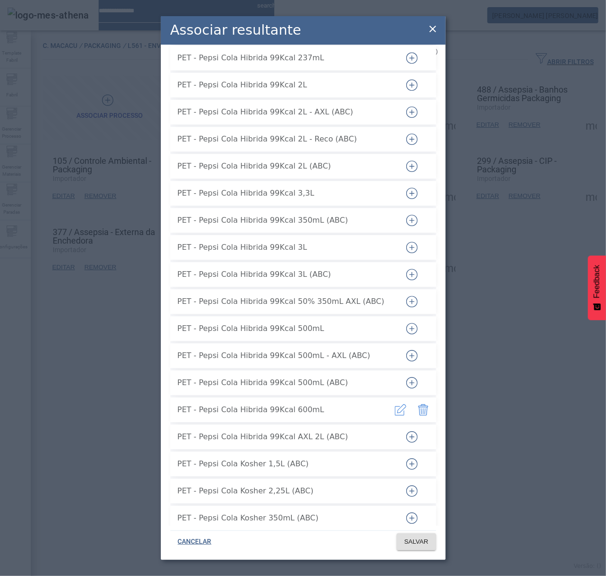
scroll to position [19618, 0]
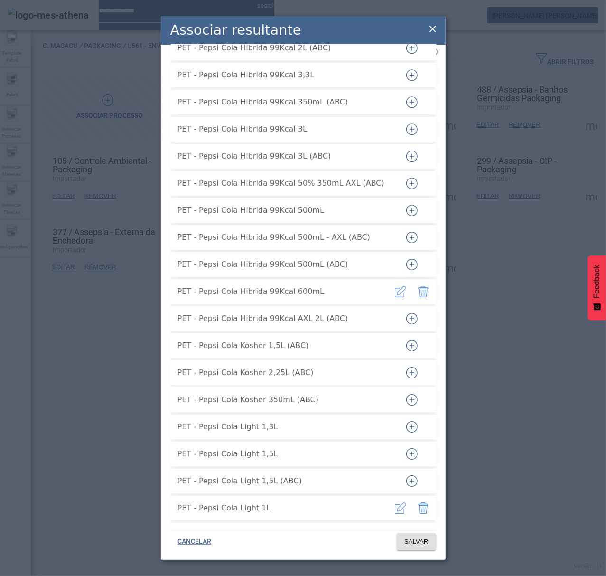
click at [419, 286] on icon "button" at bounding box center [424, 291] width 10 height 11
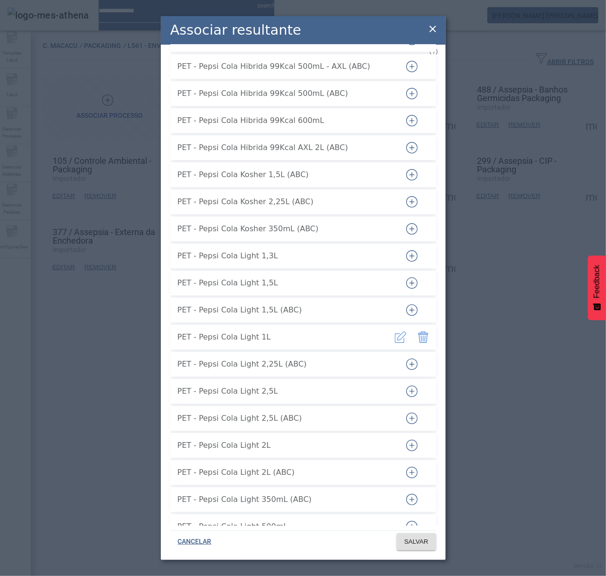
scroll to position [19808, 0]
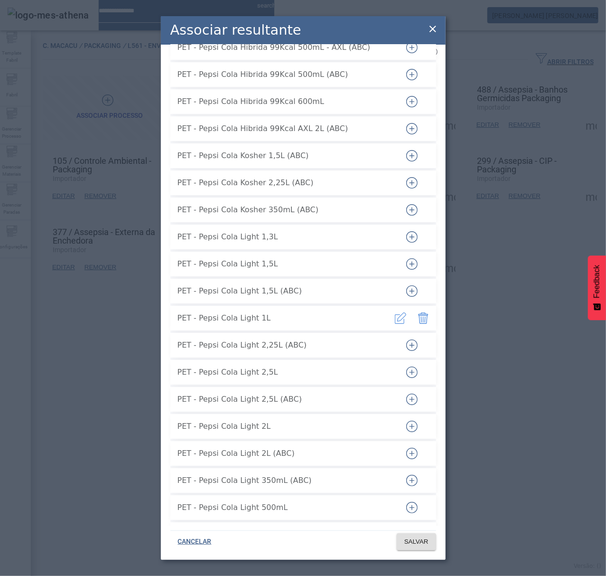
click at [418, 313] on icon "button" at bounding box center [423, 317] width 11 height 11
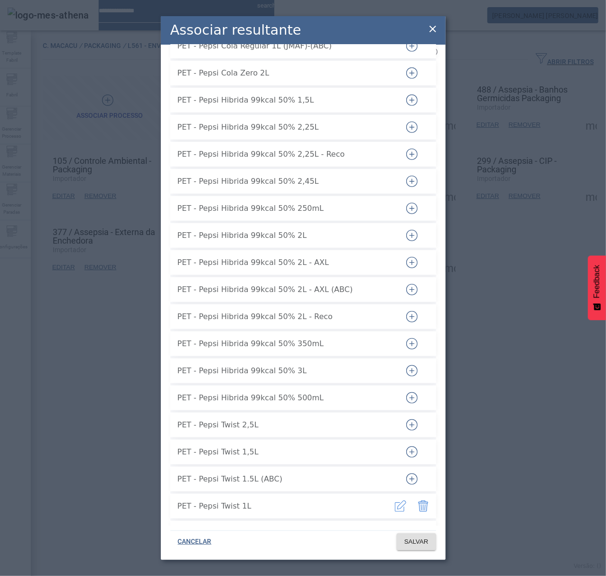
scroll to position [20567, 0]
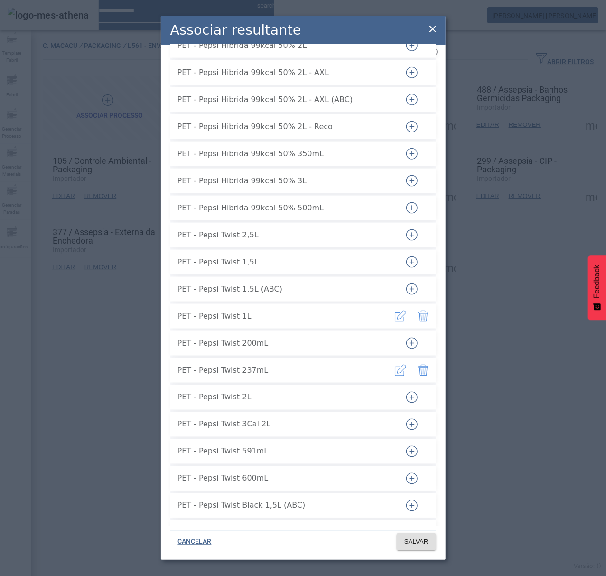
click at [421, 314] on icon "button" at bounding box center [421, 317] width 1 height 6
click at [414, 309] on button "button" at bounding box center [412, 316] width 23 height 23
drag, startPoint x: 417, startPoint y: 365, endPoint x: 397, endPoint y: 338, distance: 33.6
click at [418, 365] on icon "button" at bounding box center [423, 370] width 11 height 11
click at [406, 337] on icon "button" at bounding box center [411, 342] width 11 height 11
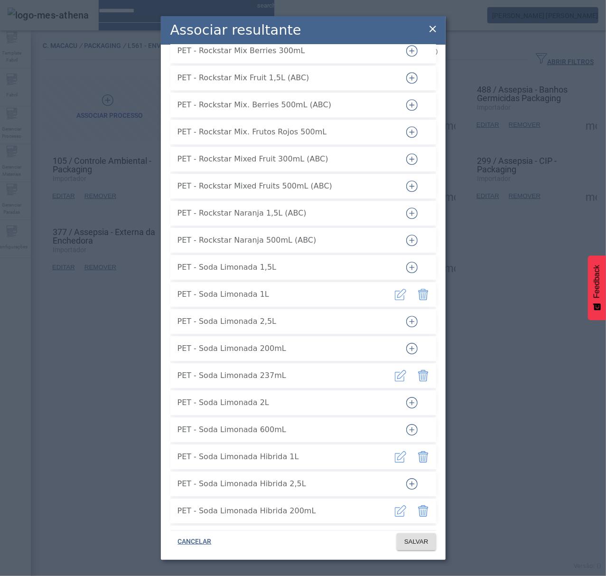
scroll to position [21327, 0]
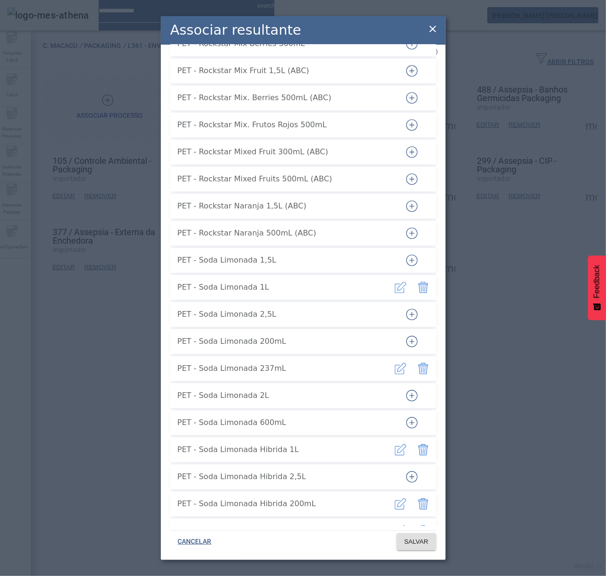
click at [418, 281] on icon "button" at bounding box center [423, 286] width 11 height 11
click at [418, 363] on icon "button" at bounding box center [423, 368] width 11 height 11
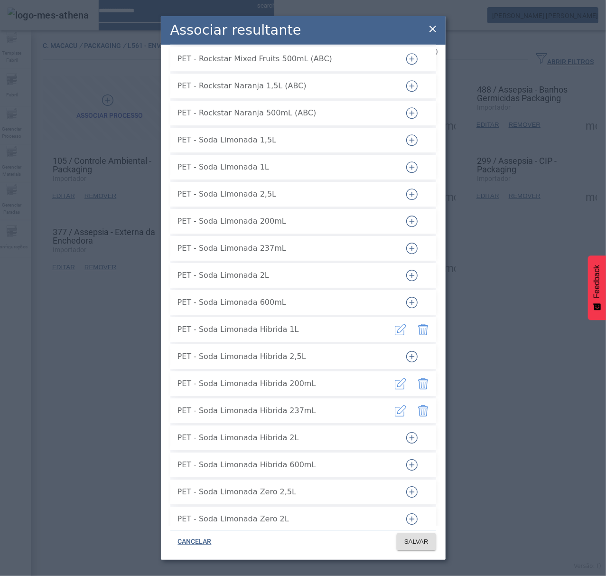
scroll to position [21517, 0]
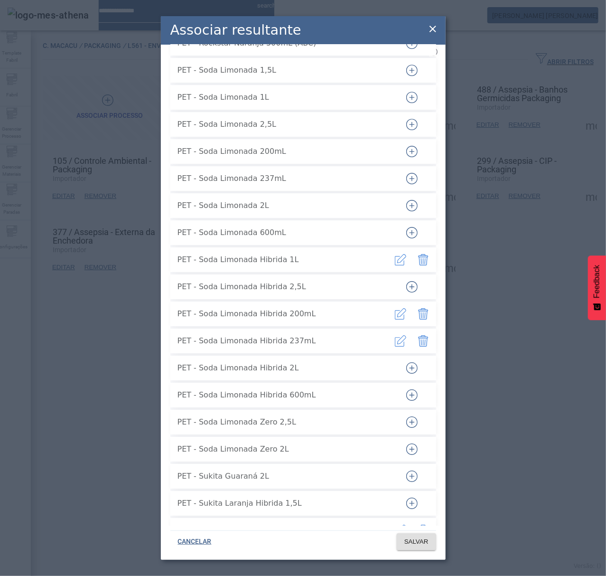
click at [418, 335] on icon "button" at bounding box center [423, 340] width 11 height 11
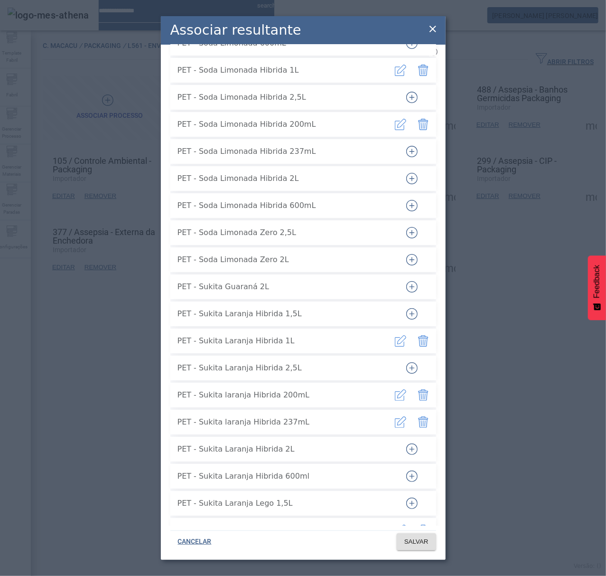
scroll to position [21707, 0]
click at [423, 420] on icon "button" at bounding box center [423, 423] width 0 height 6
click at [418, 335] on icon "button" at bounding box center [423, 340] width 11 height 11
click at [418, 390] on icon "button" at bounding box center [423, 394] width 11 height 11
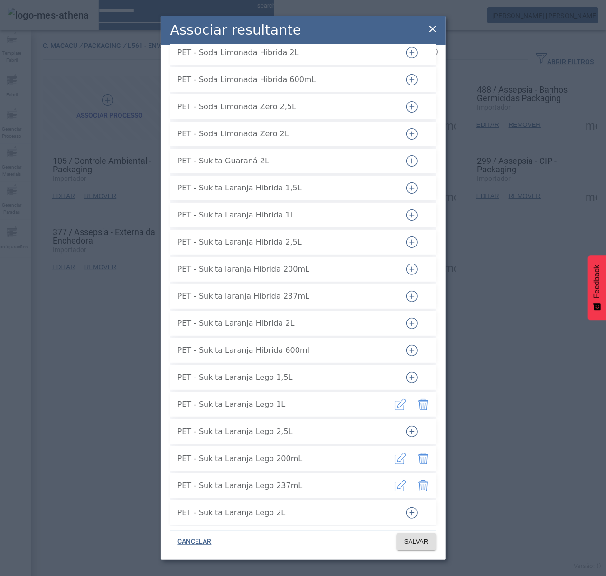
scroll to position [21833, 0]
click at [419, 478] on icon "button" at bounding box center [424, 483] width 10 height 11
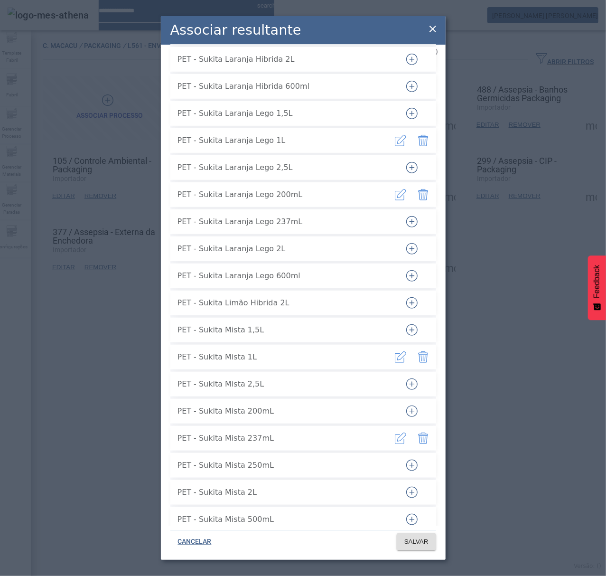
scroll to position [22149, 0]
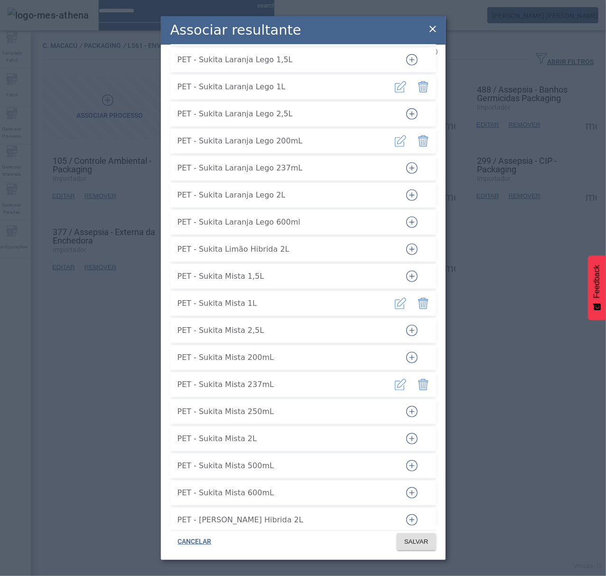
click at [418, 298] on icon "button" at bounding box center [423, 303] width 11 height 11
drag, startPoint x: 421, startPoint y: 375, endPoint x: 415, endPoint y: 376, distance: 5.9
click at [421, 374] on button "button" at bounding box center [423, 384] width 23 height 23
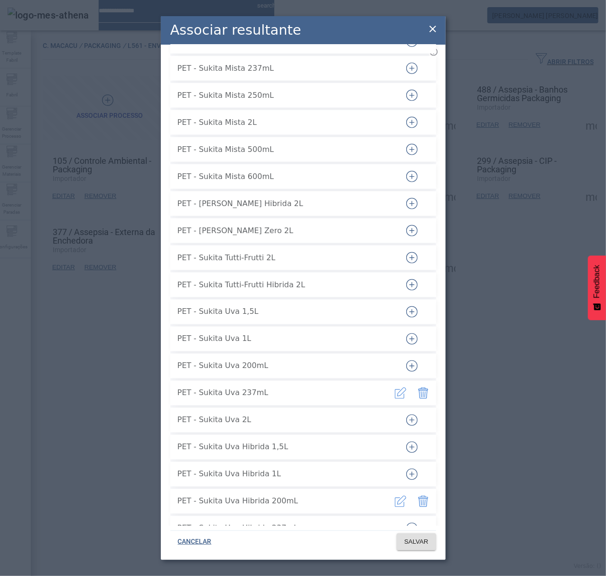
scroll to position [22466, 0]
click at [418, 387] on icon "button" at bounding box center [423, 392] width 11 height 11
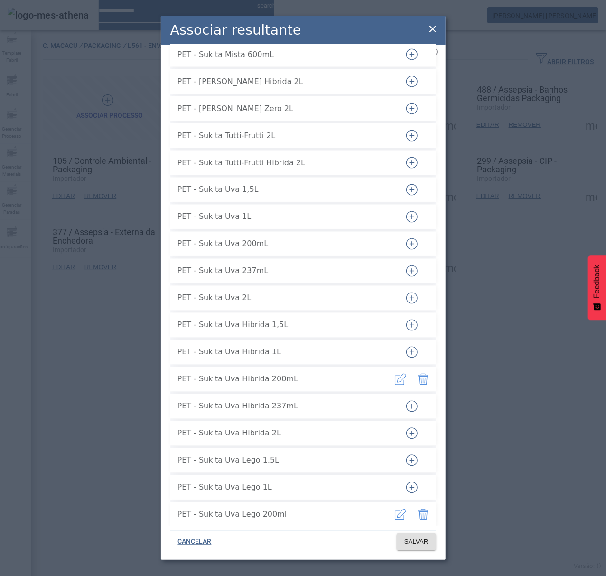
scroll to position [22593, 0]
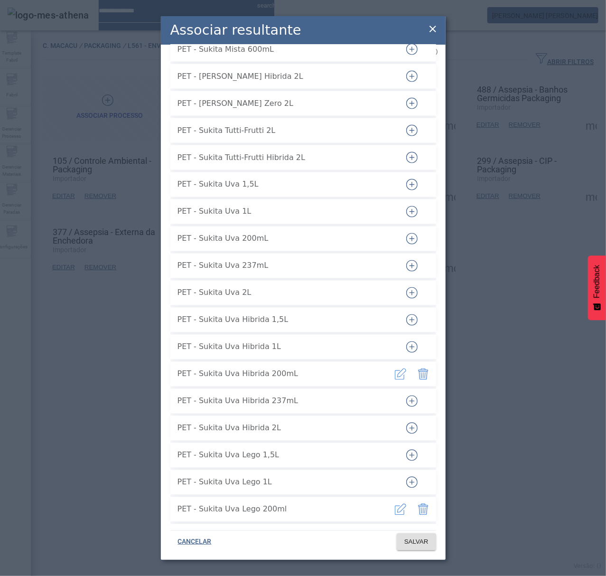
click at [418, 368] on icon "button" at bounding box center [423, 373] width 11 height 11
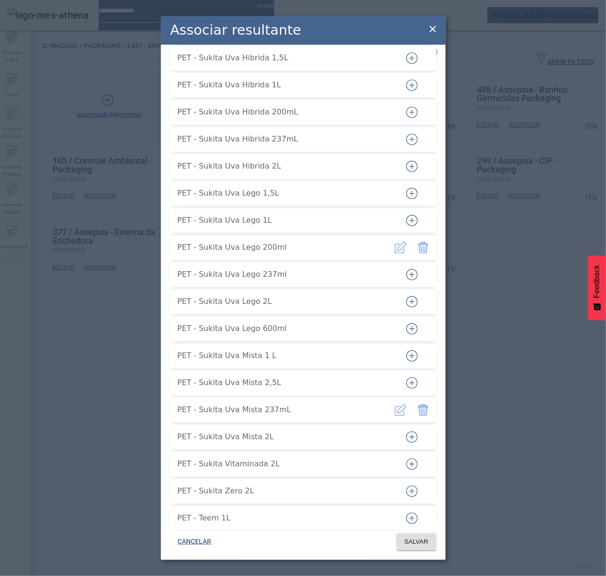
scroll to position [22909, 0]
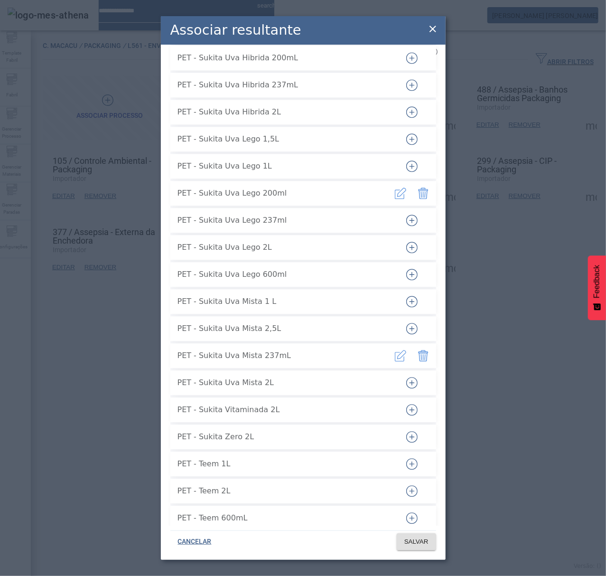
click at [418, 350] on icon "button" at bounding box center [423, 355] width 11 height 11
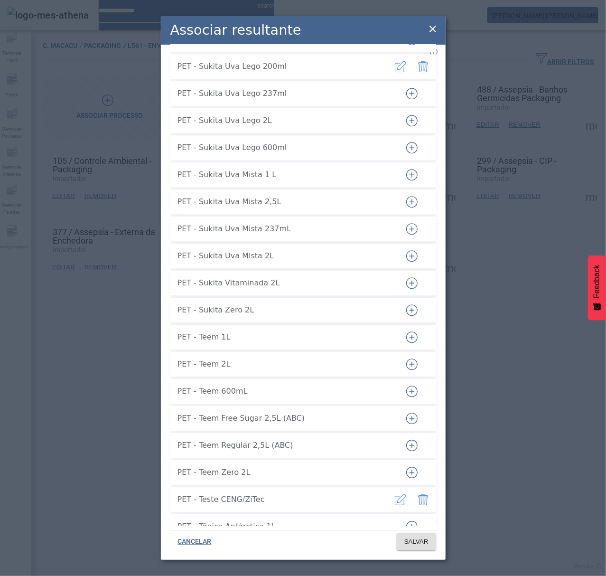
scroll to position [23099, 0]
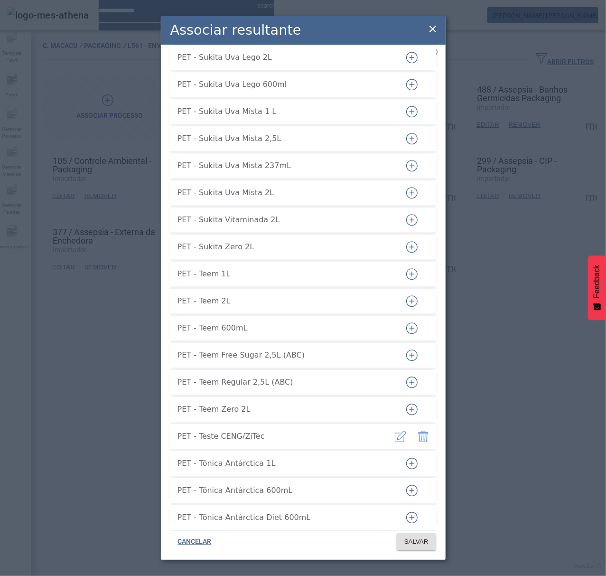
click at [419, 430] on icon "button" at bounding box center [424, 435] width 10 height 11
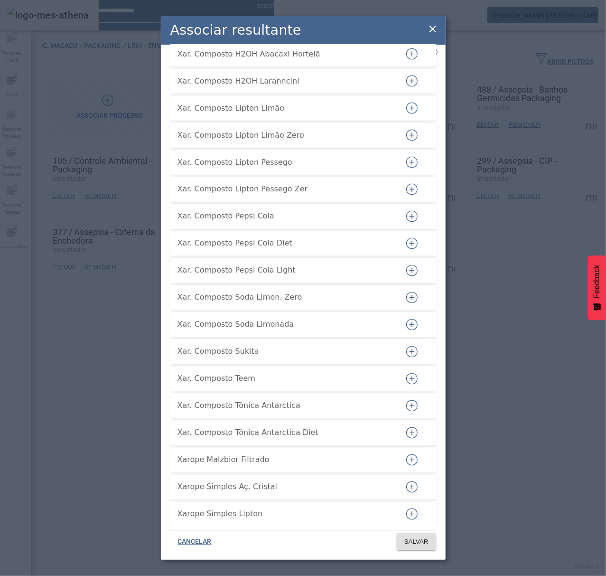
scroll to position [24431, 0]
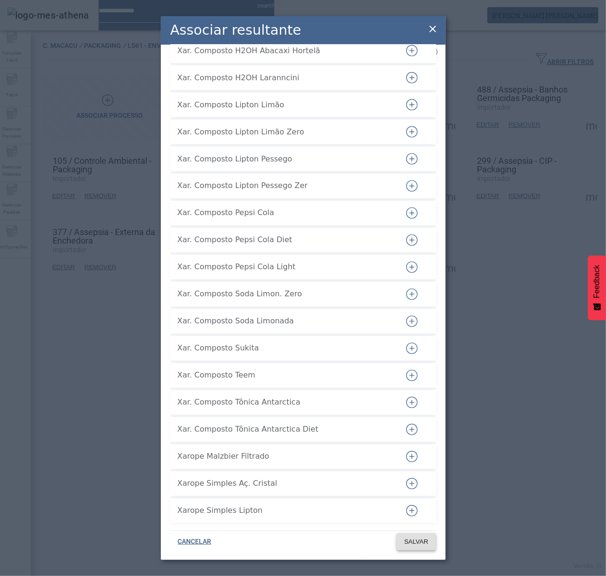
click at [416, 542] on span "SALVAR" at bounding box center [416, 541] width 24 height 9
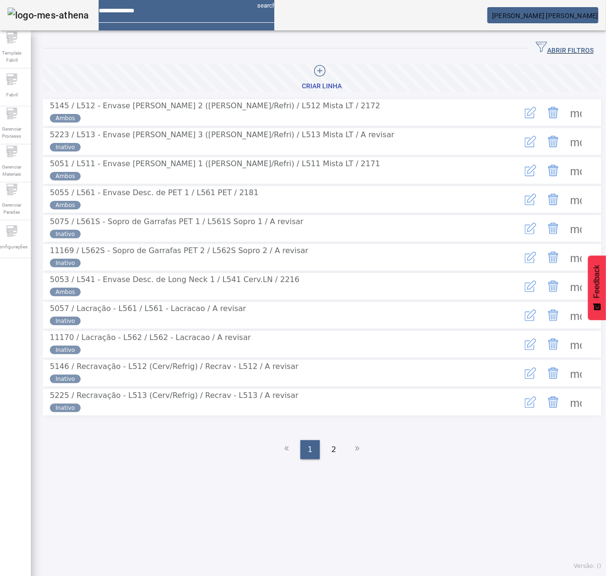
drag, startPoint x: 541, startPoint y: 48, endPoint x: 447, endPoint y: 55, distance: 94.7
click at [536, 48] on span "ABRIR FILTROS" at bounding box center [565, 48] width 58 height 14
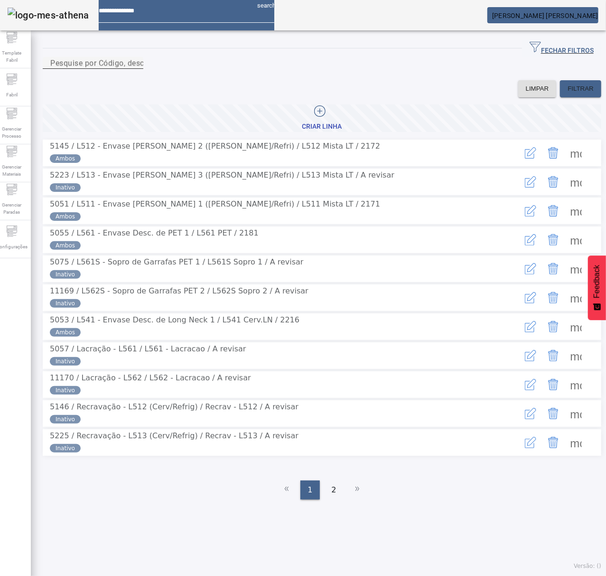
click at [124, 67] on mat-label "Pesquise por Código, descrição, descrição abreviada ou descrição SAP" at bounding box center [176, 62] width 252 height 9
click at [124, 69] on input "Pesquise por Código, descrição, descrição abreviada ou descrição SAP" at bounding box center [92, 62] width 85 height 11
type input "***"
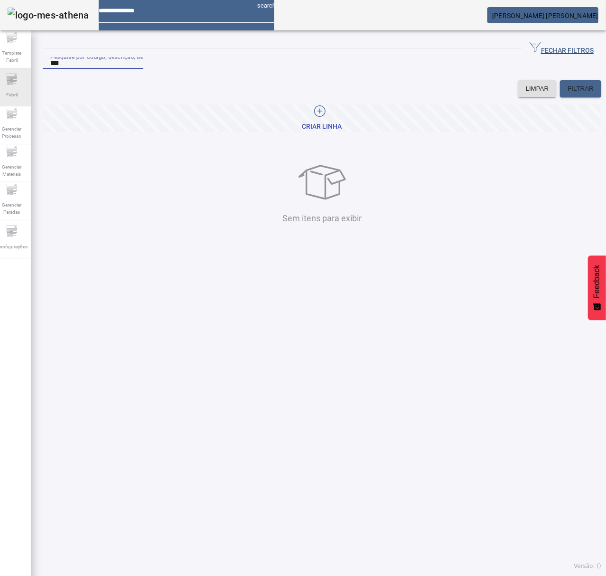
click at [8, 84] on div "Fabril" at bounding box center [12, 87] width 38 height 38
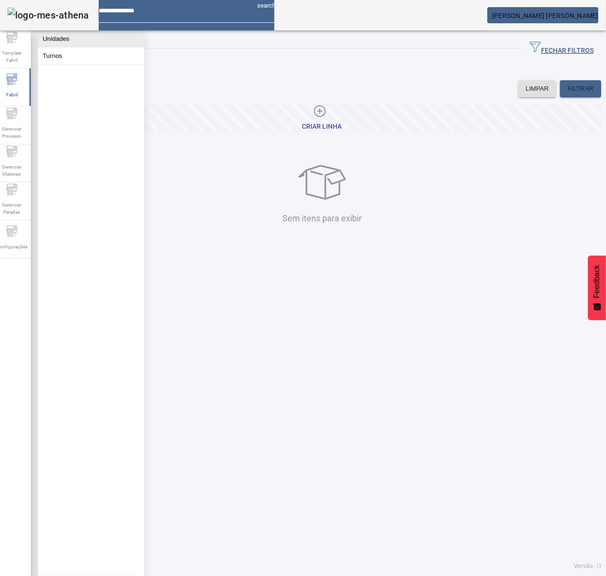
click at [40, 44] on button "Unidades" at bounding box center [91, 38] width 106 height 17
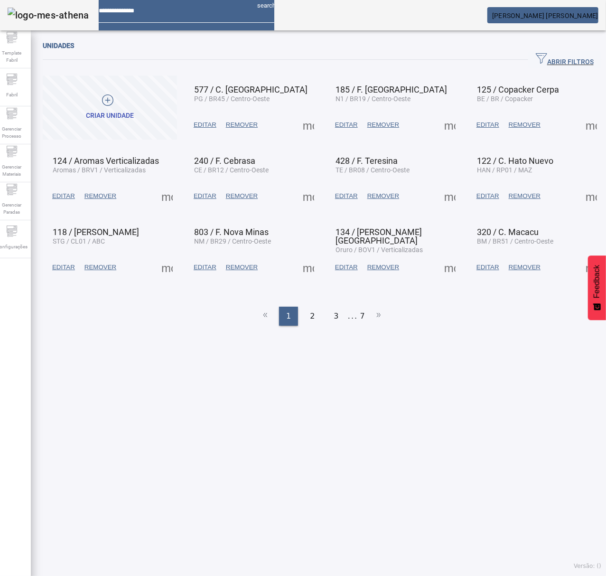
drag, startPoint x: 549, startPoint y: 52, endPoint x: 541, endPoint y: 56, distance: 9.1
click at [541, 56] on button "ABRIR FILTROS" at bounding box center [564, 59] width 73 height 17
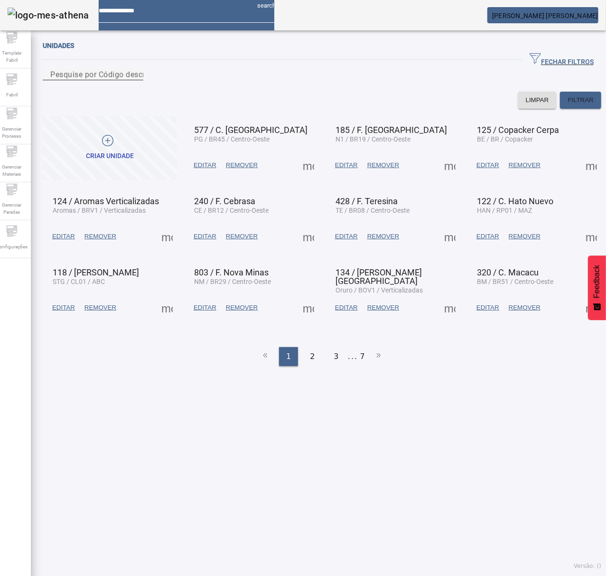
click at [136, 75] on div "Pesquise por Código descrição ou sigla" at bounding box center [92, 74] width 85 height 12
type input "***"
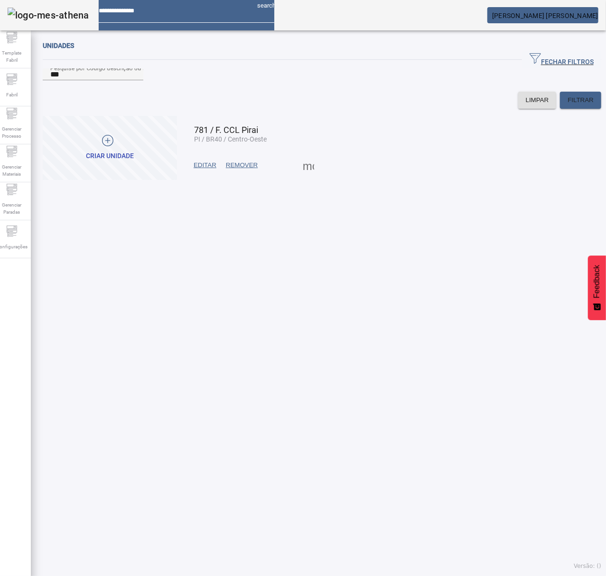
click at [306, 177] on span at bounding box center [308, 165] width 23 height 23
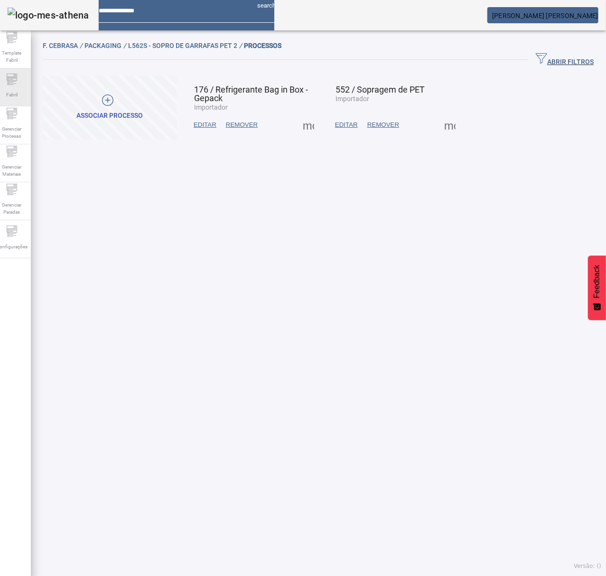
click at [6, 81] on div "Fabril" at bounding box center [12, 87] width 38 height 38
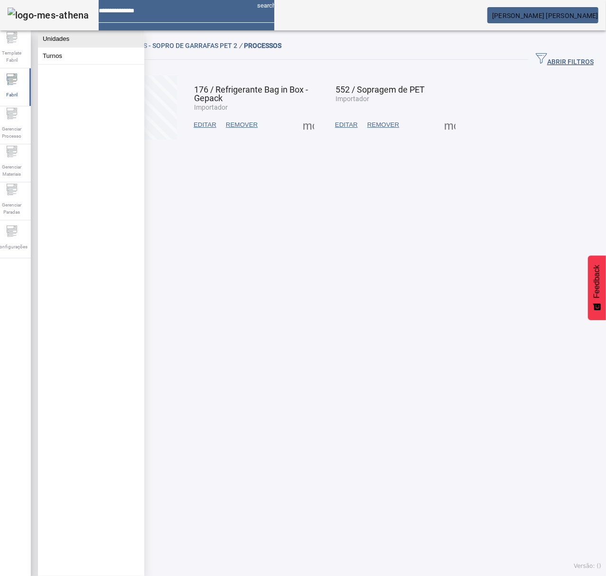
click at [55, 42] on button "Unidades" at bounding box center [91, 38] width 106 height 17
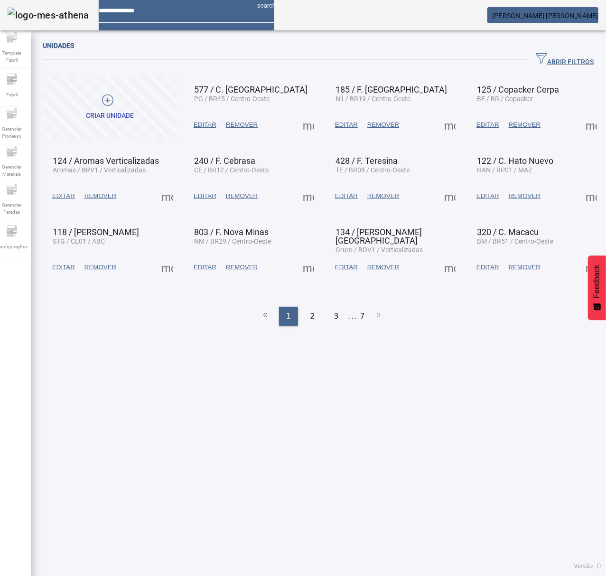
drag, startPoint x: 555, startPoint y: 63, endPoint x: 498, endPoint y: 71, distance: 57.0
click at [553, 64] on span "ABRIR FILTROS" at bounding box center [565, 60] width 58 height 14
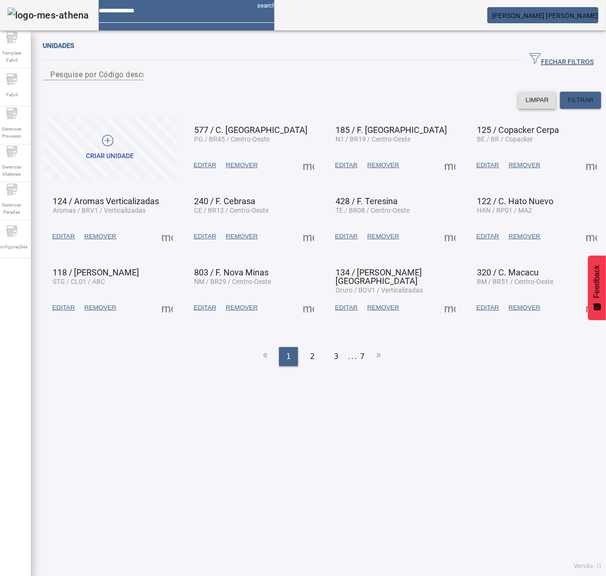
drag, startPoint x: 475, startPoint y: 89, endPoint x: 502, endPoint y: 104, distance: 31.0
click at [136, 80] on div "Pesquise por Código descrição ou sigla" at bounding box center [92, 74] width 85 height 12
type input "***"
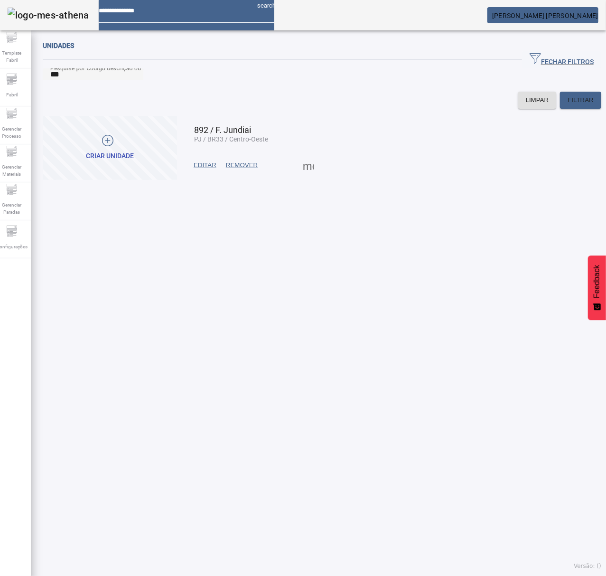
click at [304, 177] on span at bounding box center [308, 165] width 23 height 23
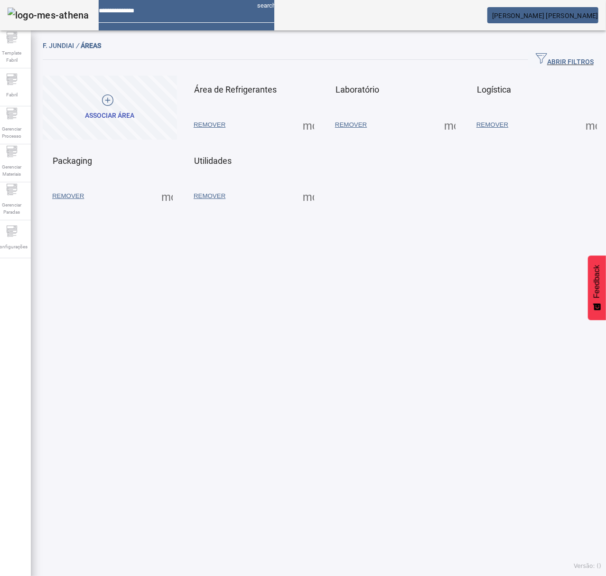
click at [160, 190] on span at bounding box center [167, 196] width 23 height 23
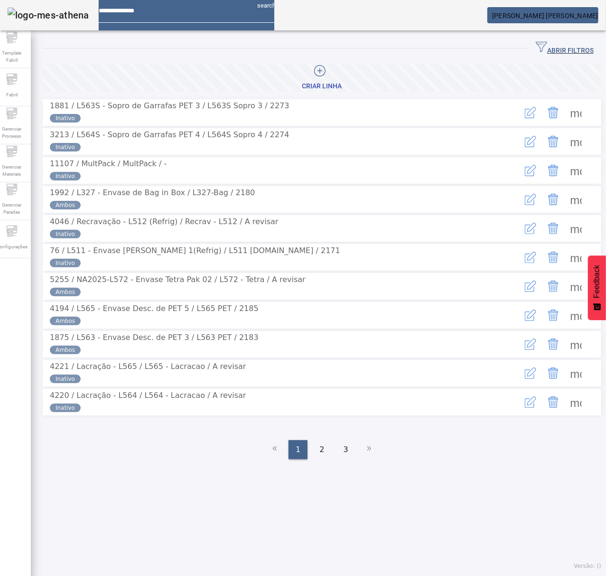
drag, startPoint x: 555, startPoint y: 44, endPoint x: 462, endPoint y: 72, distance: 96.7
click at [555, 45] on span "ABRIR FILTROS" at bounding box center [565, 48] width 58 height 14
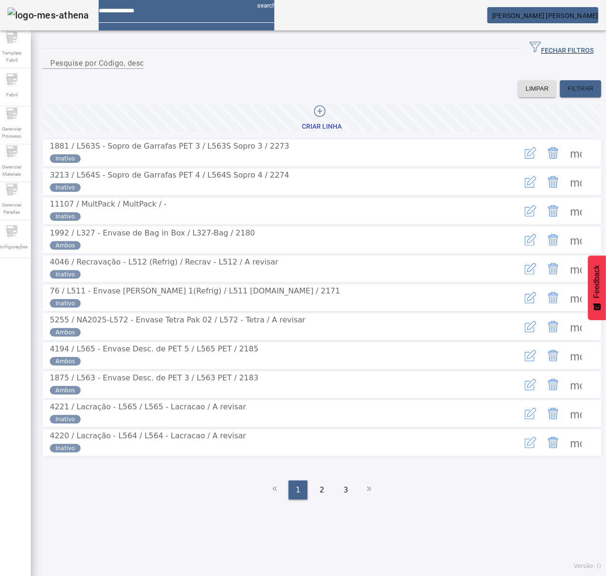
drag, startPoint x: 440, startPoint y: 74, endPoint x: 451, endPoint y: 97, distance: 25.5
click at [143, 80] on mat-form-field "Pesquise por Código, descrição, descrição abreviada ou descrição SAP" at bounding box center [93, 68] width 101 height 23
type input "***"
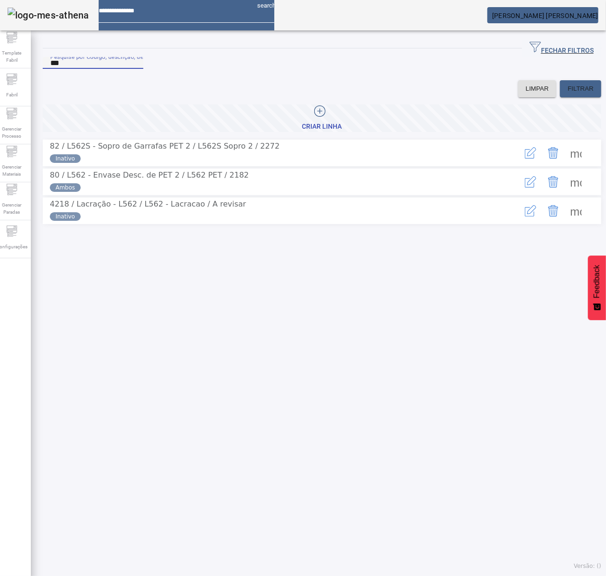
drag, startPoint x: 567, startPoint y: 166, endPoint x: 562, endPoint y: 165, distance: 4.8
click at [566, 165] on div "more_vert" at bounding box center [553, 152] width 92 height 25
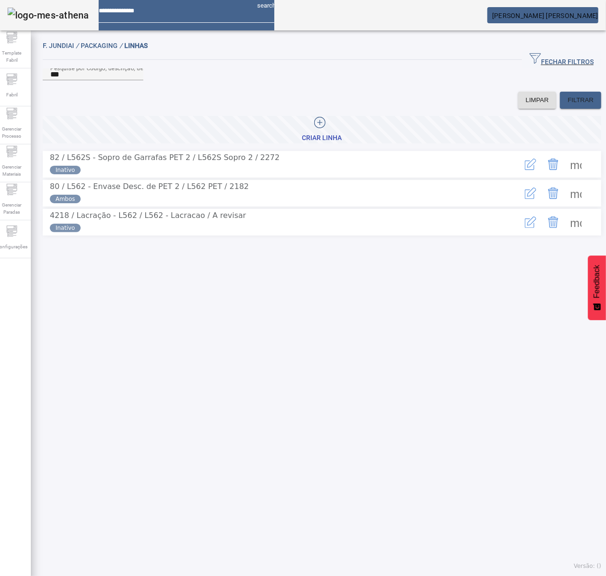
click at [565, 171] on span at bounding box center [576, 164] width 23 height 23
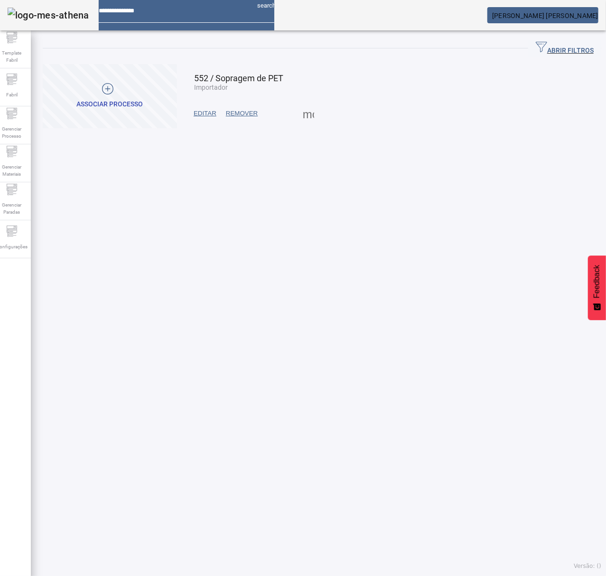
click at [304, 120] on span at bounding box center [308, 113] width 23 height 23
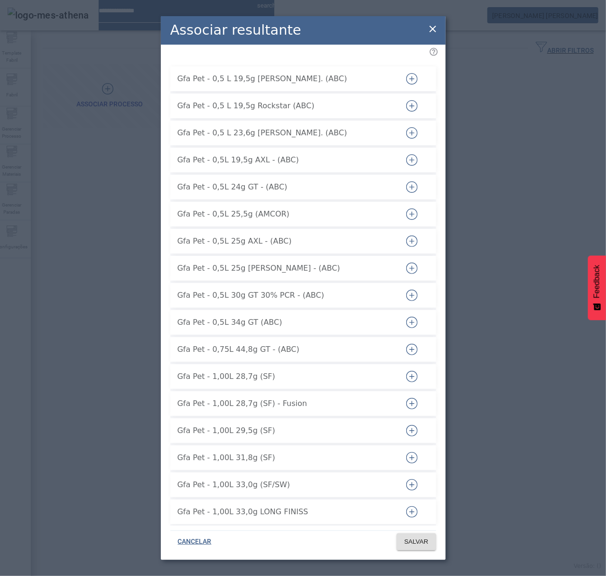
scroll to position [679, 0]
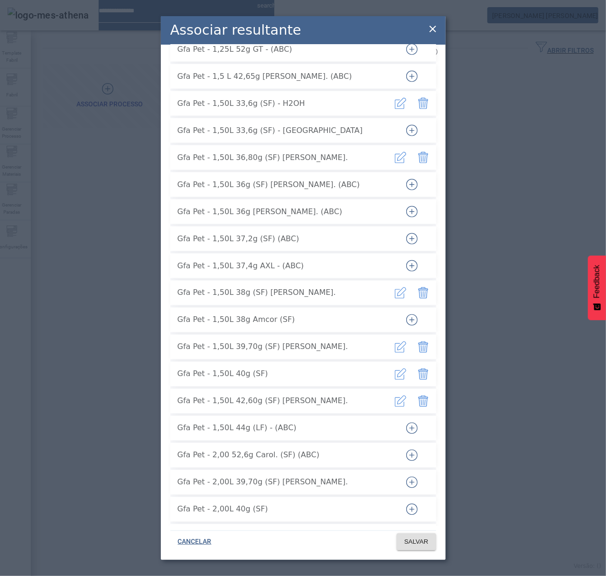
click at [429, 30] on icon at bounding box center [432, 28] width 11 height 11
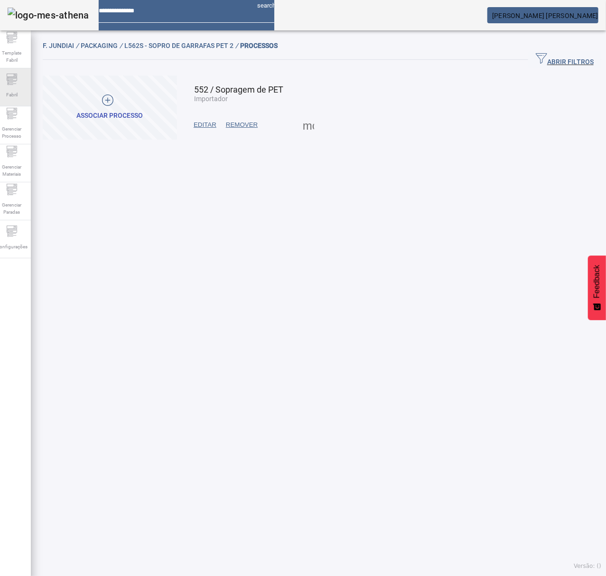
click at [19, 88] on span "Fabril" at bounding box center [11, 94] width 17 height 13
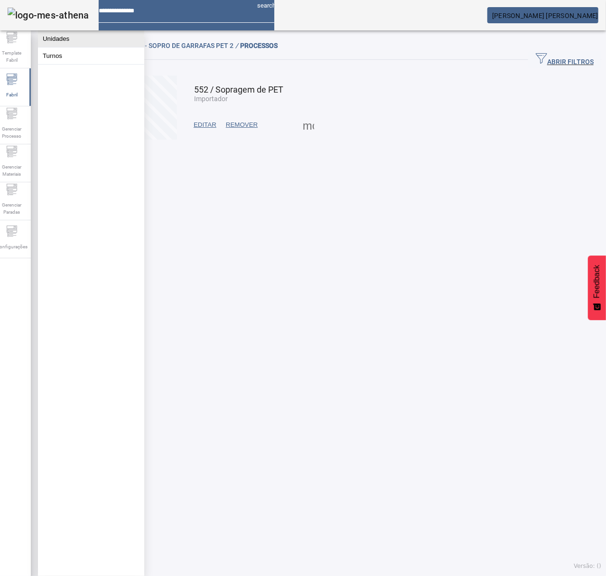
click at [65, 43] on button "Unidades" at bounding box center [91, 38] width 106 height 17
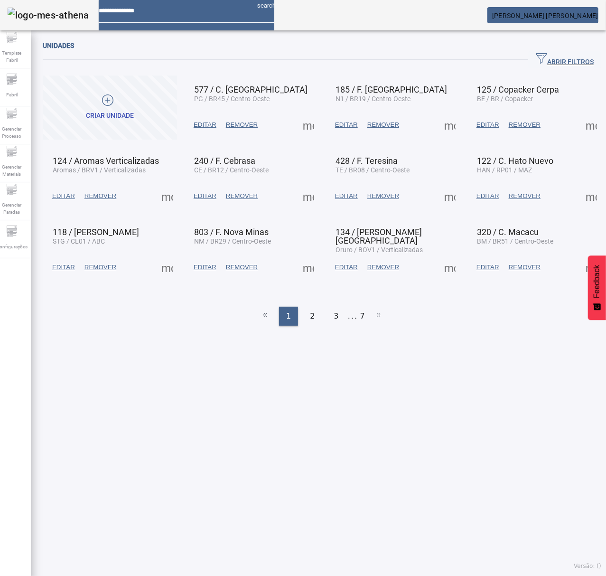
drag, startPoint x: 554, startPoint y: 60, endPoint x: 483, endPoint y: 65, distance: 71.9
click at [553, 60] on span "ABRIR FILTROS" at bounding box center [565, 60] width 58 height 14
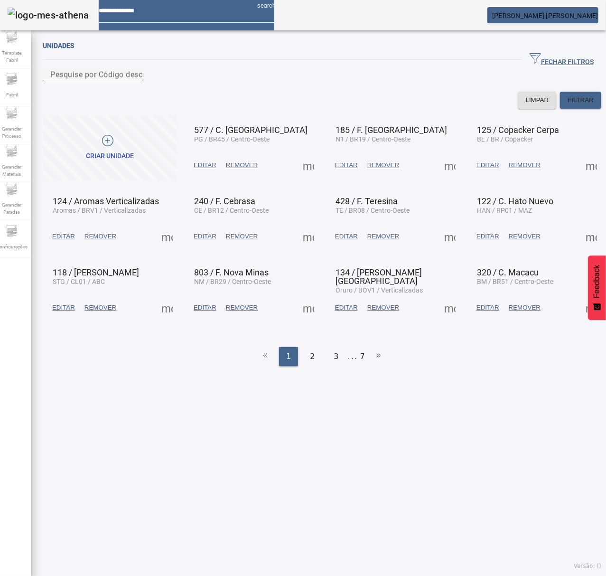
drag, startPoint x: 75, startPoint y: 80, endPoint x: 90, endPoint y: 72, distance: 17.2
click at [77, 79] on mat-label "Pesquise por Código descrição ou sigla" at bounding box center [120, 74] width 140 height 9
click at [77, 80] on input "Pesquise por Código descrição ou sigla" at bounding box center [92, 74] width 85 height 11
type input "***"
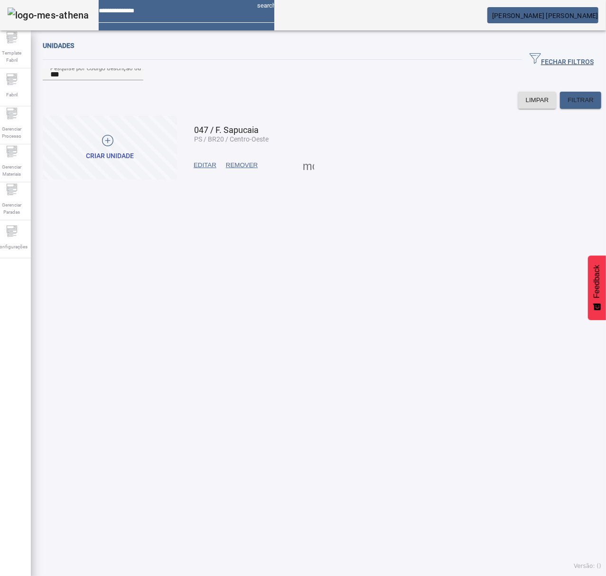
click at [304, 177] on span at bounding box center [308, 165] width 23 height 23
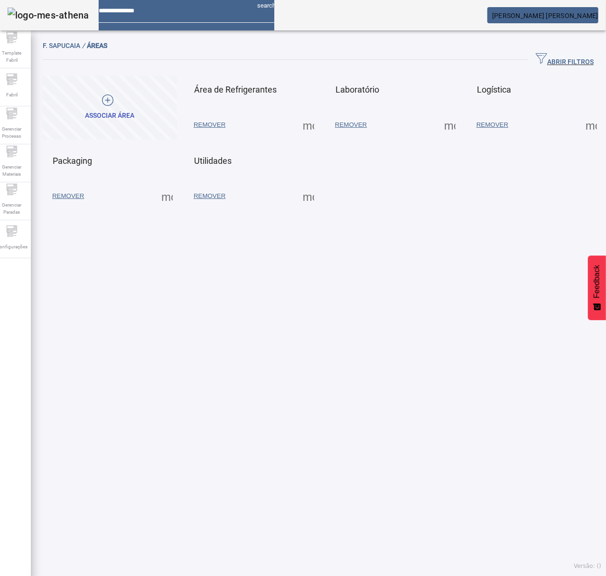
click at [166, 198] on span at bounding box center [167, 196] width 23 height 23
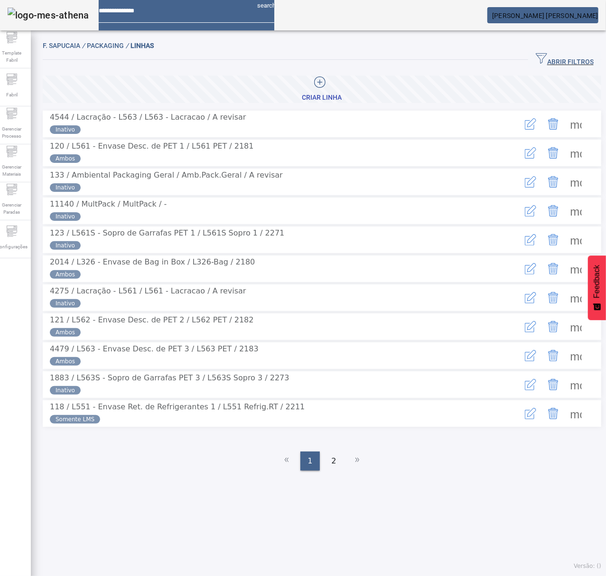
click at [554, 50] on span "button" at bounding box center [564, 59] width 73 height 23
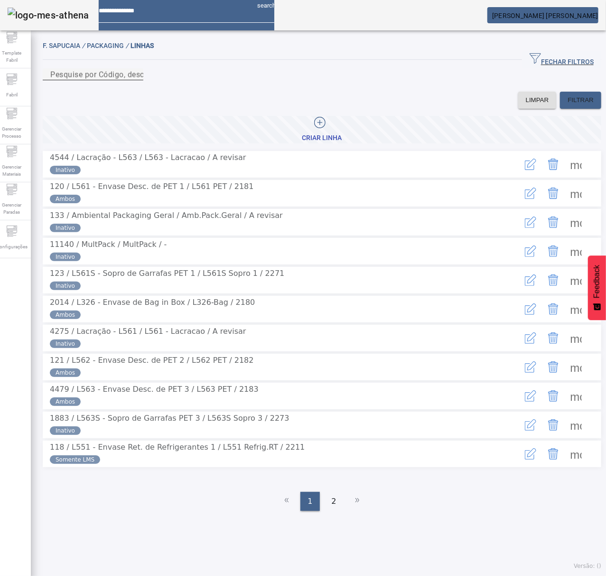
click at [286, 79] on mat-label "Pesquise por Código, descrição, descrição abreviada ou descrição SAP" at bounding box center [176, 74] width 252 height 9
click at [136, 80] on input "Pesquise por Código, descrição, descrição abreviada ou descrição SAP" at bounding box center [92, 74] width 85 height 11
type input "***"
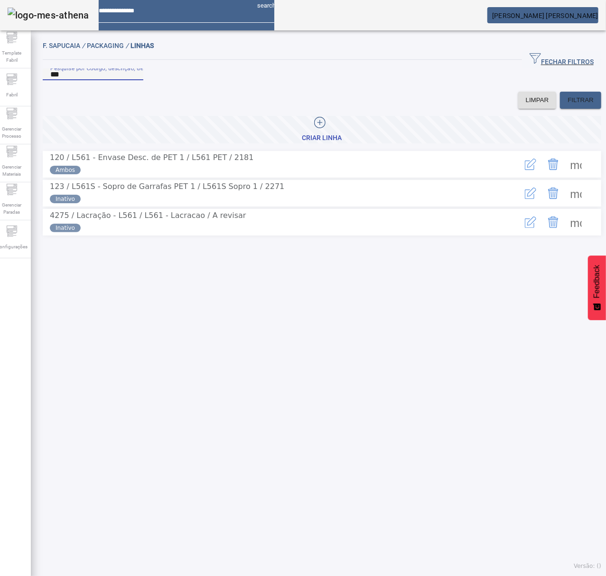
click at [565, 205] on span at bounding box center [576, 193] width 23 height 23
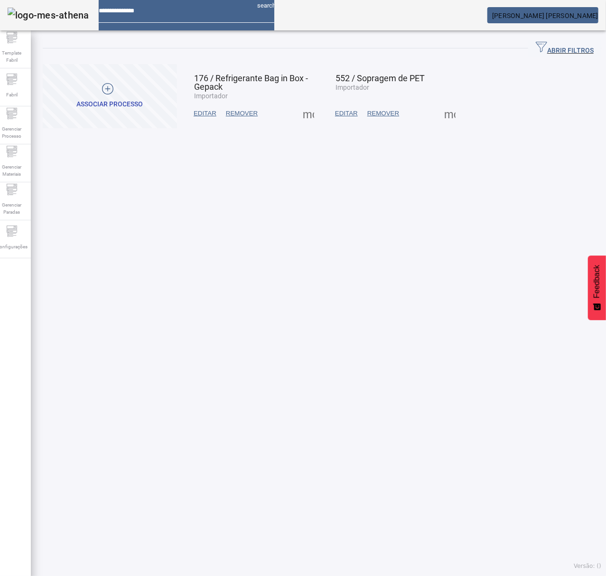
click at [439, 119] on span at bounding box center [450, 113] width 23 height 23
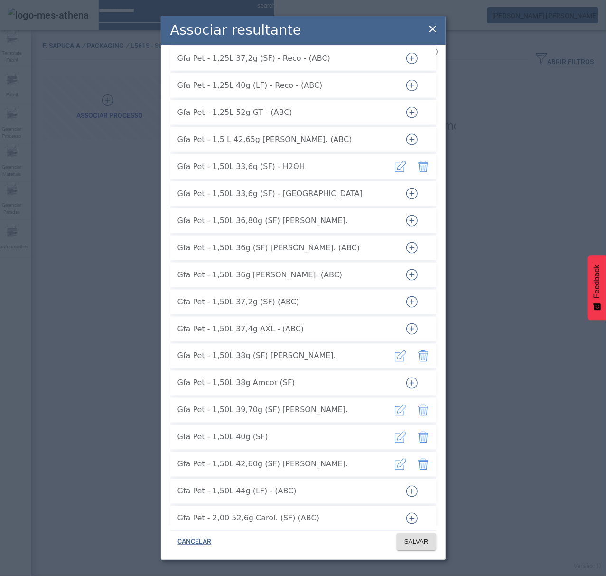
scroll to position [3222, 0]
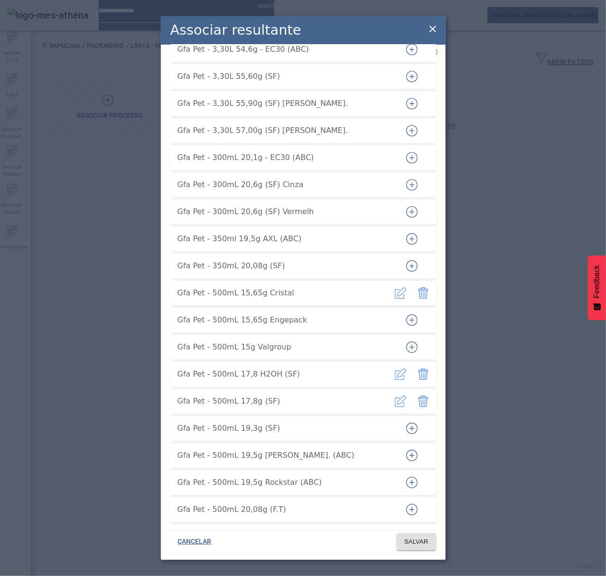
click at [406, 314] on icon "button" at bounding box center [411, 319] width 11 height 11
drag, startPoint x: 299, startPoint y: 315, endPoint x: 175, endPoint y: 312, distance: 123.9
click at [173, 312] on li "Gfa Pet - 500mL 15,65g Engepack" at bounding box center [303, 320] width 266 height 25
copy span "Gfa Pet - 500mL 15,65g Engepack"
click at [411, 535] on span at bounding box center [416, 541] width 39 height 23
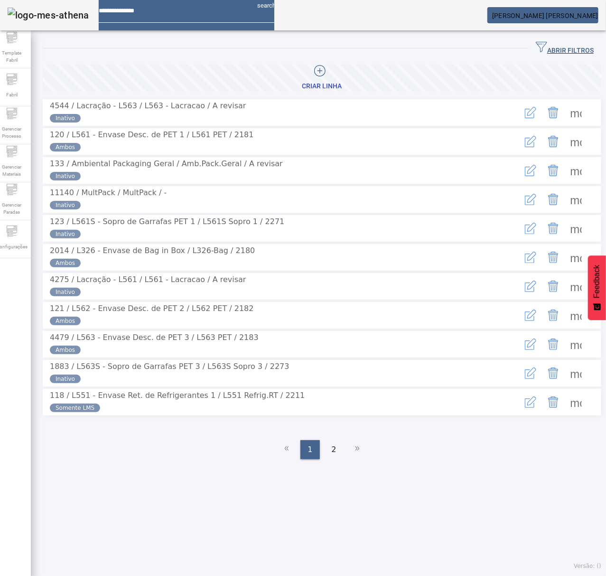
drag, startPoint x: 560, startPoint y: 44, endPoint x: 552, endPoint y: 46, distance: 8.8
click at [552, 46] on span "ABRIR FILTROS" at bounding box center [565, 48] width 58 height 14
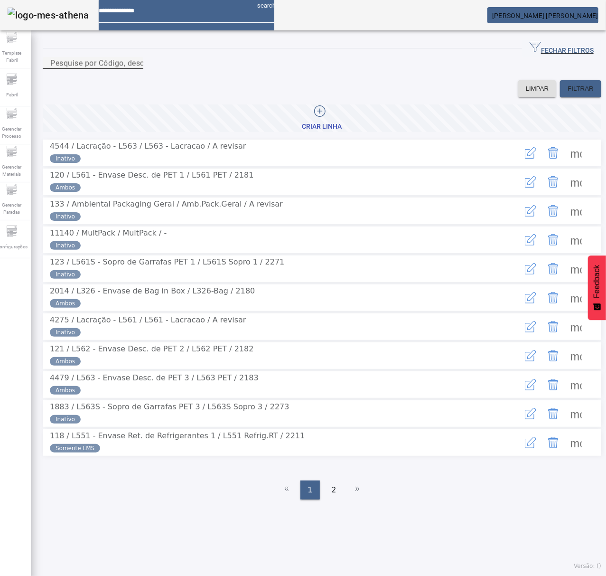
drag, startPoint x: 416, startPoint y: 72, endPoint x: 426, endPoint y: 75, distance: 9.9
click at [136, 69] on input "Pesquise por Código, descrição, descrição abreviada ou descrição SAP" at bounding box center [92, 62] width 85 height 11
type input "***"
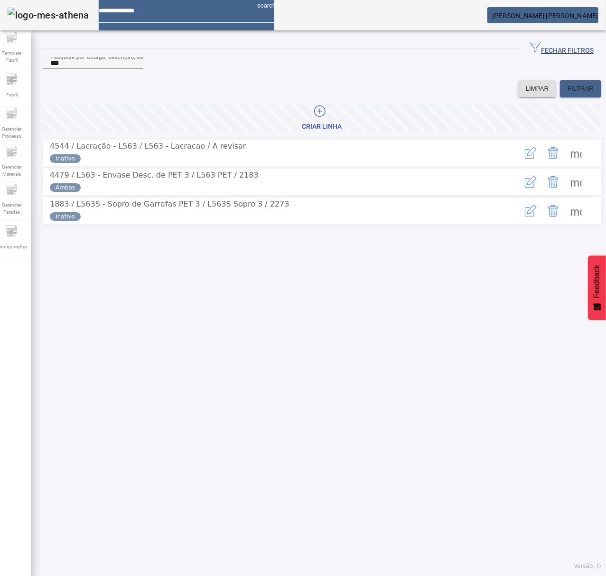
click at [565, 222] on span at bounding box center [576, 210] width 23 height 23
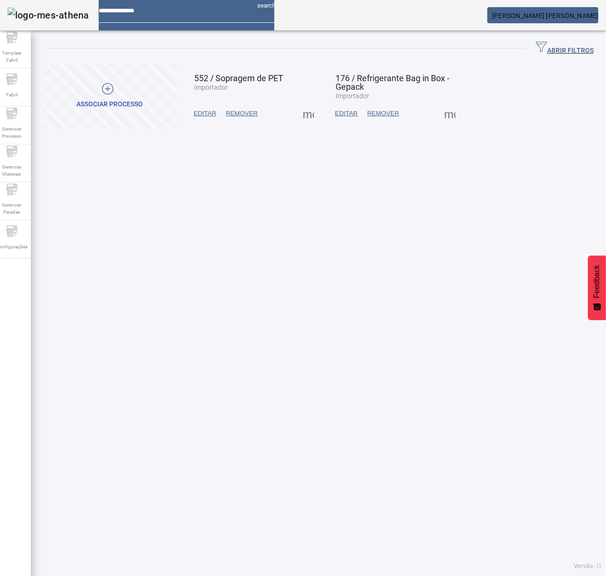
click at [306, 112] on span at bounding box center [308, 113] width 23 height 23
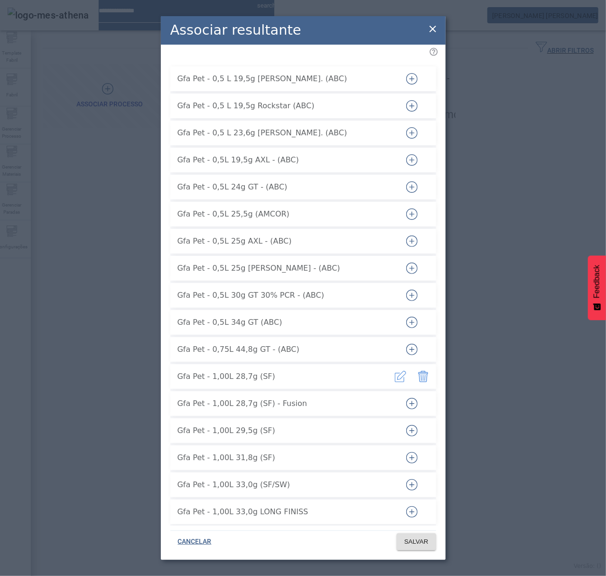
scroll to position [3249, 0]
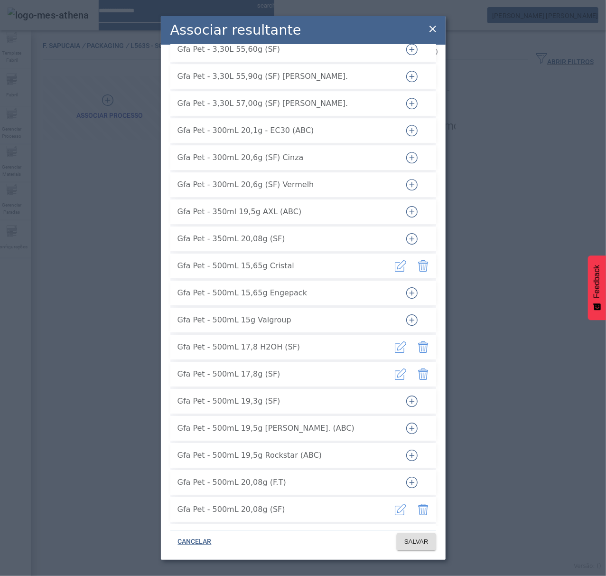
click at [410, 283] on button "button" at bounding box center [412, 292] width 23 height 23
click at [419, 540] on span "SALVAR" at bounding box center [416, 541] width 24 height 9
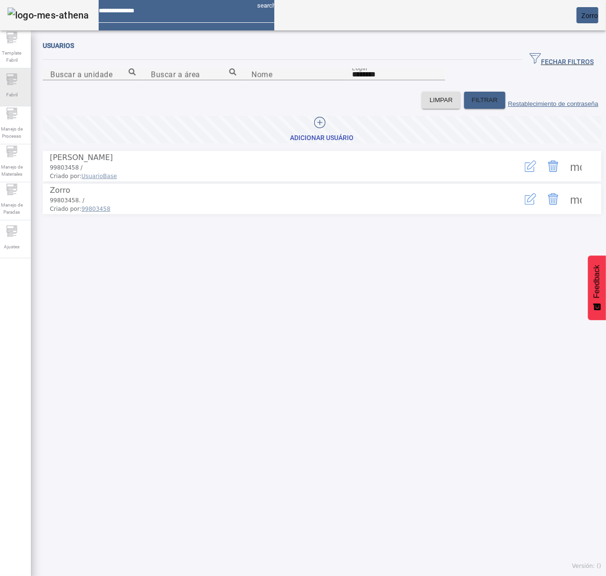
click at [20, 88] on span "Fabril" at bounding box center [11, 94] width 17 height 13
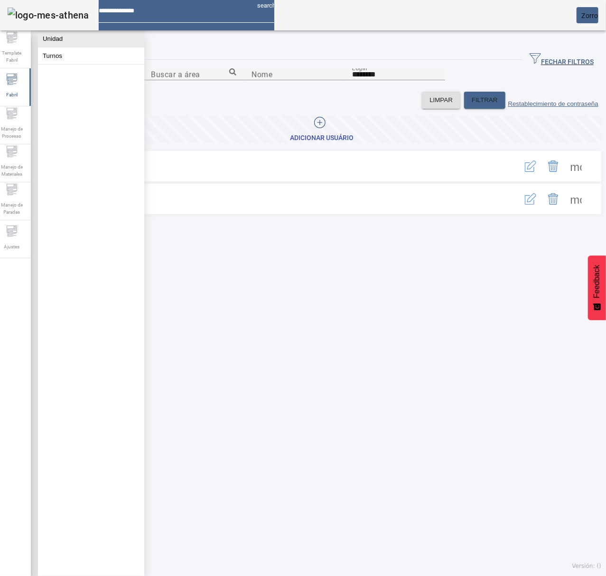
click at [65, 38] on button "Unidad" at bounding box center [91, 38] width 106 height 17
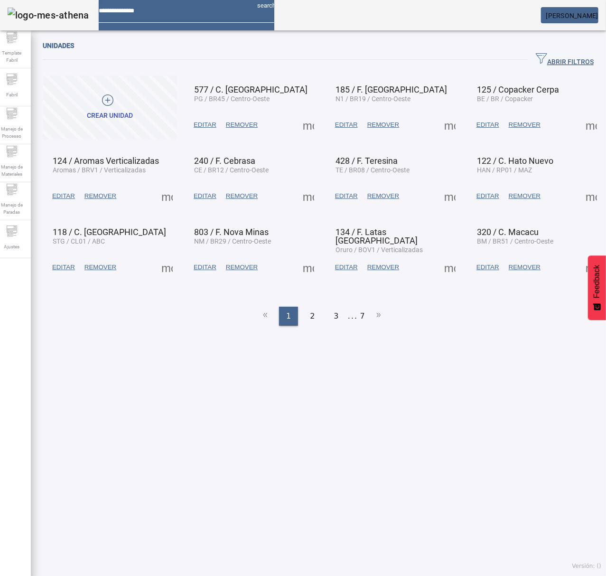
click at [577, 21] on mat-card "[PERSON_NAME]" at bounding box center [569, 15] width 57 height 16
click at [572, 9] on mat-card "[PERSON_NAME]" at bounding box center [569, 15] width 57 height 16
drag, startPoint x: 591, startPoint y: 13, endPoint x: 597, endPoint y: 13, distance: 5.2
click at [595, 13] on span "[PERSON_NAME]" at bounding box center [572, 16] width 52 height 8
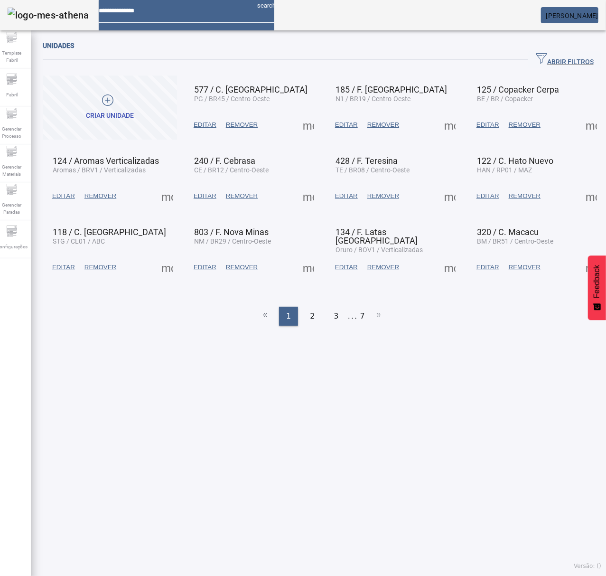
drag, startPoint x: 555, startPoint y: 61, endPoint x: 394, endPoint y: 73, distance: 161.3
click at [532, 66] on button "ABRIR FILTROS" at bounding box center [564, 59] width 73 height 17
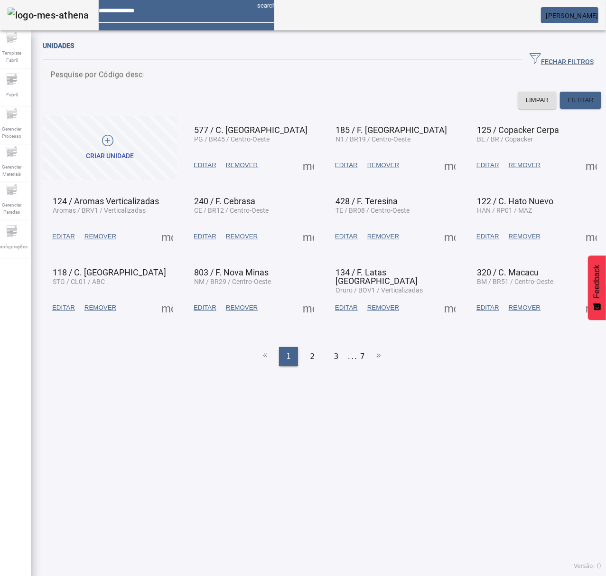
drag, startPoint x: 370, startPoint y: 76, endPoint x: 370, endPoint y: 86, distance: 9.5
click at [136, 80] on div "Pesquise por Código descrição ou sigla" at bounding box center [92, 74] width 85 height 12
type input "***"
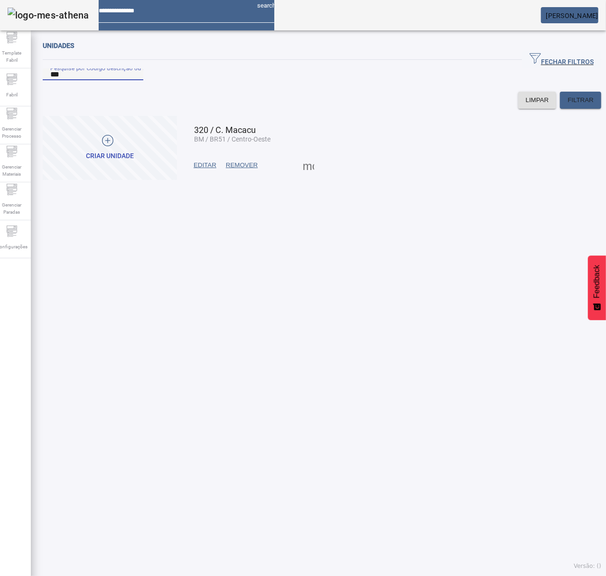
click at [308, 177] on span at bounding box center [308, 165] width 23 height 23
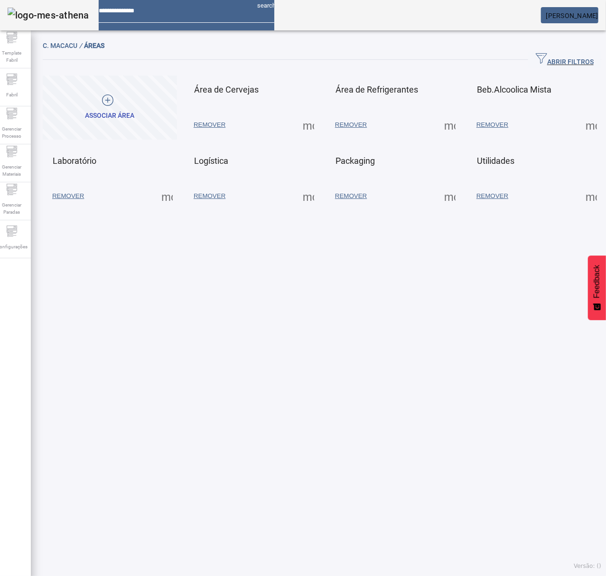
click at [439, 198] on span at bounding box center [450, 196] width 23 height 23
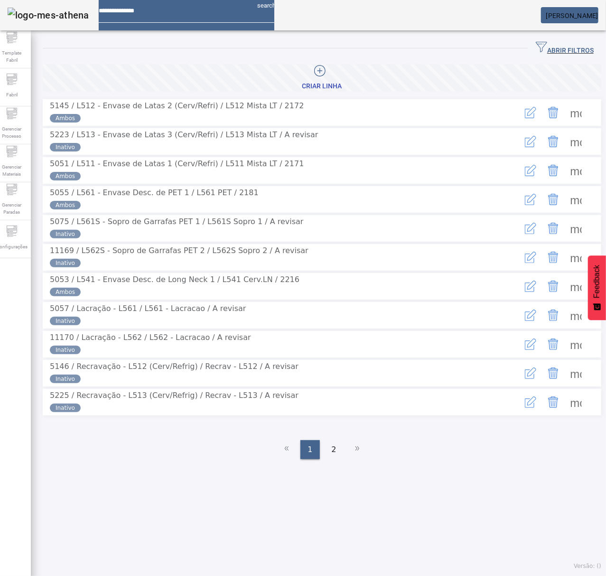
click at [548, 48] on span "ABRIR FILTROS" at bounding box center [565, 48] width 58 height 14
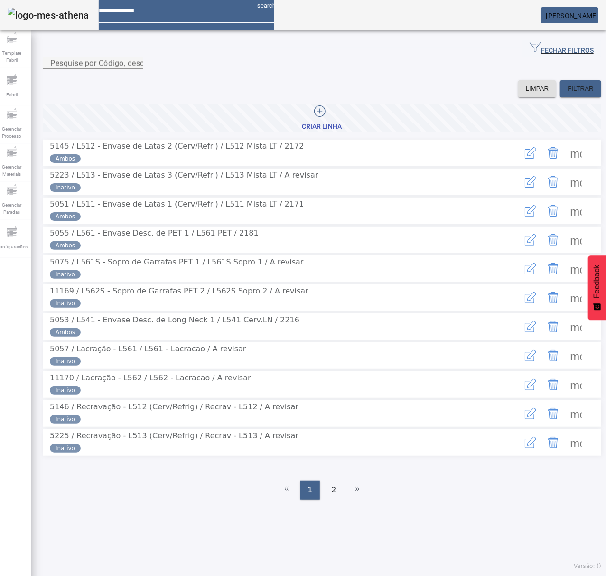
drag, startPoint x: 283, startPoint y: 73, endPoint x: 306, endPoint y: 111, distance: 44.3
click at [298, 94] on div "Pesquise por Código, descrição, descrição abreviada ou descrição SAP LIMPAR FIL…" at bounding box center [322, 77] width 559 height 40
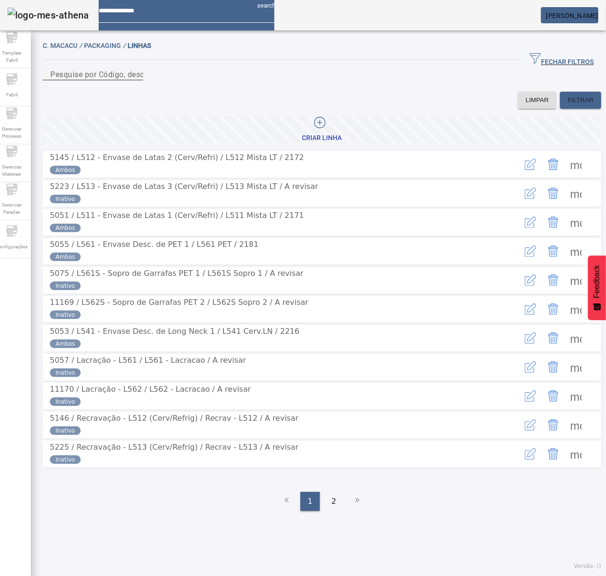
drag, startPoint x: 260, startPoint y: 84, endPoint x: 255, endPoint y: 86, distance: 5.1
click at [259, 79] on mat-label "Pesquise por Código, descrição, descrição abreviada ou descrição SAP" at bounding box center [176, 74] width 252 height 9
click at [136, 80] on input "Pesquise por Código, descrição, descrição abreviada ou descrição SAP" at bounding box center [92, 74] width 85 height 11
type input "***"
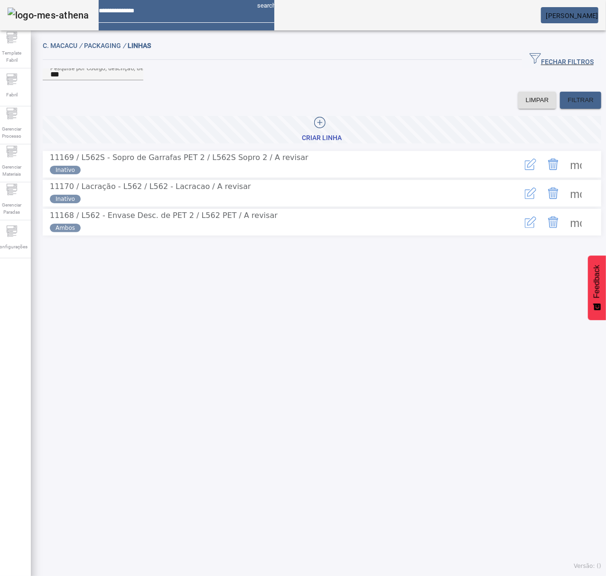
click at [565, 175] on span at bounding box center [576, 164] width 23 height 23
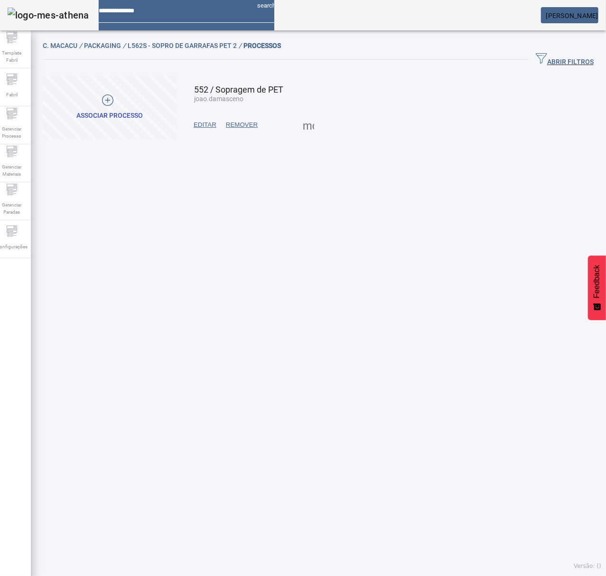
click at [307, 131] on span at bounding box center [308, 124] width 23 height 23
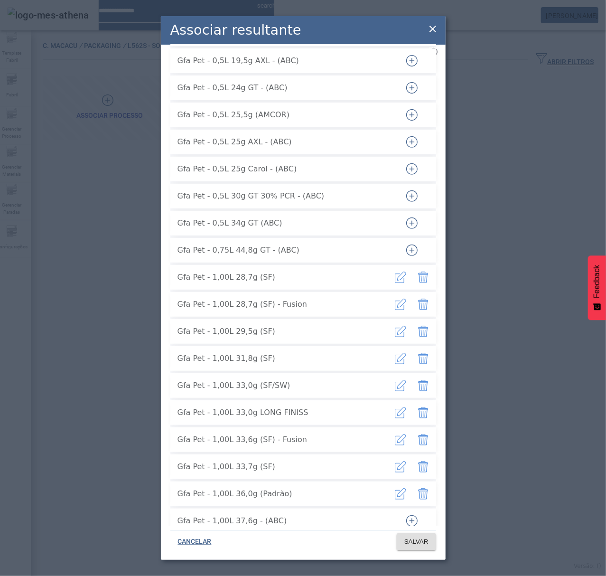
scroll to position [3249, 0]
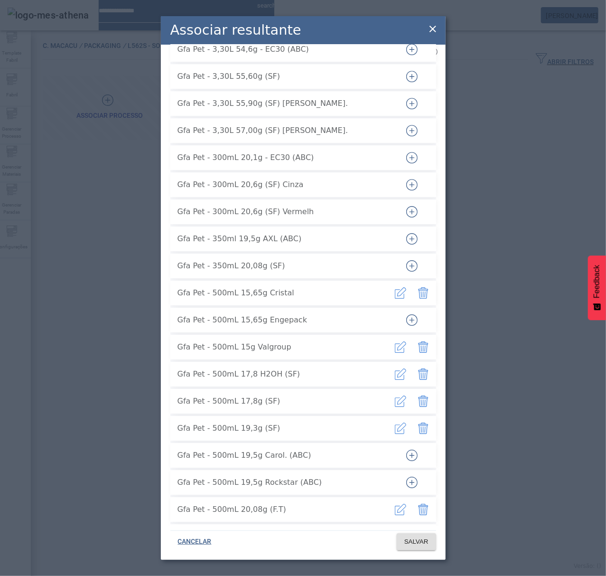
click at [406, 316] on icon "button" at bounding box center [411, 319] width 11 height 11
drag, startPoint x: 269, startPoint y: 314, endPoint x: 173, endPoint y: 310, distance: 95.9
click at [170, 312] on li "Gfa Pet - 500mL 15,65g Engepack" at bounding box center [303, 320] width 266 height 25
copy span "Gfa Pet - 500mL 15,65g Engepack"
click at [433, 26] on icon at bounding box center [432, 28] width 11 height 11
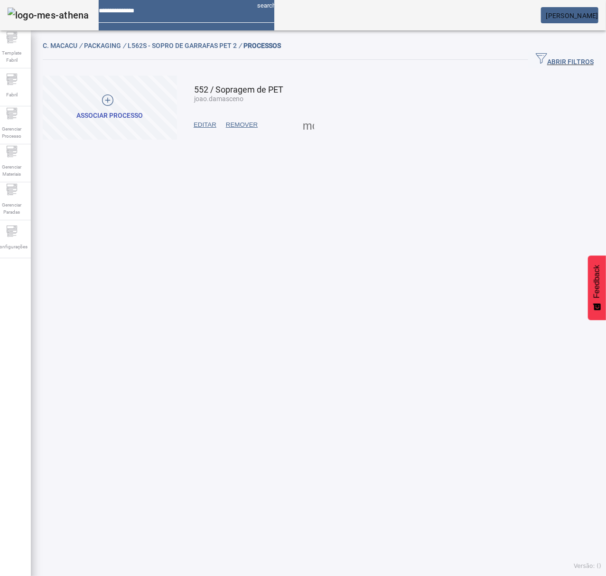
click at [308, 128] on span at bounding box center [308, 124] width 23 height 23
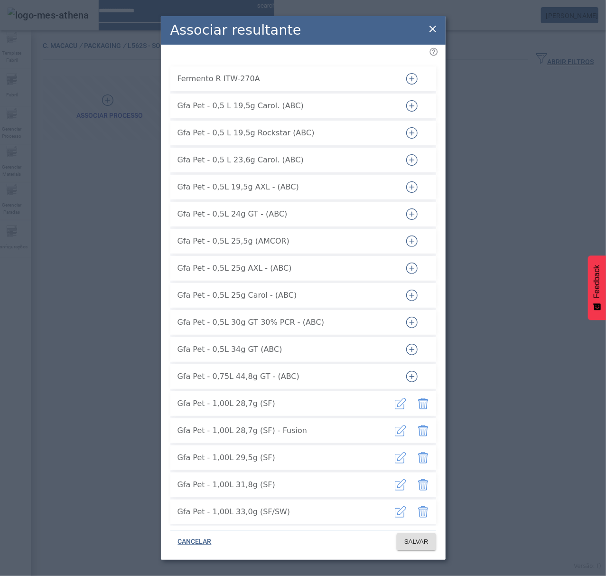
scroll to position [3276, 0]
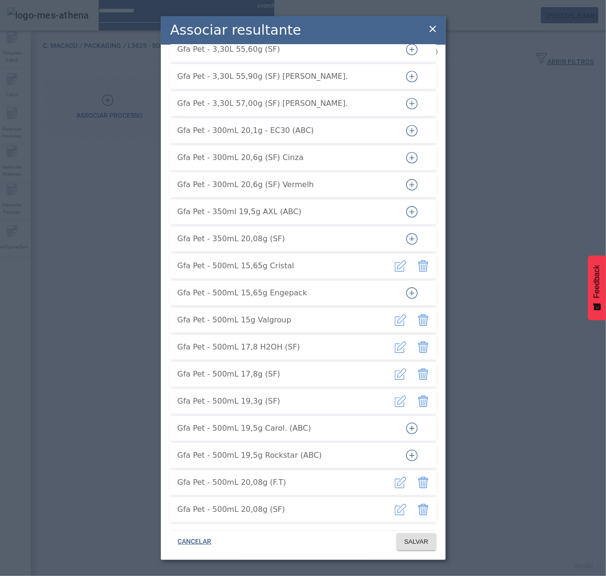
click at [407, 287] on icon "button" at bounding box center [411, 292] width 11 height 11
click at [412, 541] on span "SALVAR" at bounding box center [416, 541] width 24 height 9
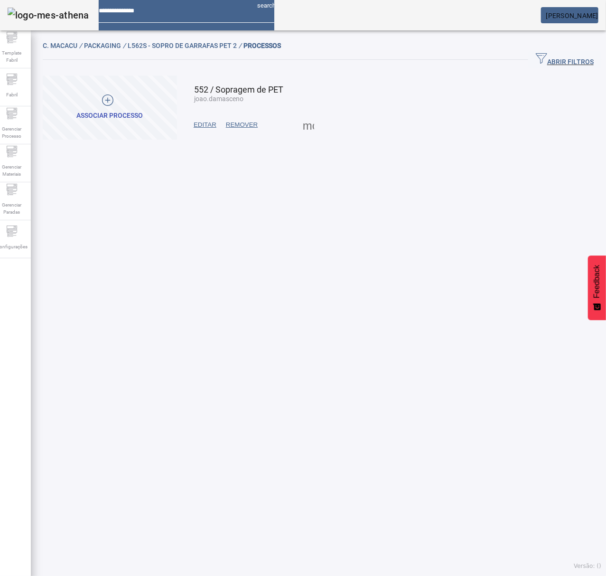
click at [300, 124] on span at bounding box center [308, 124] width 23 height 23
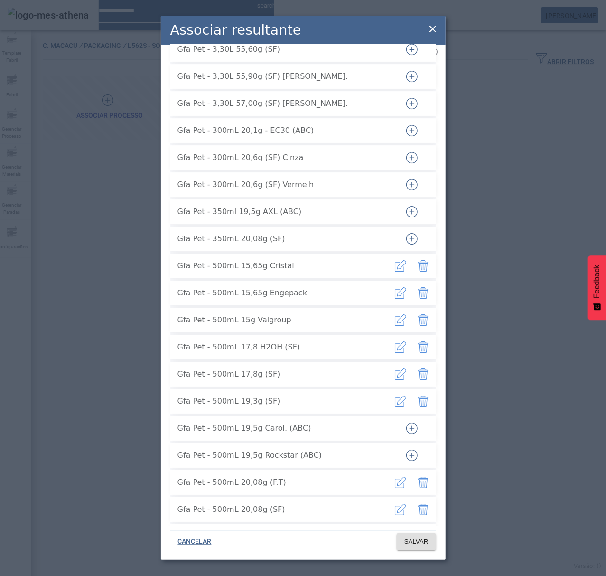
click at [430, 25] on icon at bounding box center [432, 28] width 11 height 11
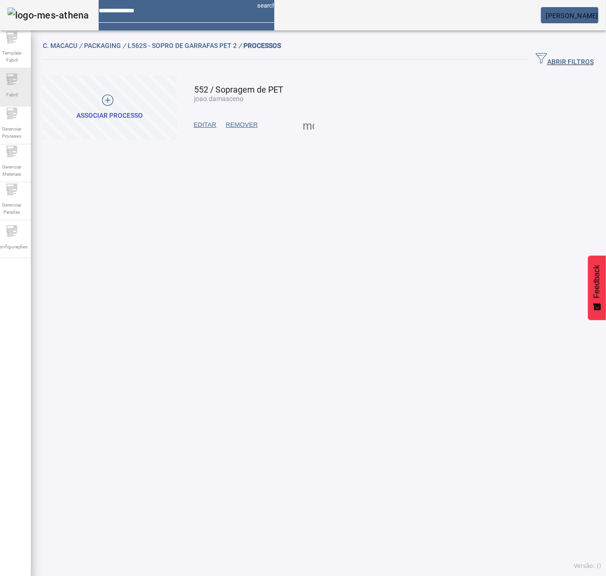
drag, startPoint x: 14, startPoint y: 84, endPoint x: 35, endPoint y: 73, distance: 23.8
click at [14, 83] on icon at bounding box center [11, 79] width 11 height 11
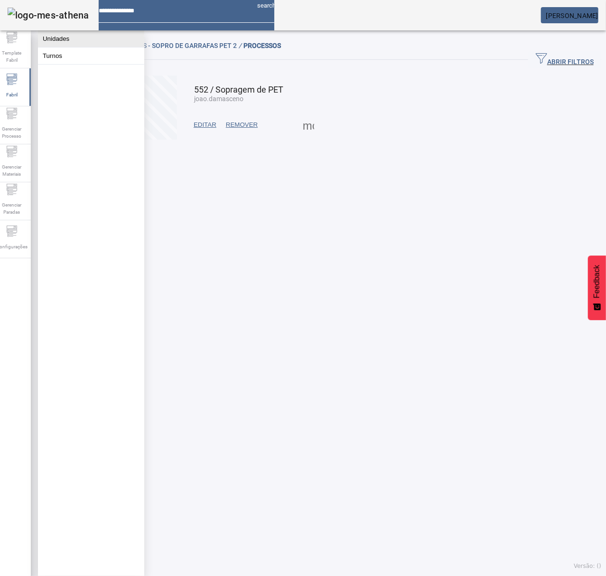
click at [64, 40] on button "Unidades" at bounding box center [91, 38] width 106 height 17
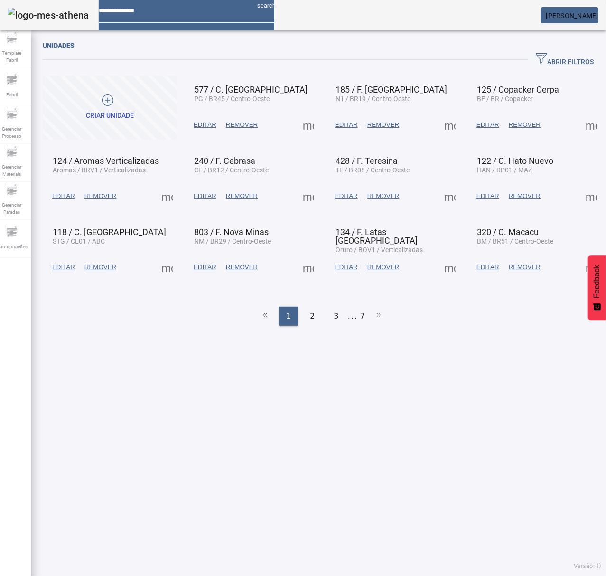
click at [568, 69] on span "button" at bounding box center [564, 59] width 73 height 23
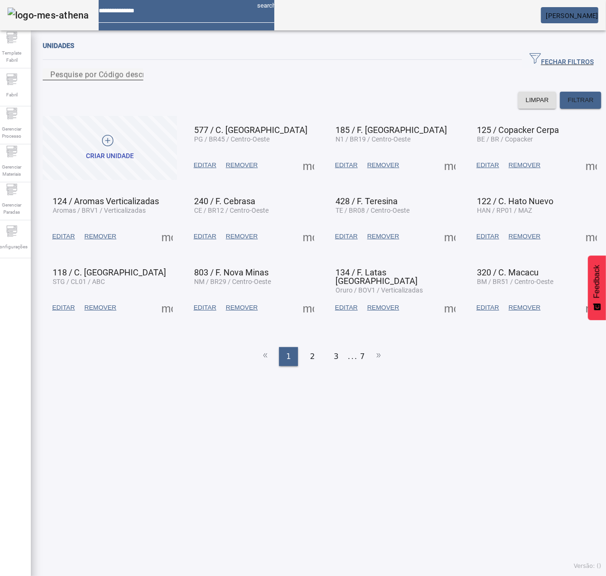
click at [136, 80] on input "Pesquise por Código descrição ou sigla" at bounding box center [92, 74] width 85 height 11
type input "***"
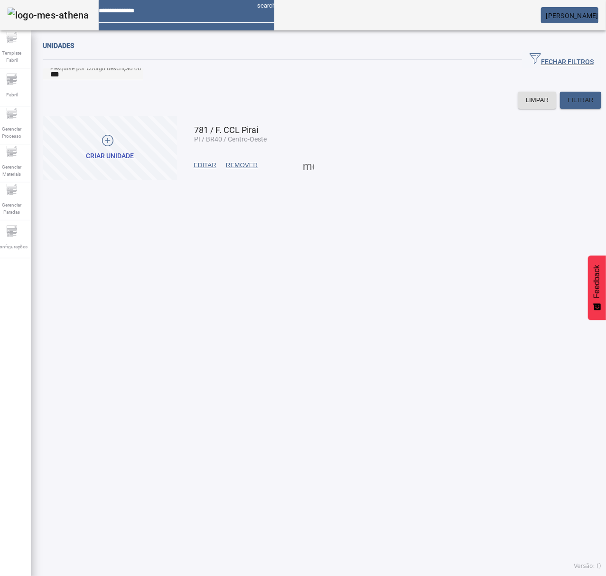
click at [310, 176] on span at bounding box center [308, 165] width 23 height 23
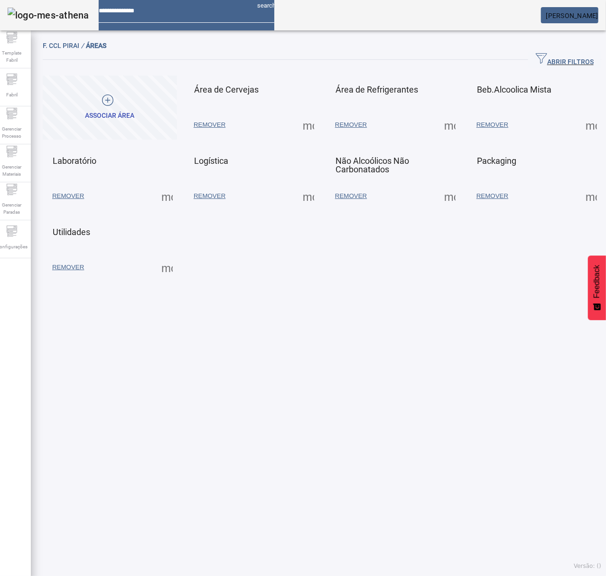
click at [580, 198] on span at bounding box center [591, 196] width 23 height 23
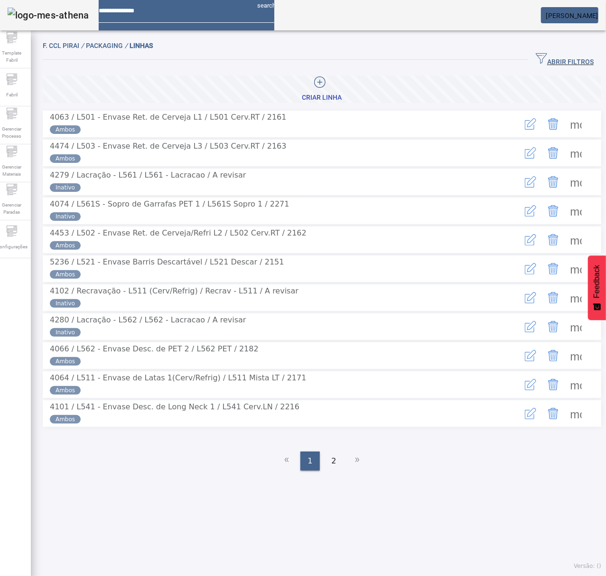
click at [559, 47] on div "F. CCL Pirai / Packaging / LINHAS" at bounding box center [322, 45] width 559 height 11
drag, startPoint x: 545, startPoint y: 59, endPoint x: 547, endPoint y: 54, distance: 5.7
click at [547, 54] on button "ABRIR FILTROS" at bounding box center [564, 59] width 73 height 17
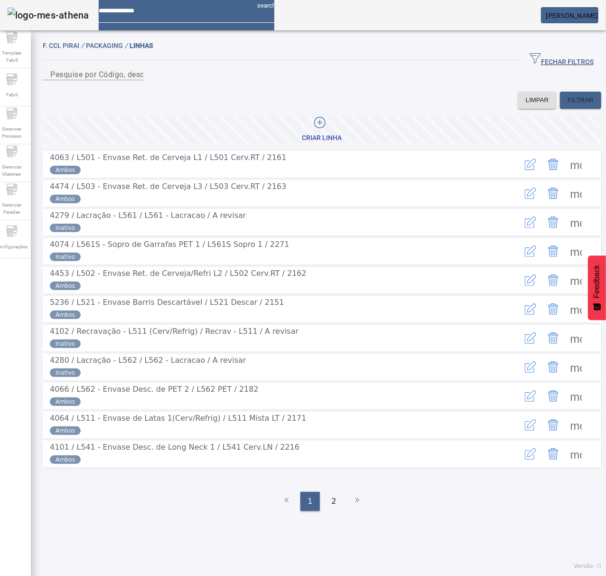
click at [547, 54] on span "button" at bounding box center [561, 59] width 79 height 23
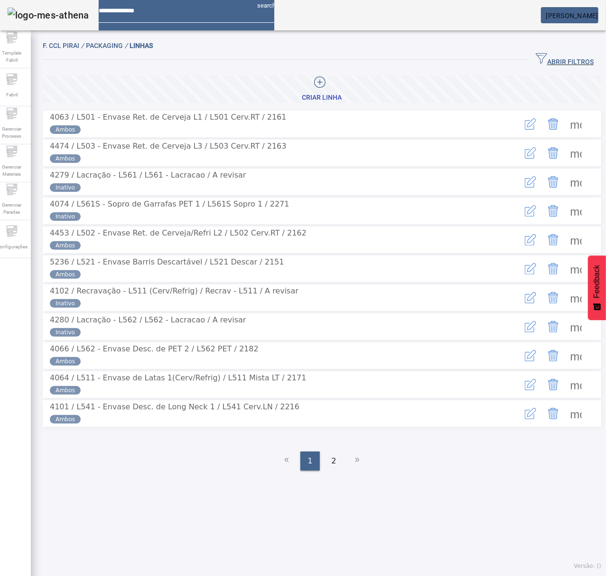
click at [560, 64] on span "ABRIR FILTROS" at bounding box center [565, 60] width 58 height 14
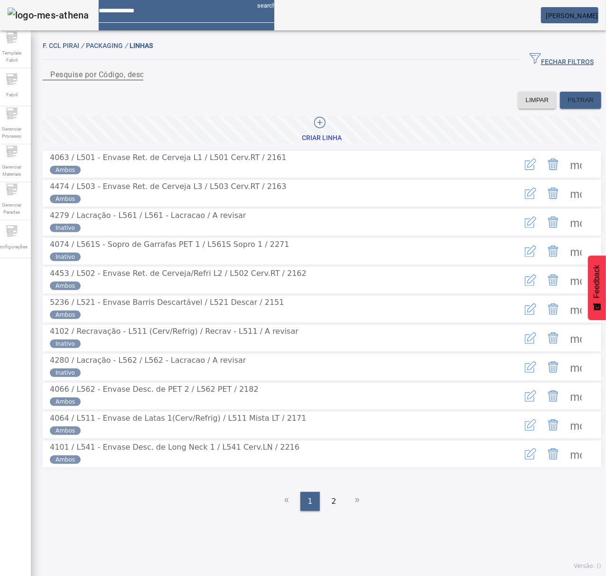
click at [290, 79] on mat-label "Pesquise por Código, descrição, descrição abreviada ou descrição SAP" at bounding box center [176, 74] width 252 height 9
click at [136, 80] on input "Pesquise por Código, descrição, descrição abreviada ou descrição SAP" at bounding box center [92, 74] width 85 height 11
type input "***"
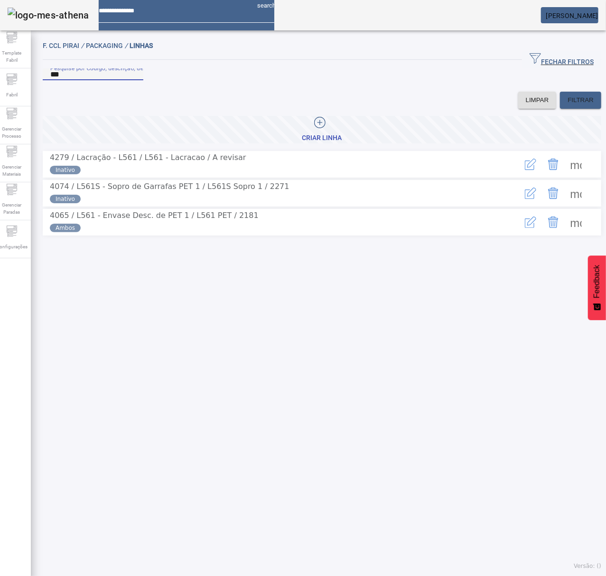
click at [565, 205] on span at bounding box center [576, 193] width 23 height 23
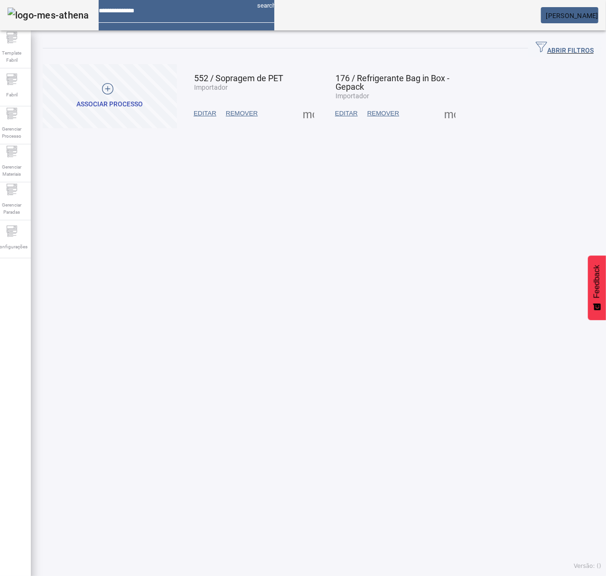
click at [304, 121] on span at bounding box center [308, 113] width 23 height 23
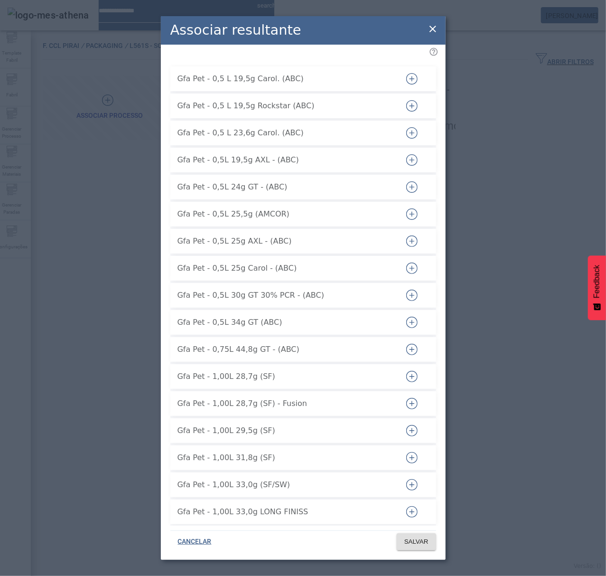
scroll to position [3249, 0]
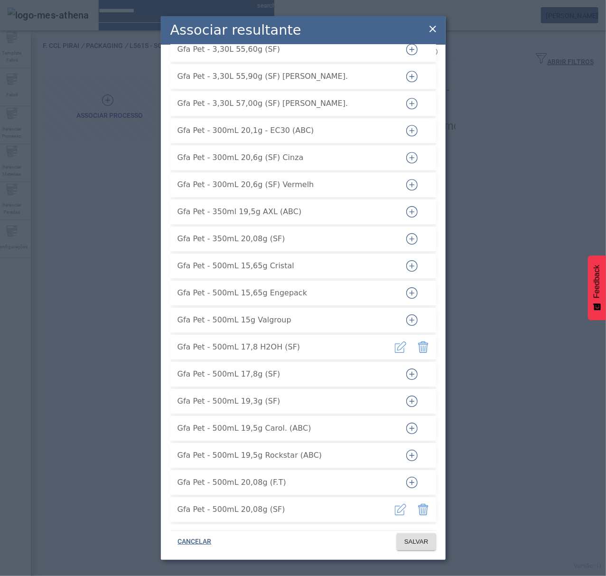
click at [406, 287] on icon "button" at bounding box center [411, 292] width 11 height 11
click at [409, 545] on span "SALVAR" at bounding box center [416, 541] width 24 height 9
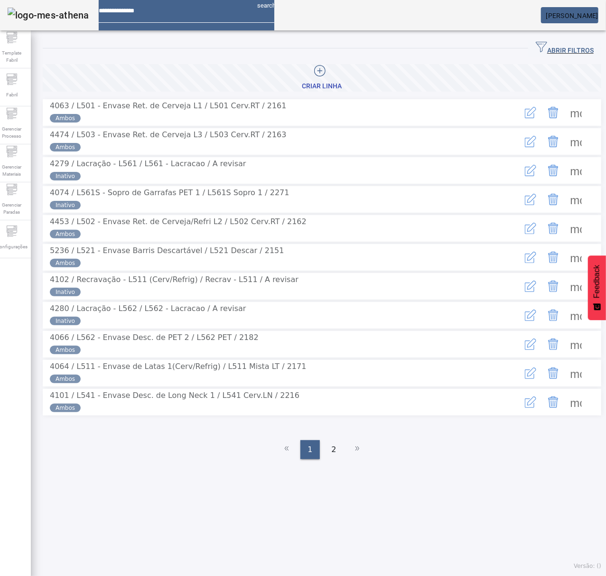
click at [542, 44] on span "ABRIR FILTROS" at bounding box center [565, 48] width 58 height 14
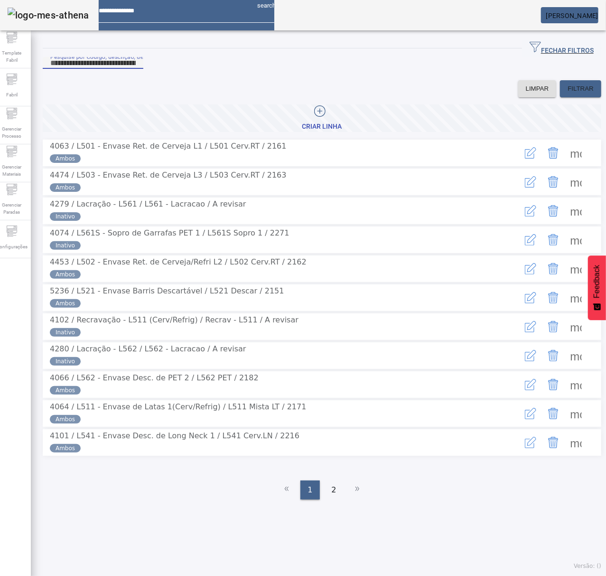
click at [136, 69] on input "Pesquise por Código, descrição, descrição abreviada ou descrição SAP" at bounding box center [92, 62] width 85 height 11
type input "***"
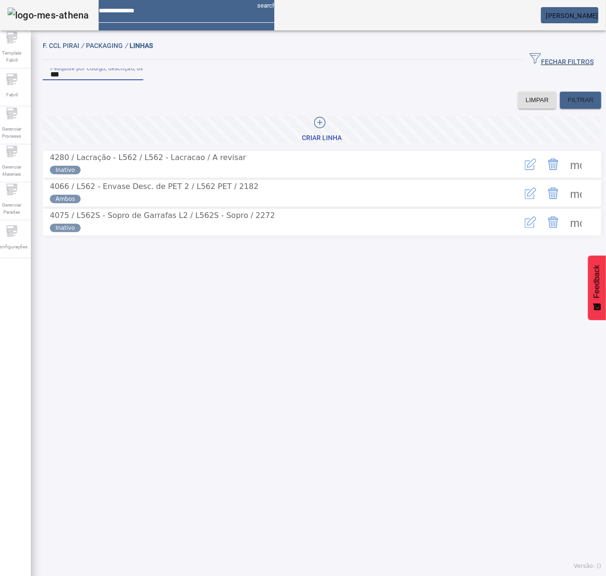
click at [565, 205] on span at bounding box center [576, 193] width 23 height 23
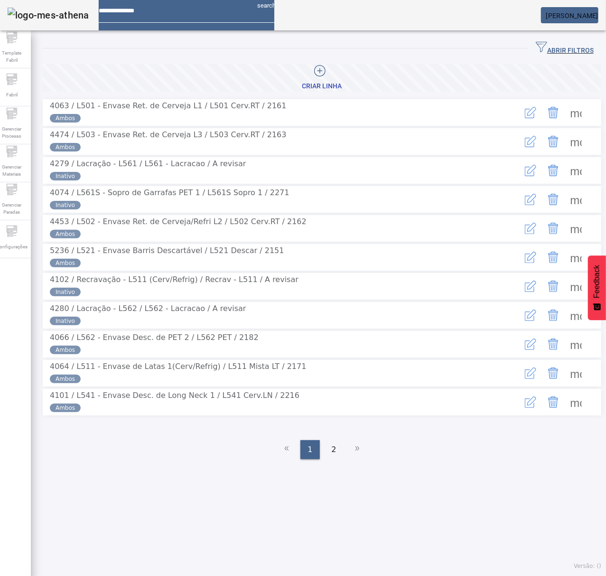
drag, startPoint x: 569, startPoint y: 48, endPoint x: 532, endPoint y: 61, distance: 39.2
click at [568, 48] on span "ABRIR FILTROS" at bounding box center [565, 48] width 58 height 14
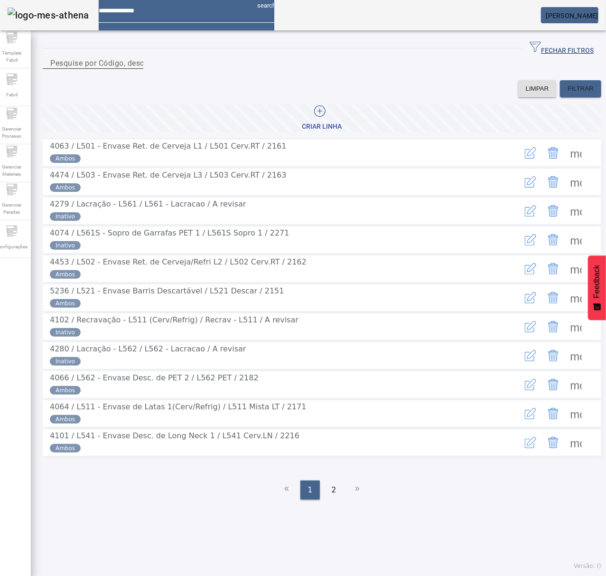
drag, startPoint x: 396, startPoint y: 76, endPoint x: 420, endPoint y: 80, distance: 24.5
click at [136, 69] on input "Pesquise por Código, descrição, descrição abreviada ou descrição SAP" at bounding box center [92, 62] width 85 height 11
type input "***"
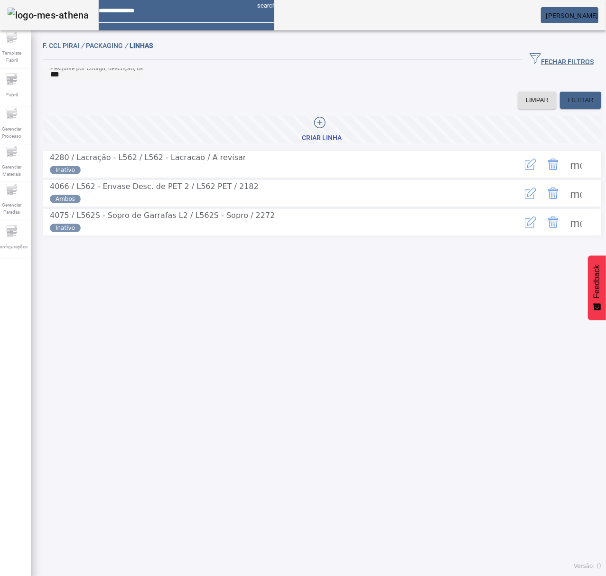
click at [567, 234] on span at bounding box center [576, 222] width 23 height 23
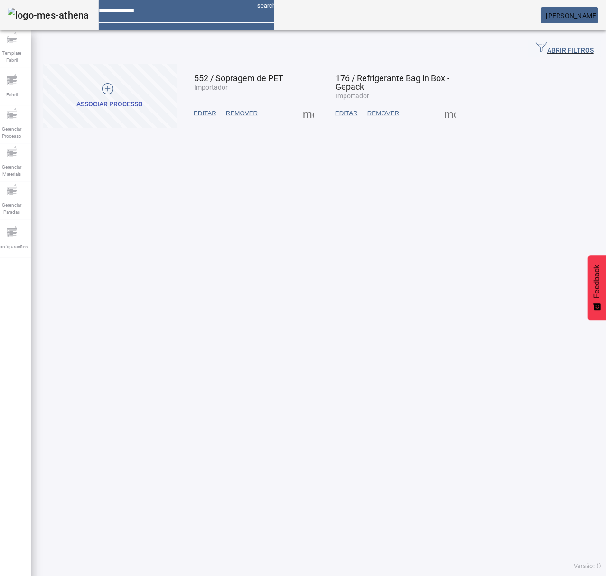
click at [302, 115] on span at bounding box center [308, 113] width 23 height 23
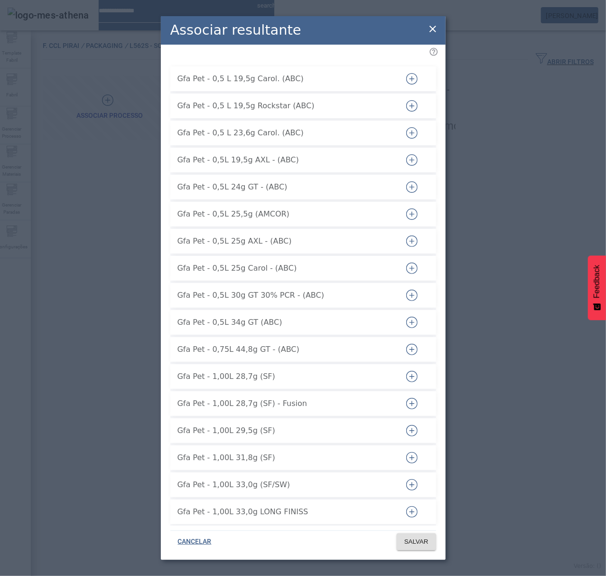
scroll to position [3249, 0]
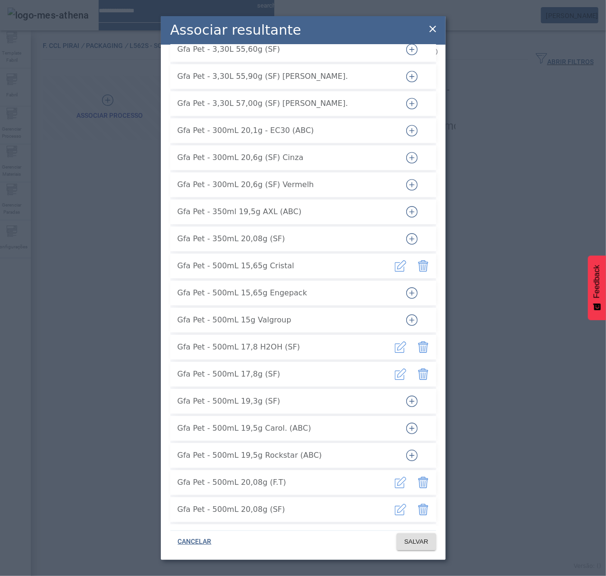
click at [406, 287] on icon "button" at bounding box center [411, 292] width 11 height 11
click at [407, 539] on span "SALVAR" at bounding box center [416, 541] width 24 height 9
